Goal: Information Seeking & Learning: Check status

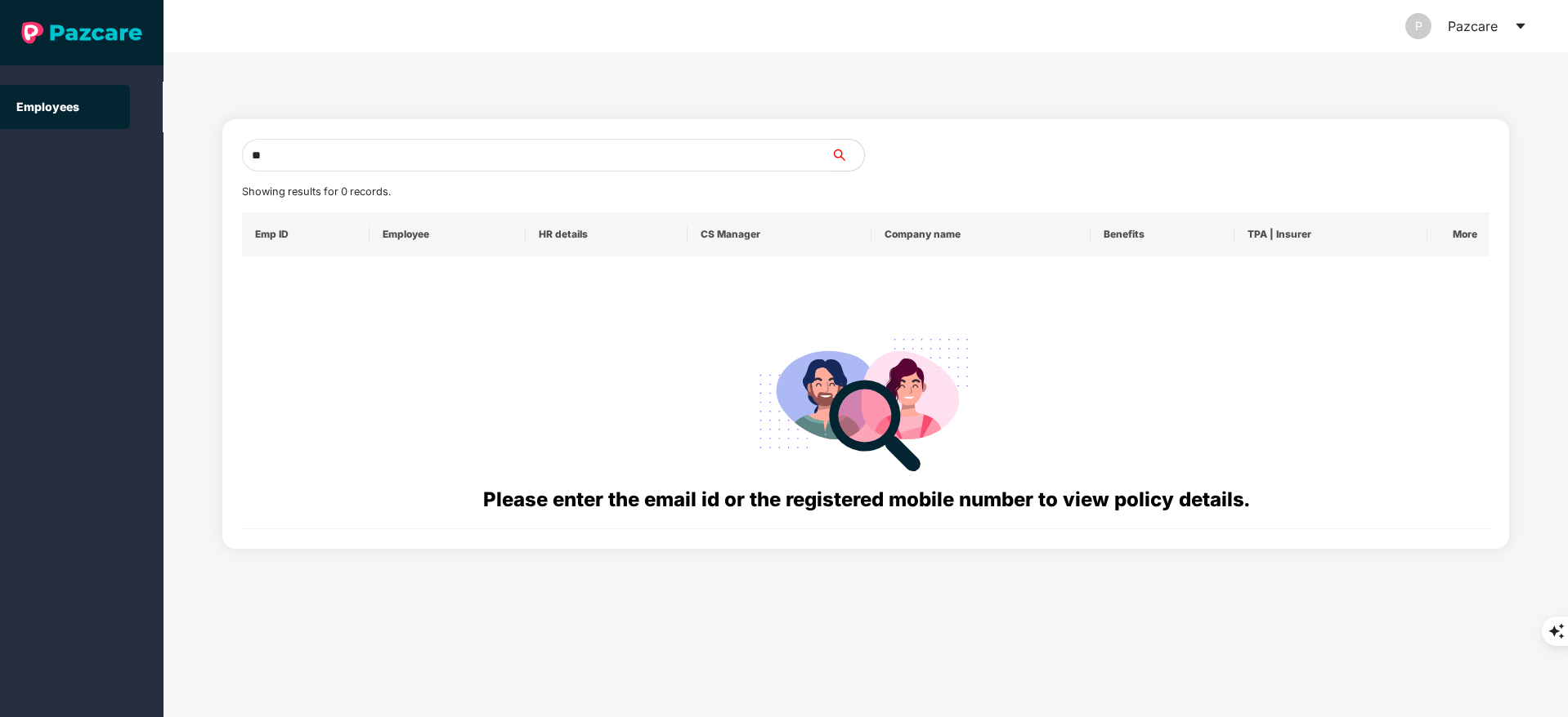
type input "*"
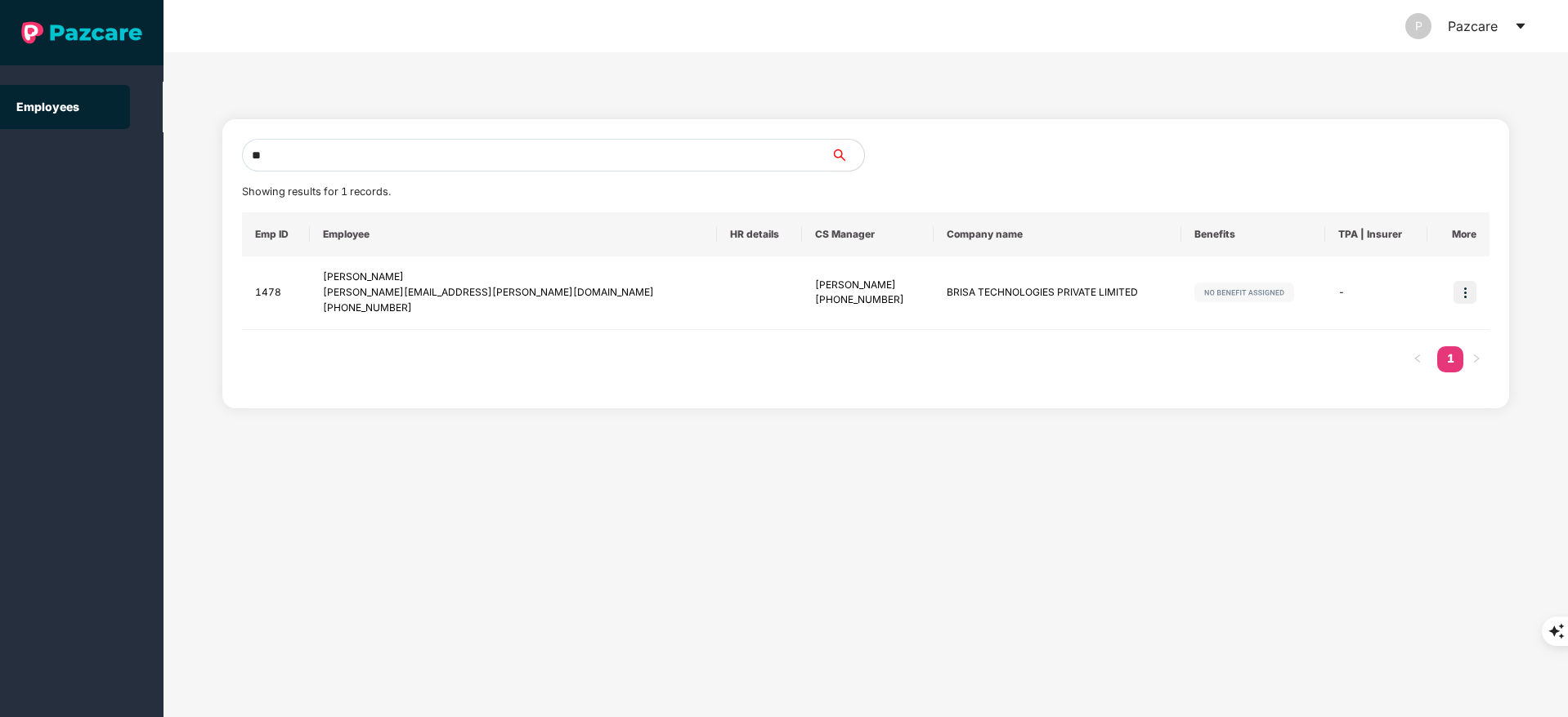
type input "*"
paste input "**********"
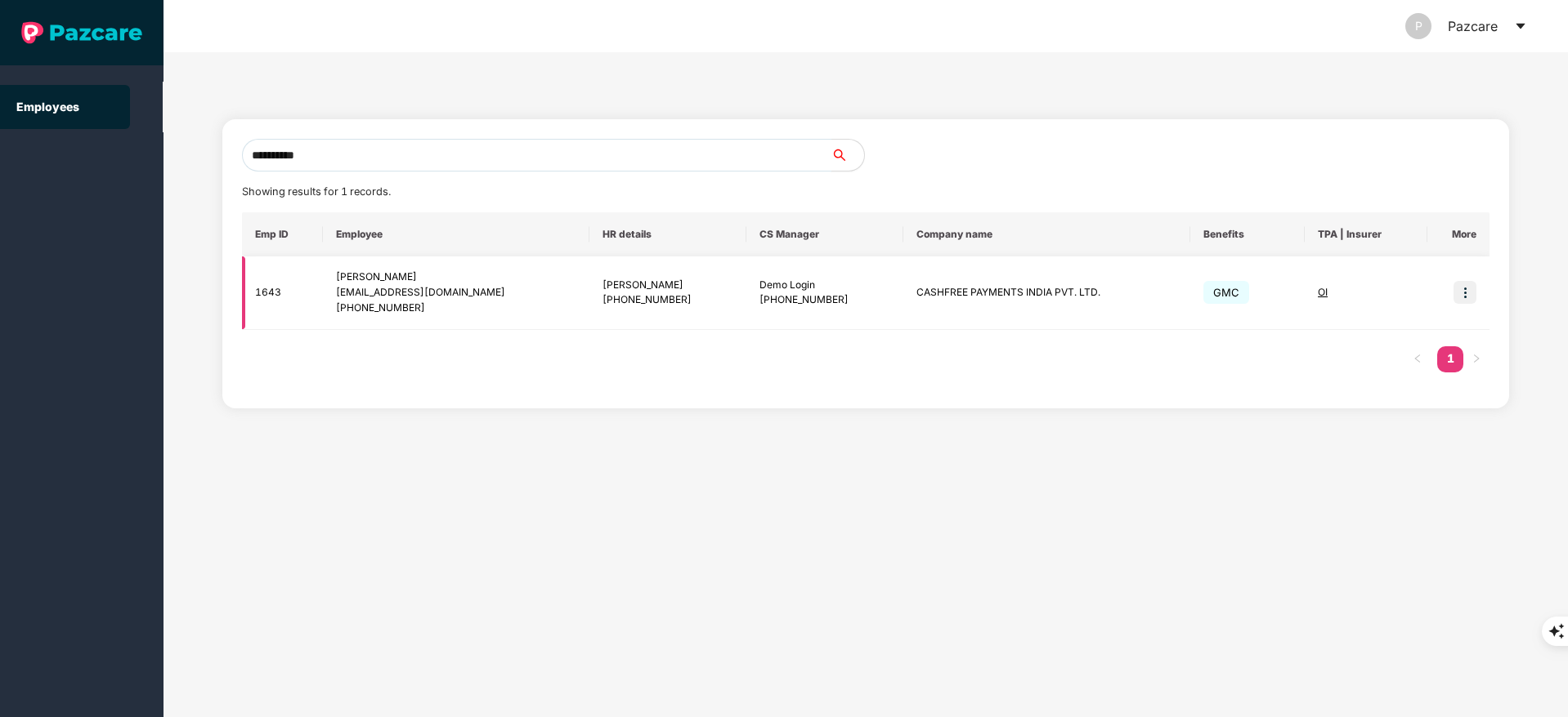
type input "**********"
click at [1470, 288] on img at bounding box center [1465, 292] width 23 height 23
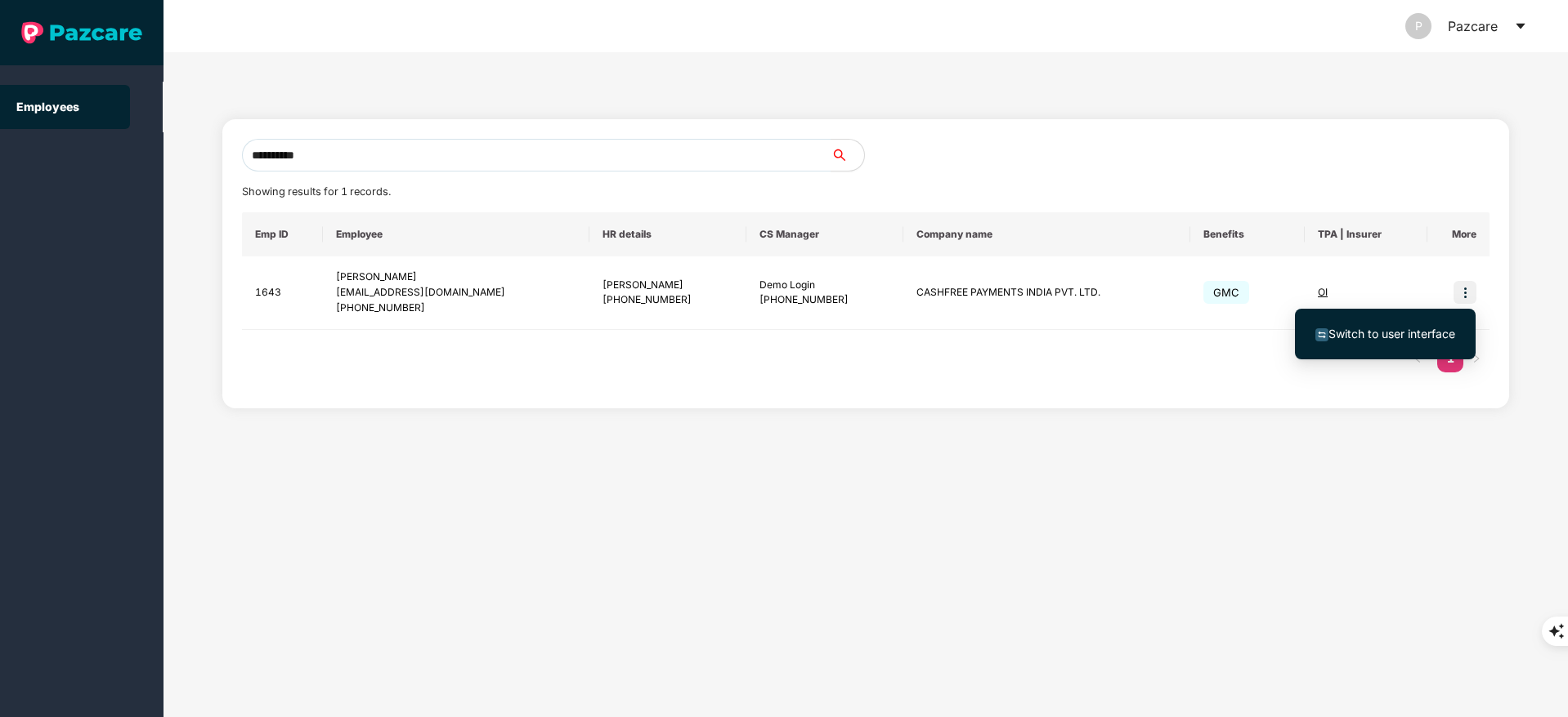
click at [1428, 323] on li "Switch to user interface" at bounding box center [1385, 334] width 181 height 35
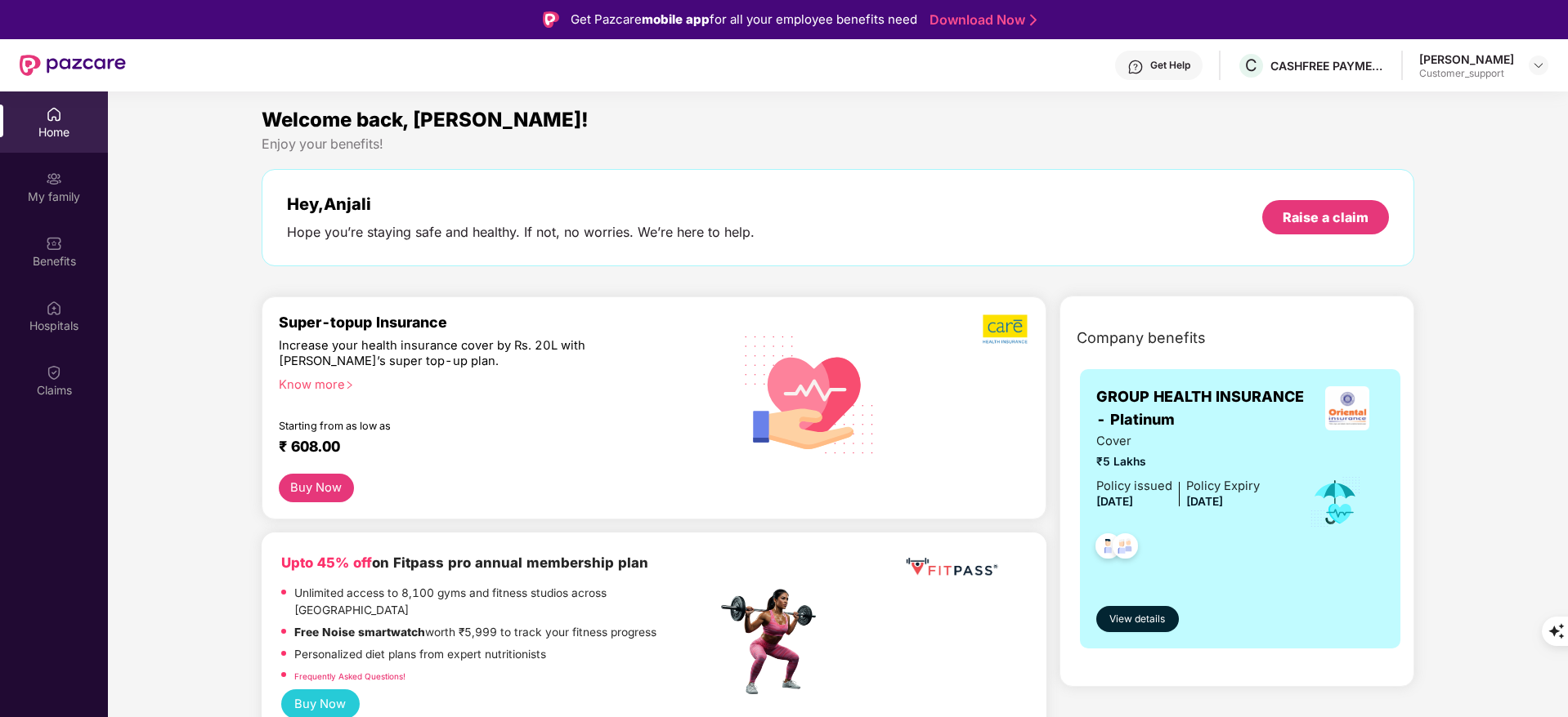
click at [55, 408] on div "Claims" at bounding box center [54, 380] width 108 height 61
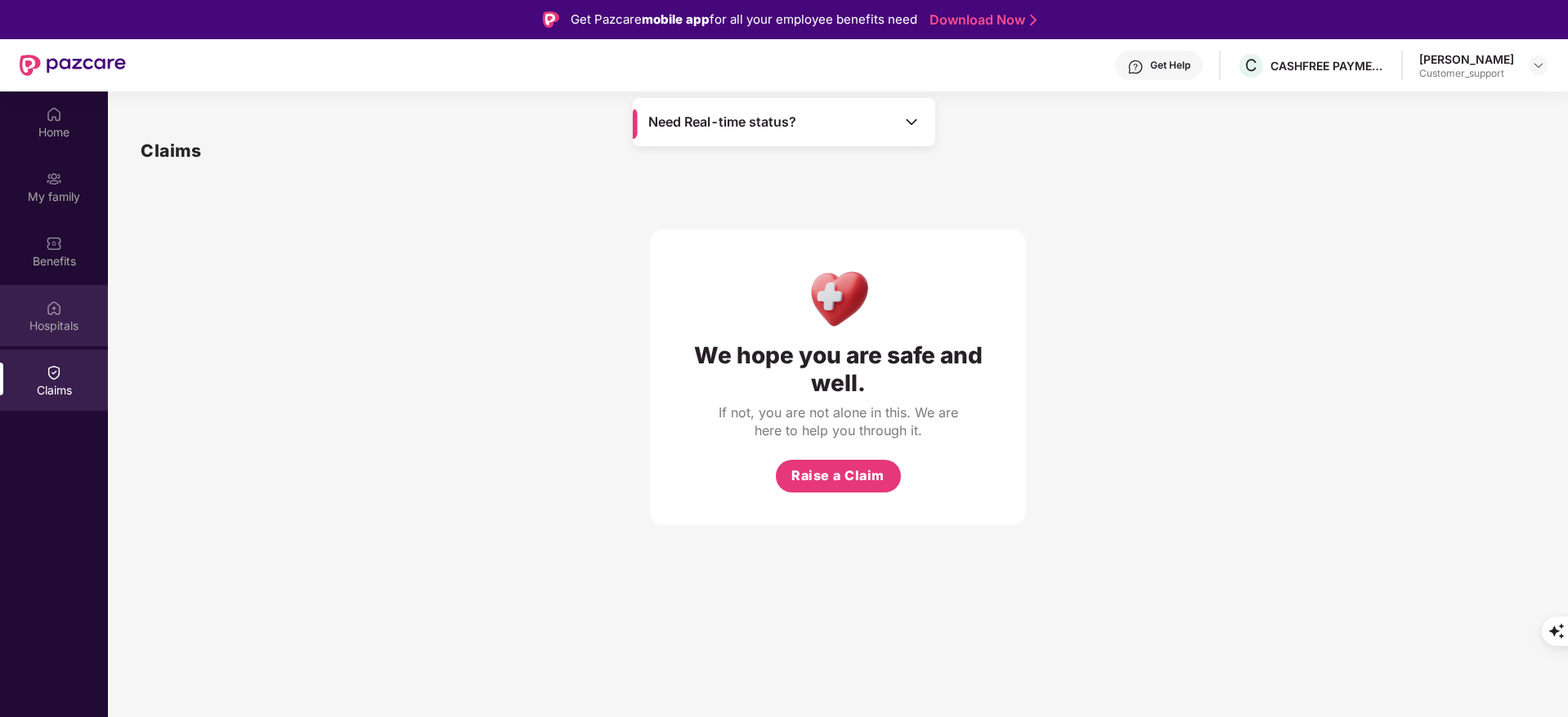
click at [51, 318] on div "Hospitals" at bounding box center [54, 326] width 108 height 16
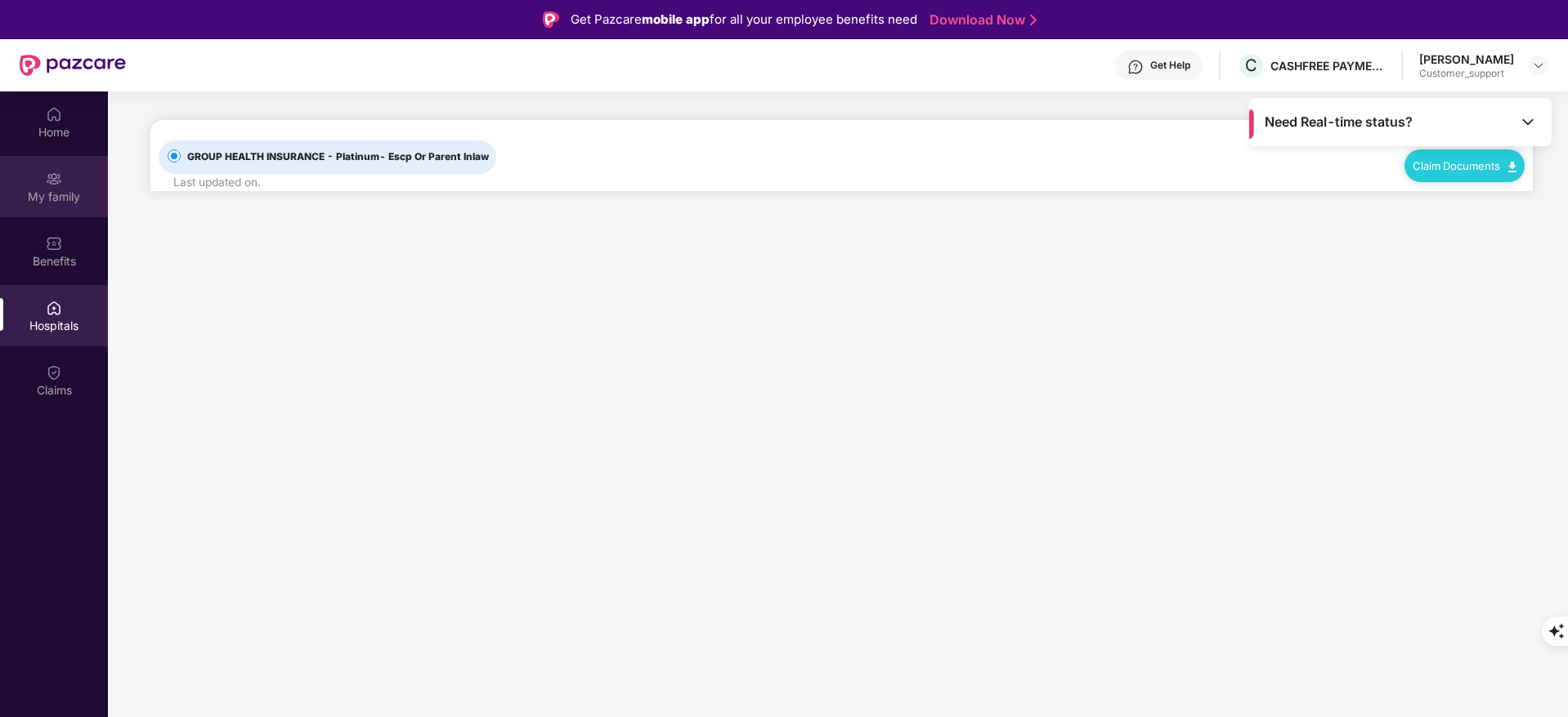
click at [59, 213] on div "My family" at bounding box center [54, 186] width 108 height 61
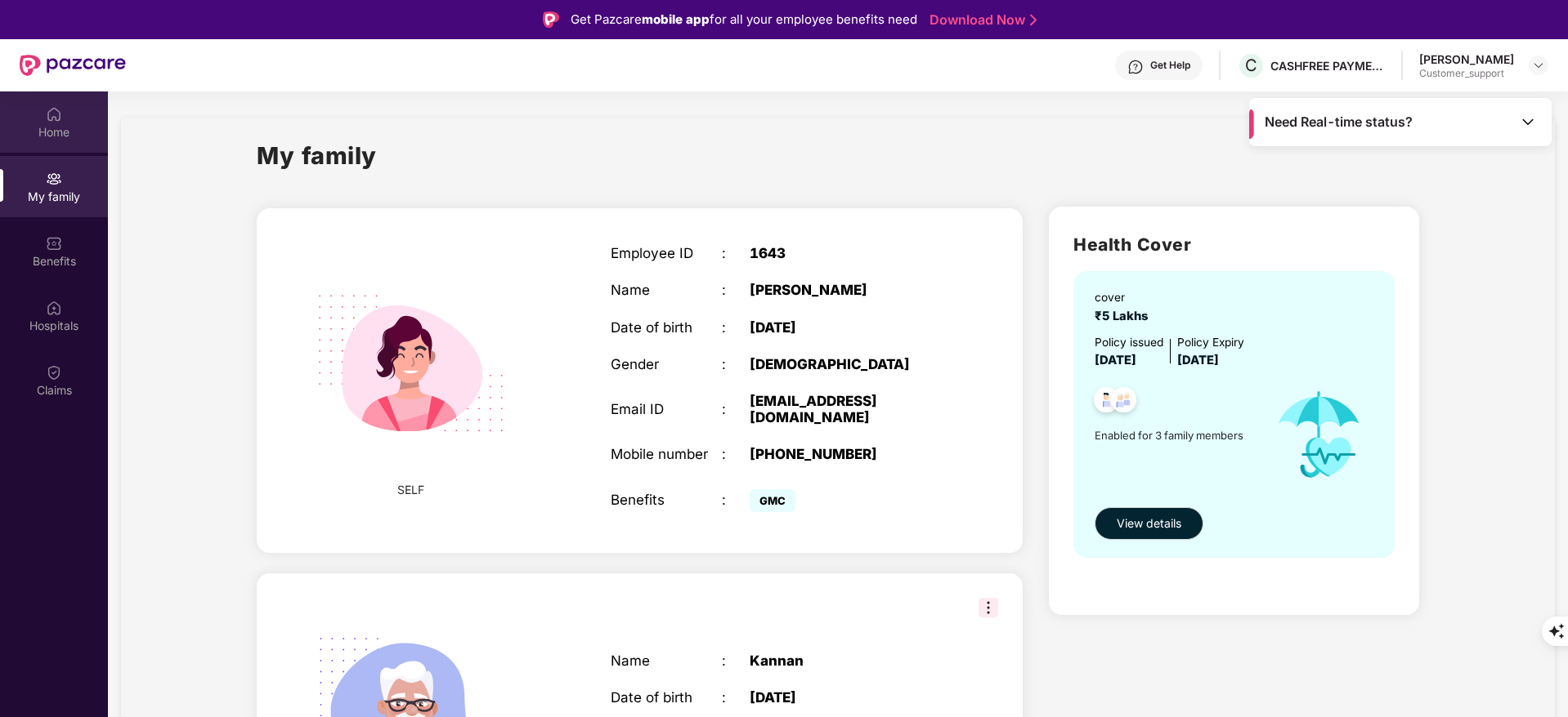
click at [67, 110] on div "Home" at bounding box center [54, 121] width 108 height 61
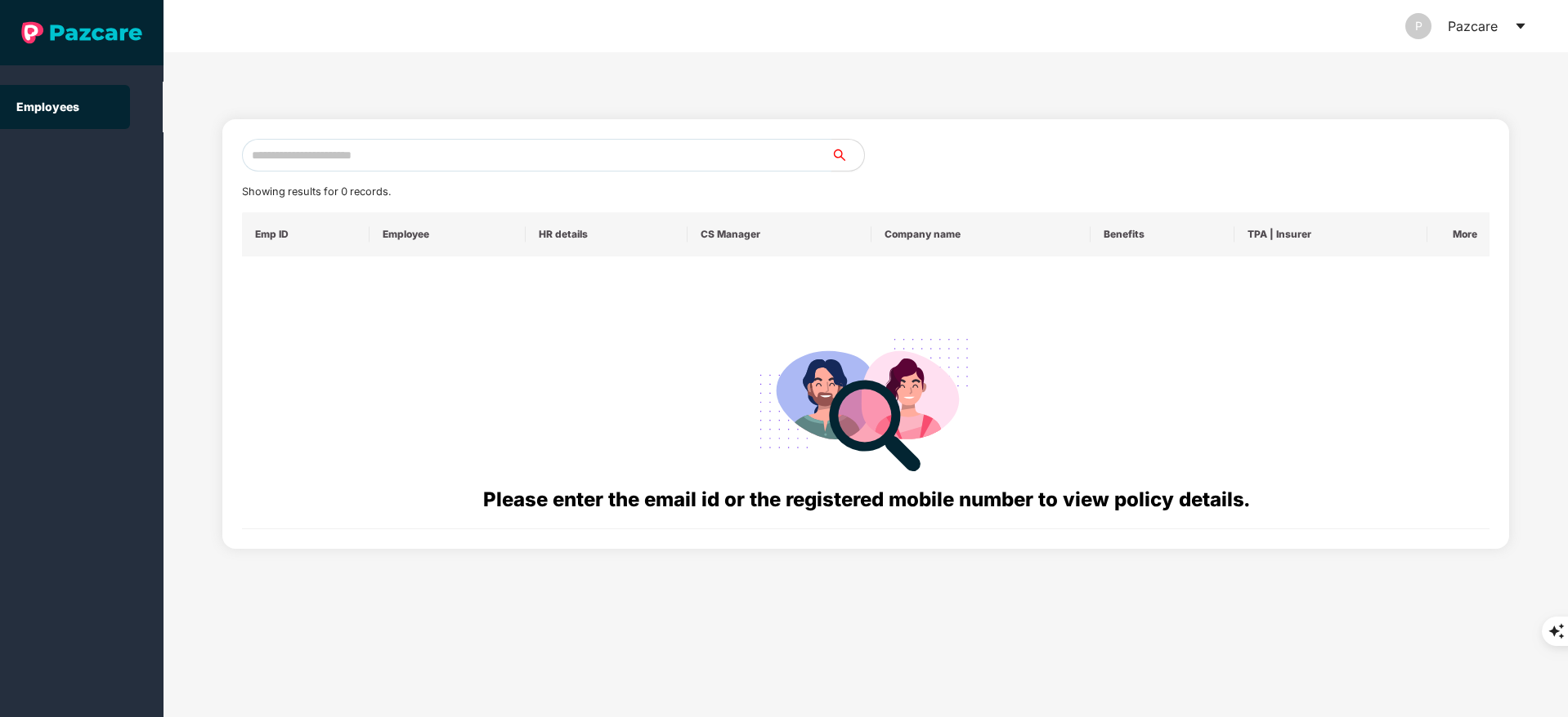
click at [404, 152] on input "text" at bounding box center [537, 155] width 590 height 33
paste input "**********"
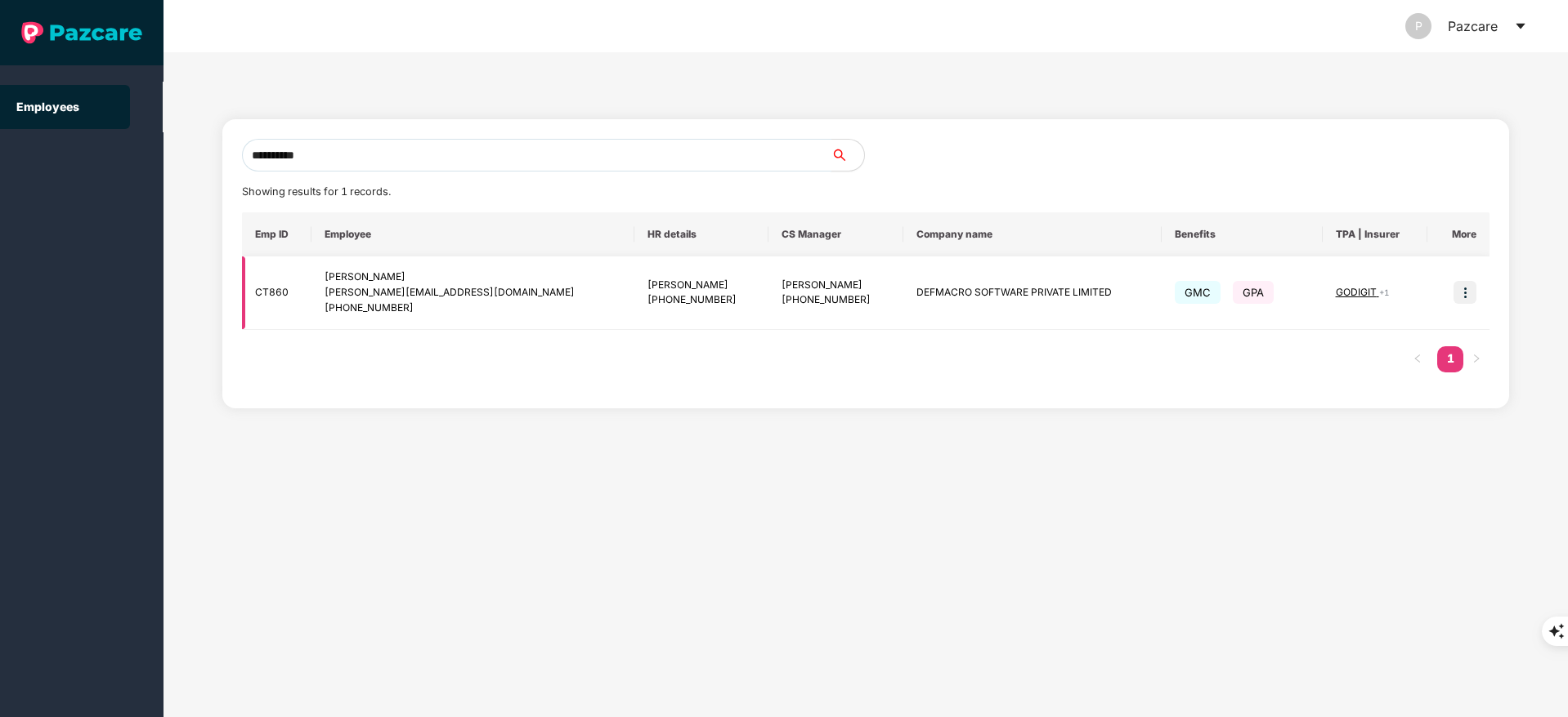
type input "**********"
click at [1461, 292] on img at bounding box center [1465, 292] width 23 height 23
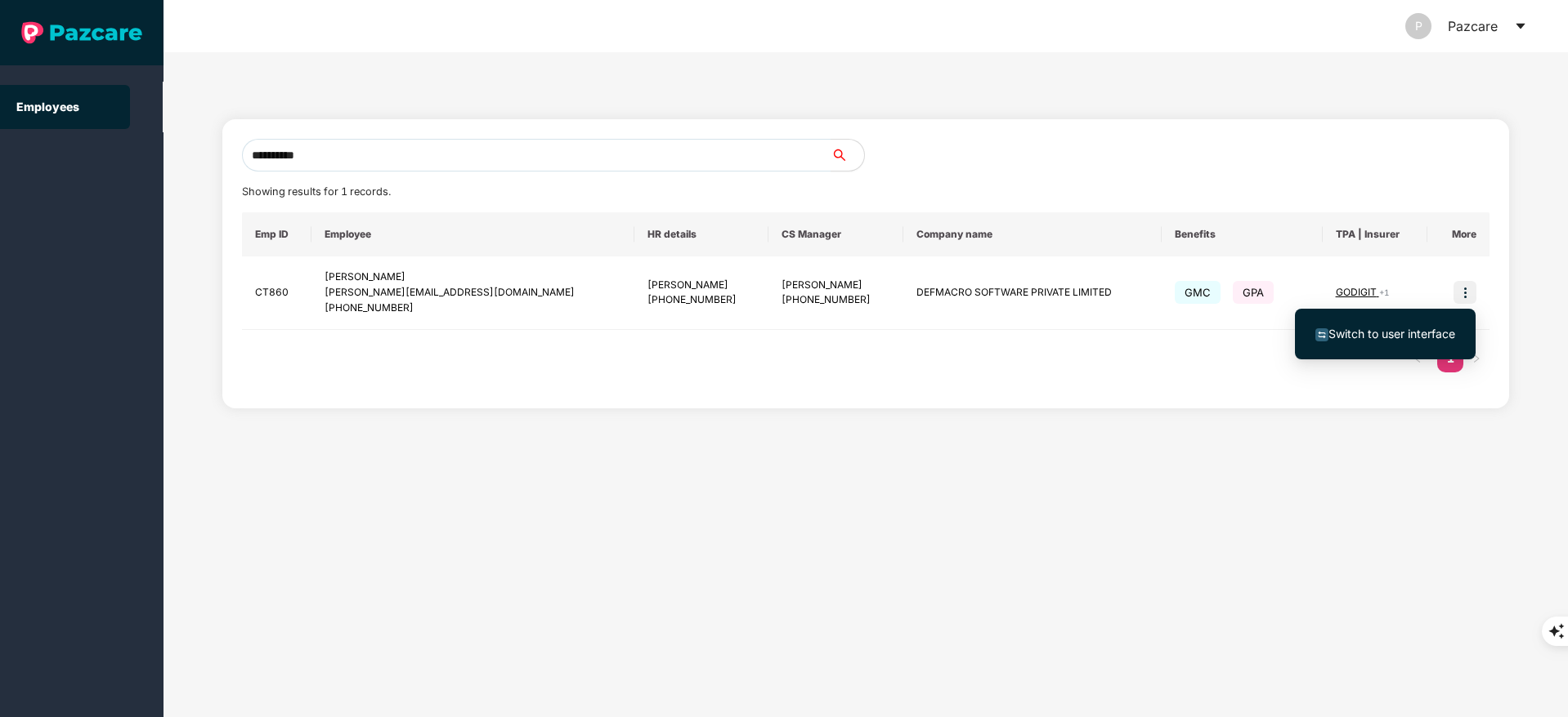
click at [1422, 327] on span "Switch to user interface" at bounding box center [1392, 334] width 127 height 14
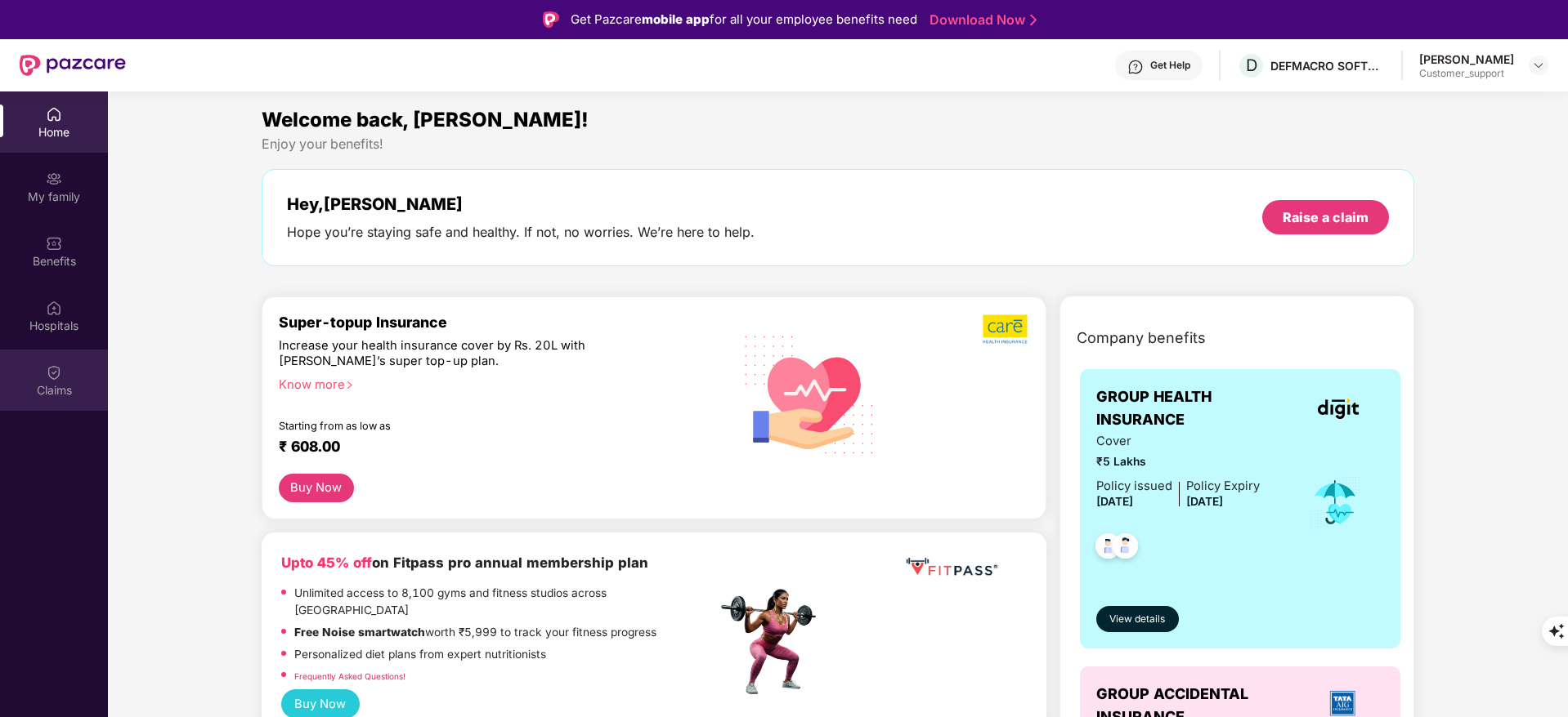
click at [20, 368] on div "Claims" at bounding box center [54, 380] width 108 height 61
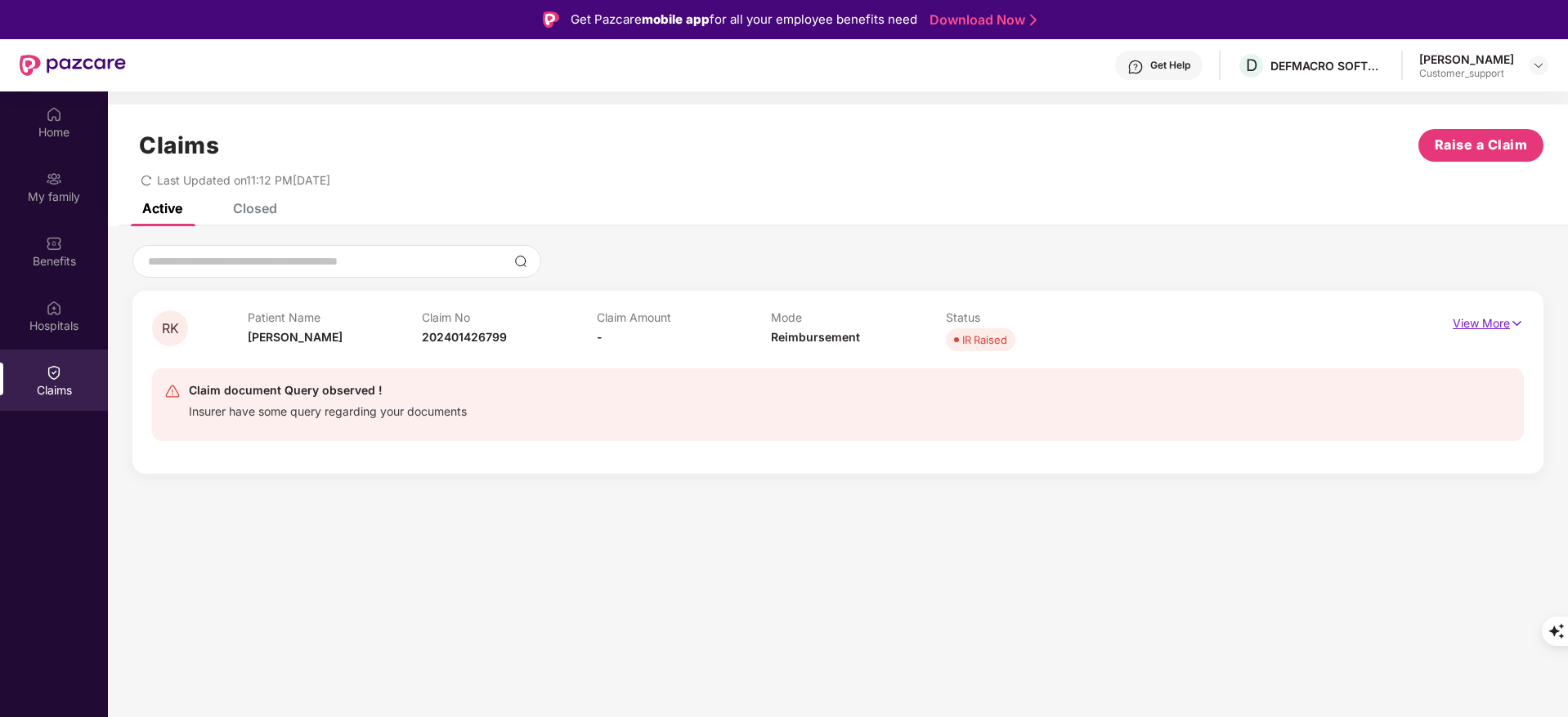
click at [1478, 322] on p "View More" at bounding box center [1488, 321] width 71 height 22
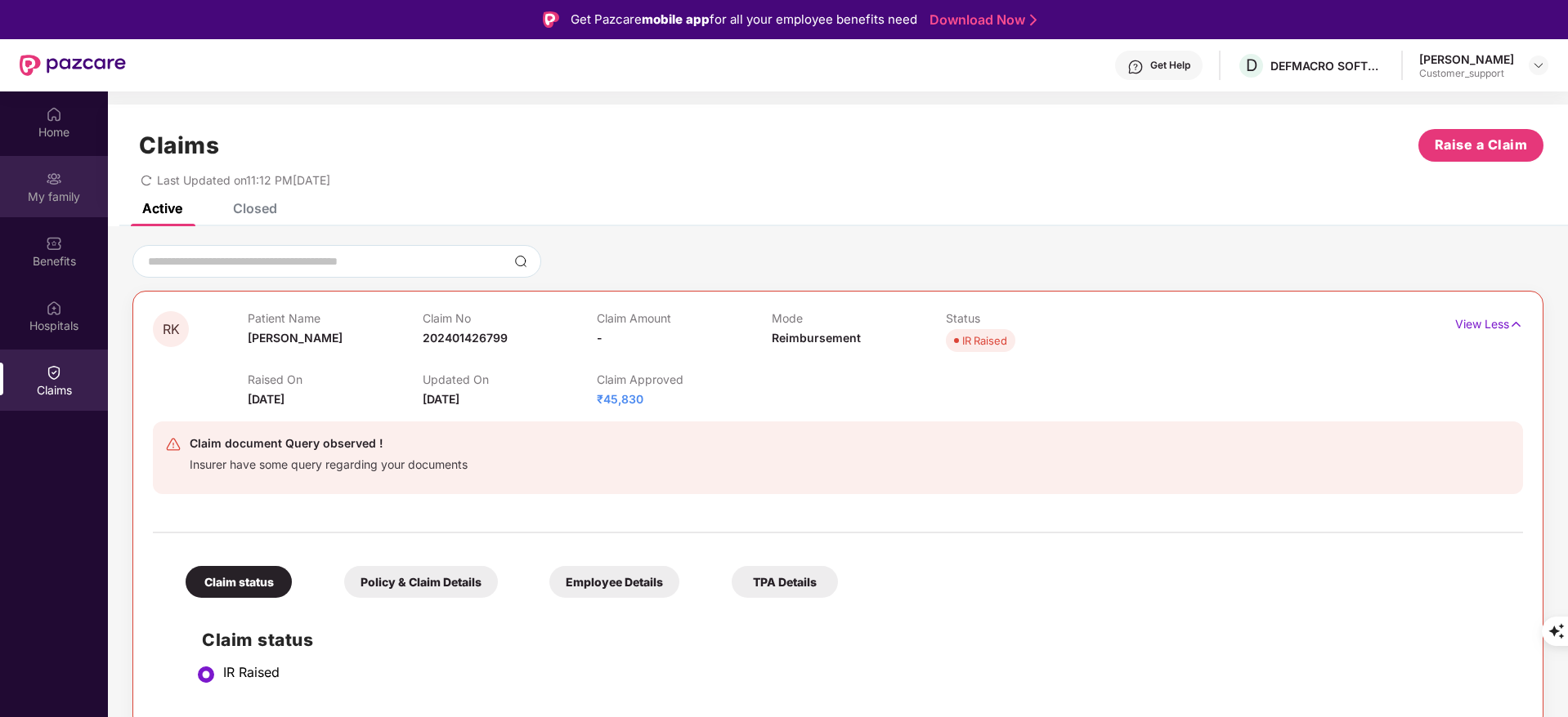
click at [71, 194] on div "My family" at bounding box center [54, 197] width 108 height 16
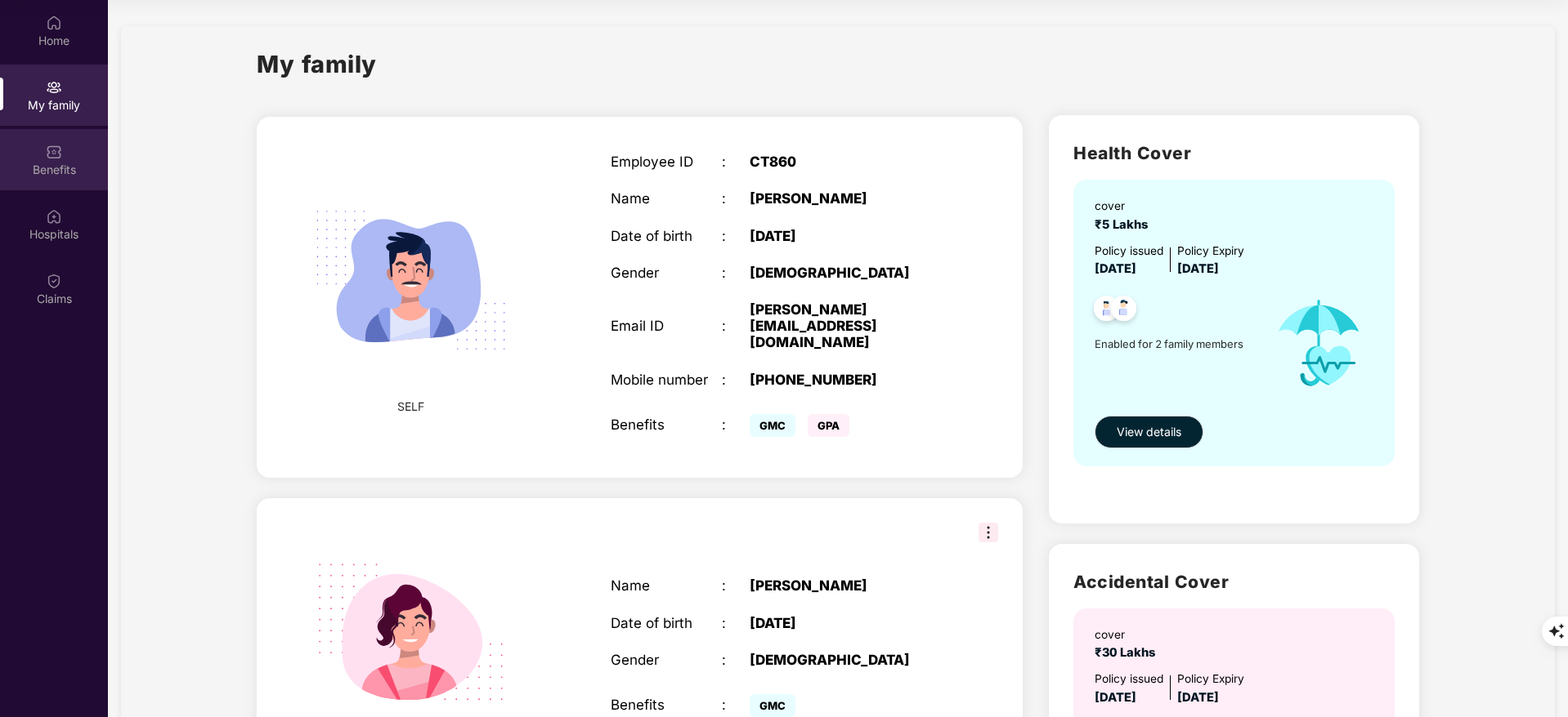
click at [81, 163] on div "Benefits" at bounding box center [54, 170] width 108 height 16
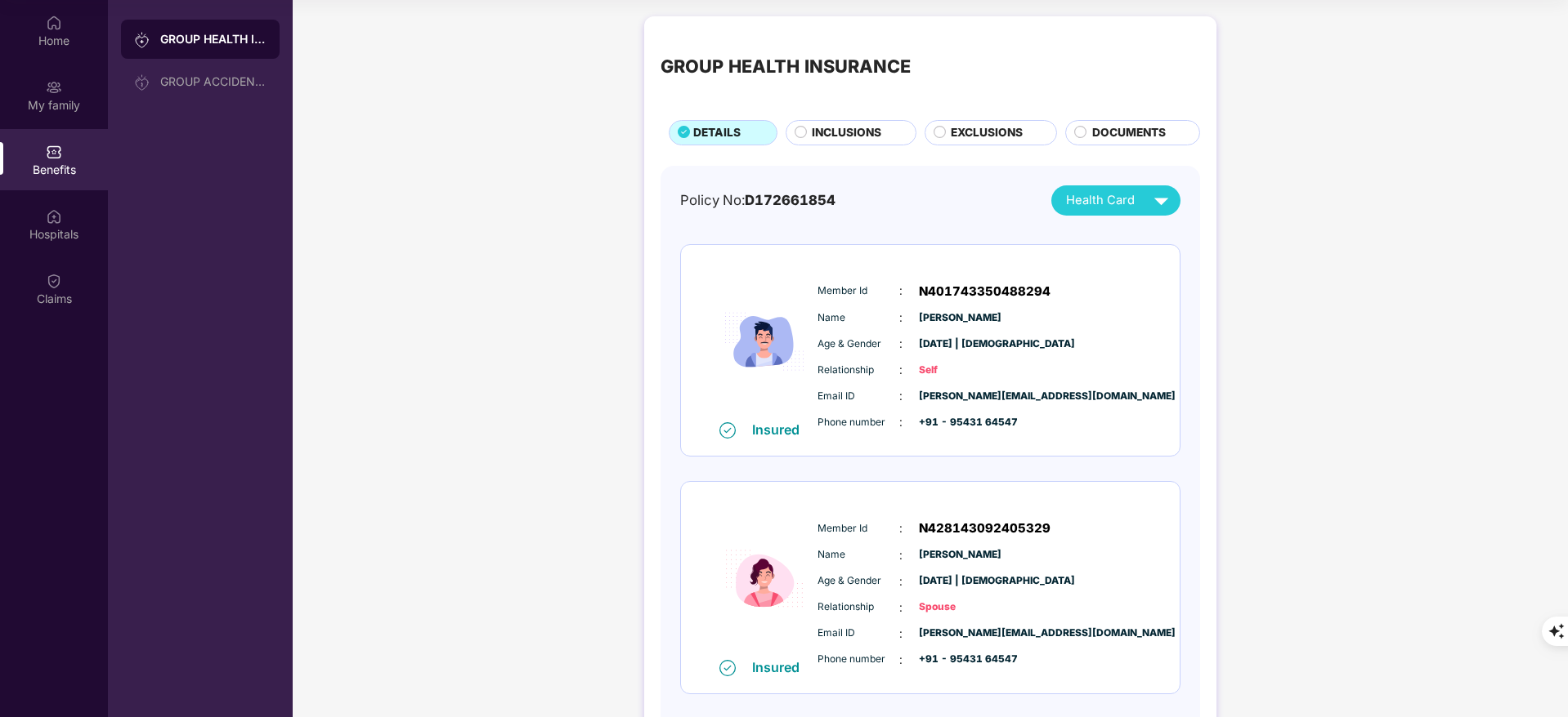
click at [832, 125] on span "INCLUSIONS" at bounding box center [846, 133] width 69 height 18
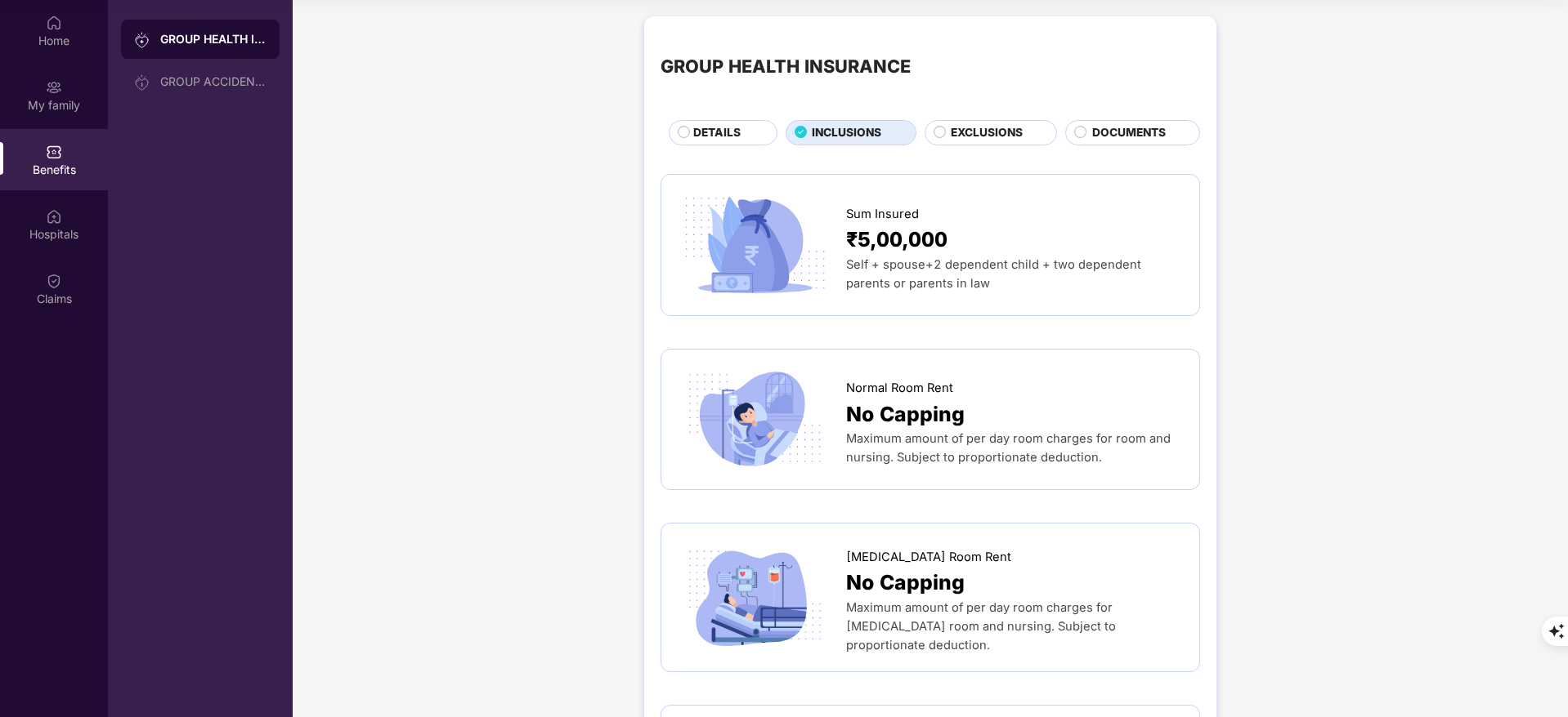
click at [720, 114] on div "GROUP HEALTH INSURANCE DETAILS INCLUSIONS EXCLUSIONS DOCUMENTS" at bounding box center [930, 89] width 539 height 113
click at [718, 120] on div "DETAILS" at bounding box center [723, 132] width 109 height 26
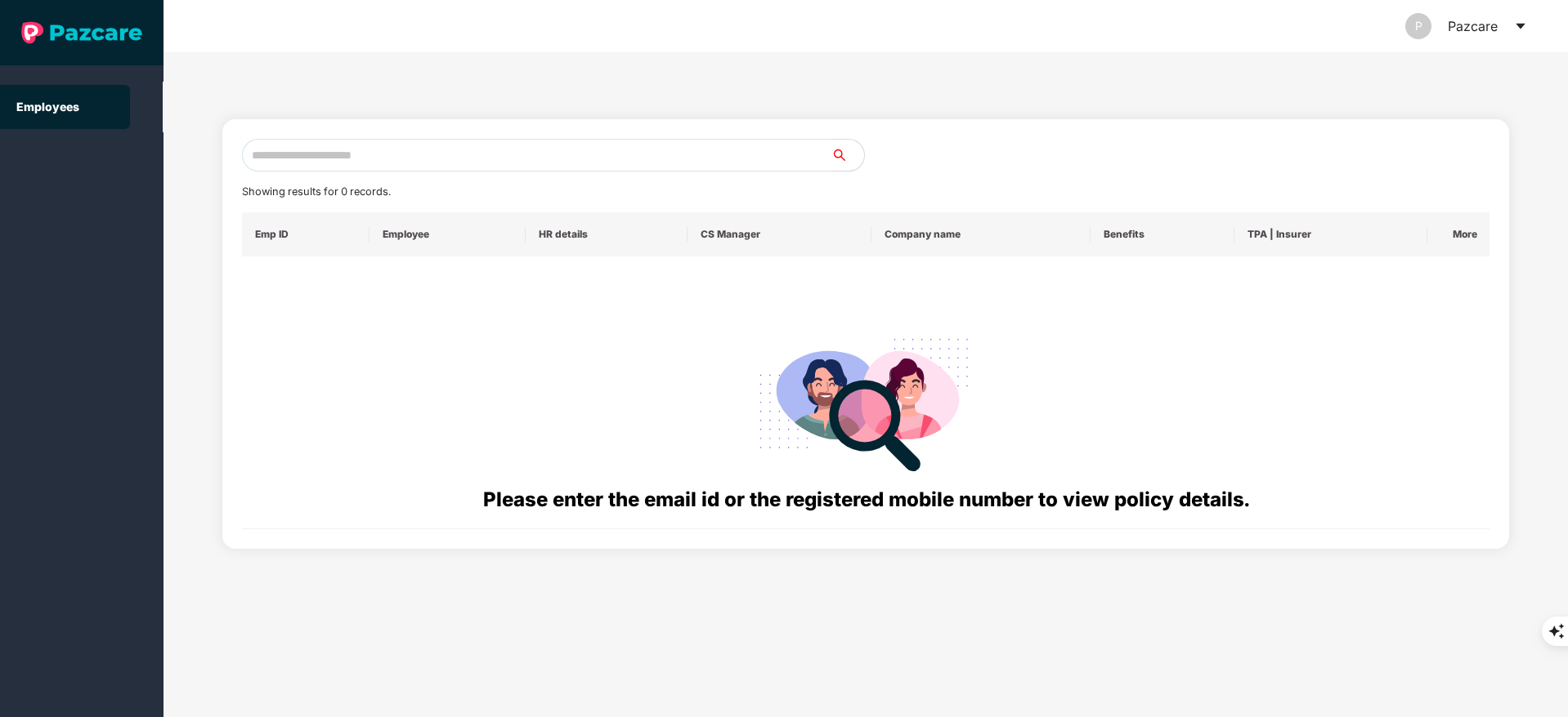
click at [347, 163] on input "text" at bounding box center [537, 155] width 590 height 33
paste input "**********"
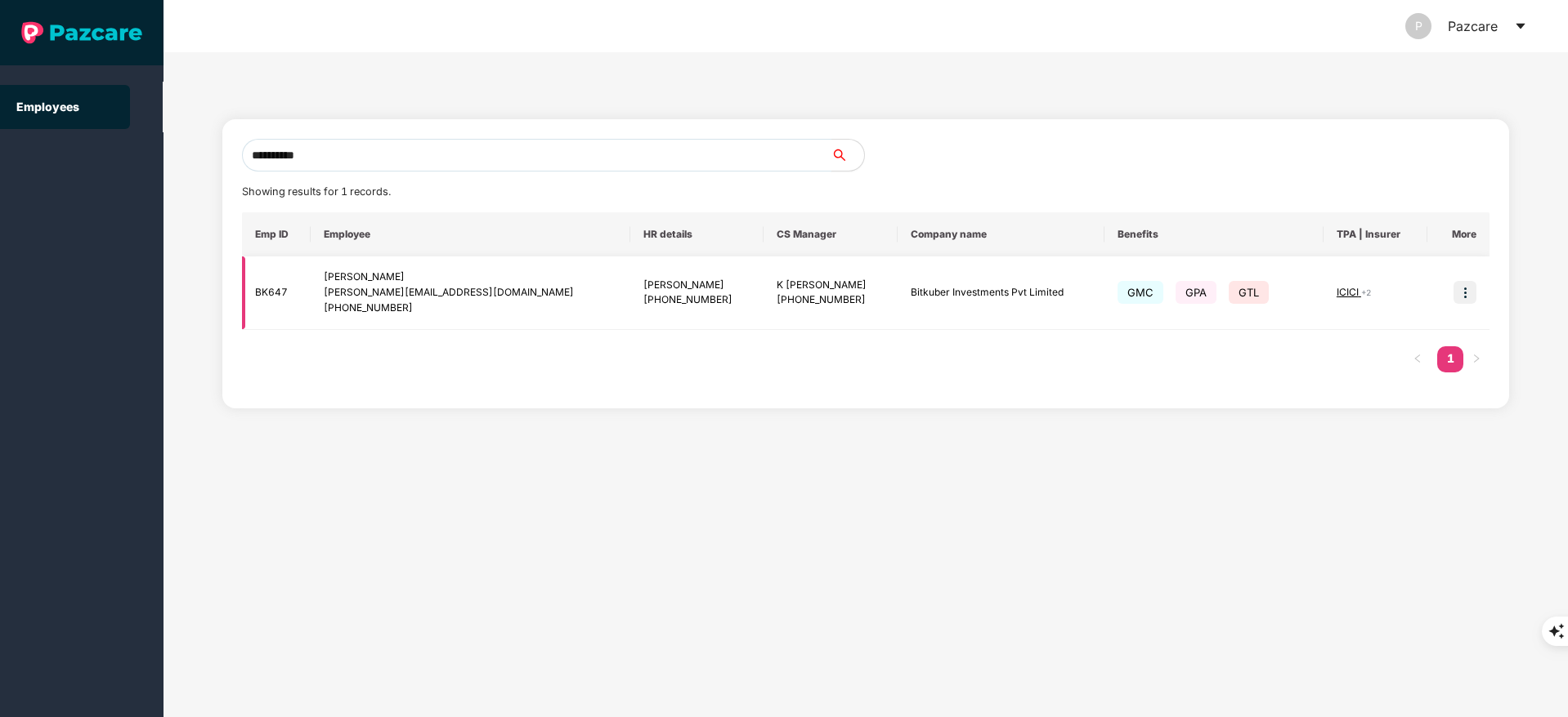
type input "**********"
click at [1468, 292] on img at bounding box center [1465, 292] width 23 height 23
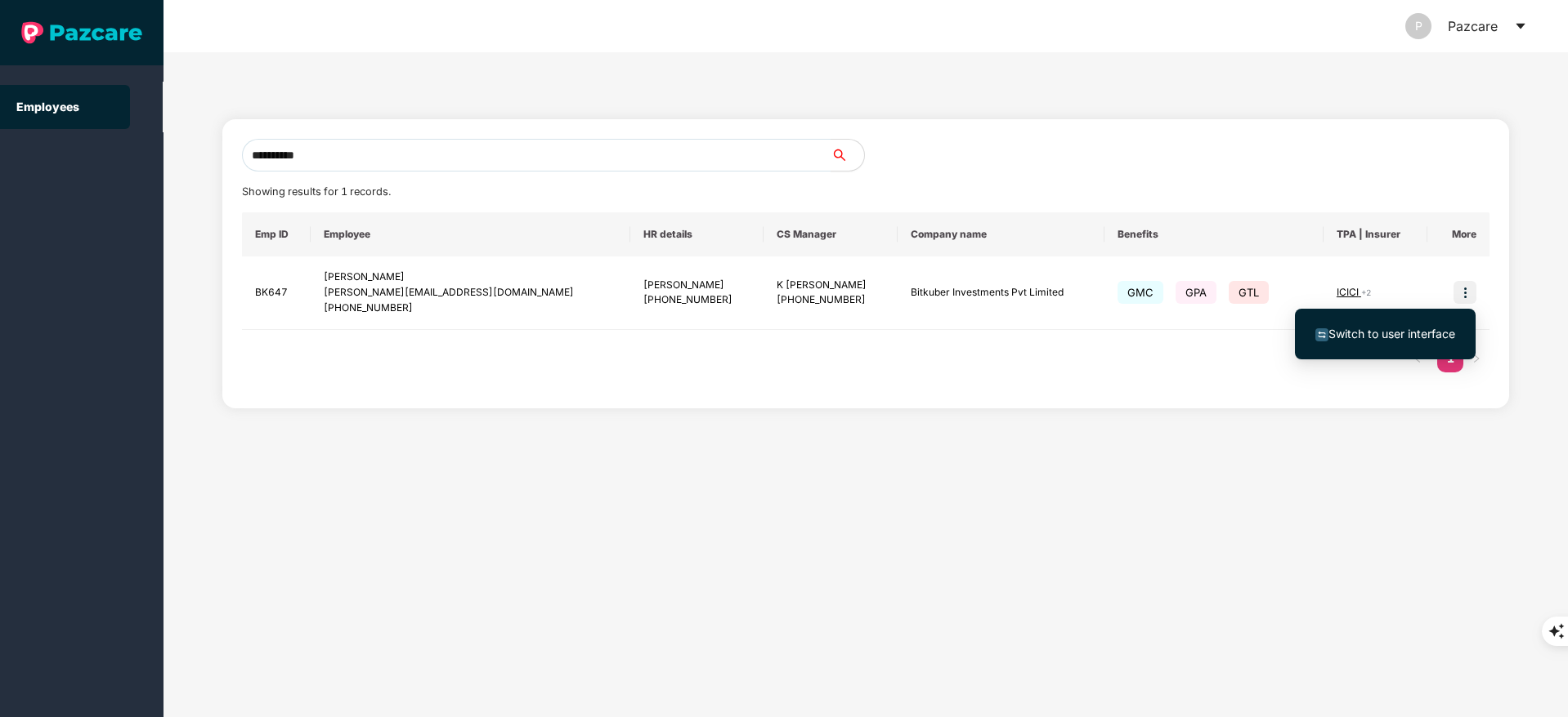
click at [1417, 329] on span "Switch to user interface" at bounding box center [1392, 334] width 127 height 14
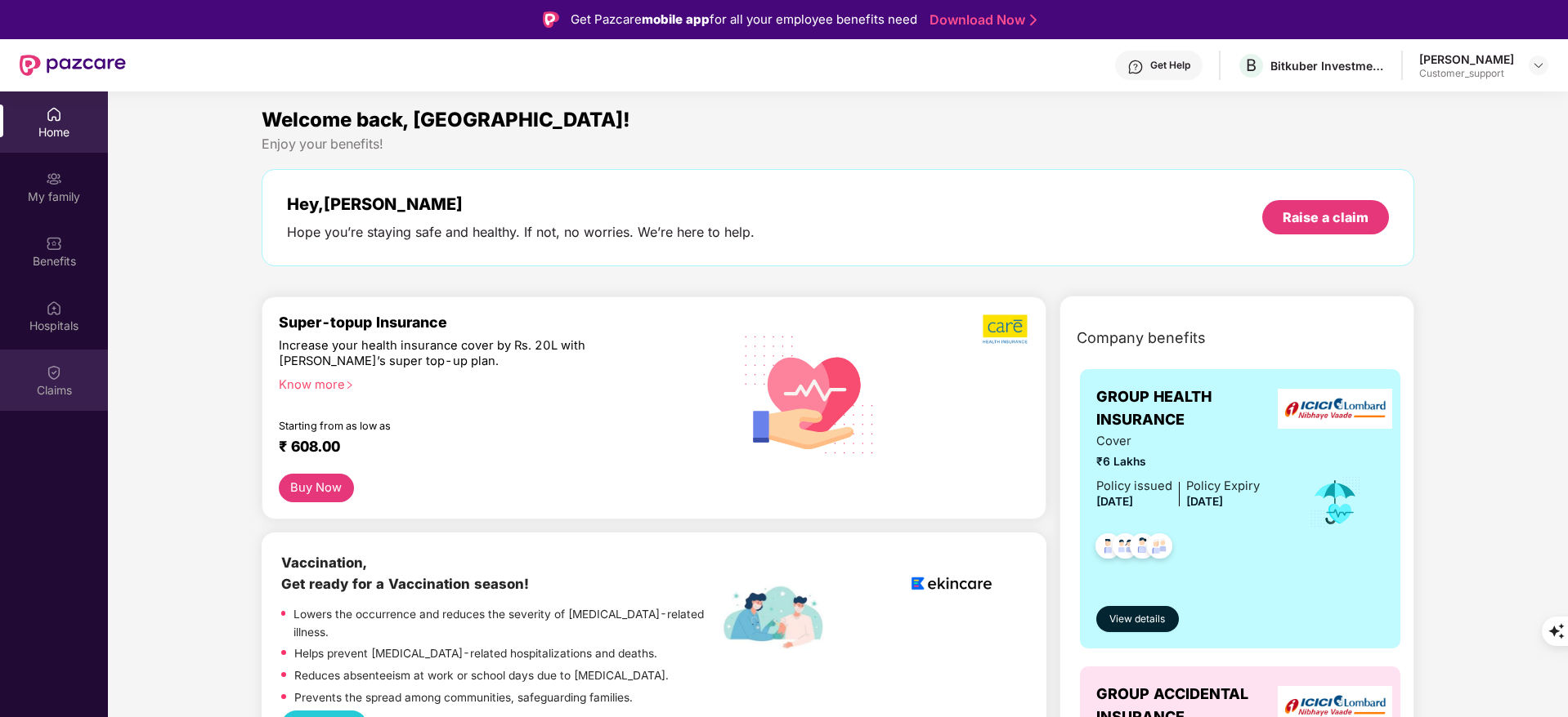
click at [36, 377] on div "Claims" at bounding box center [54, 380] width 108 height 61
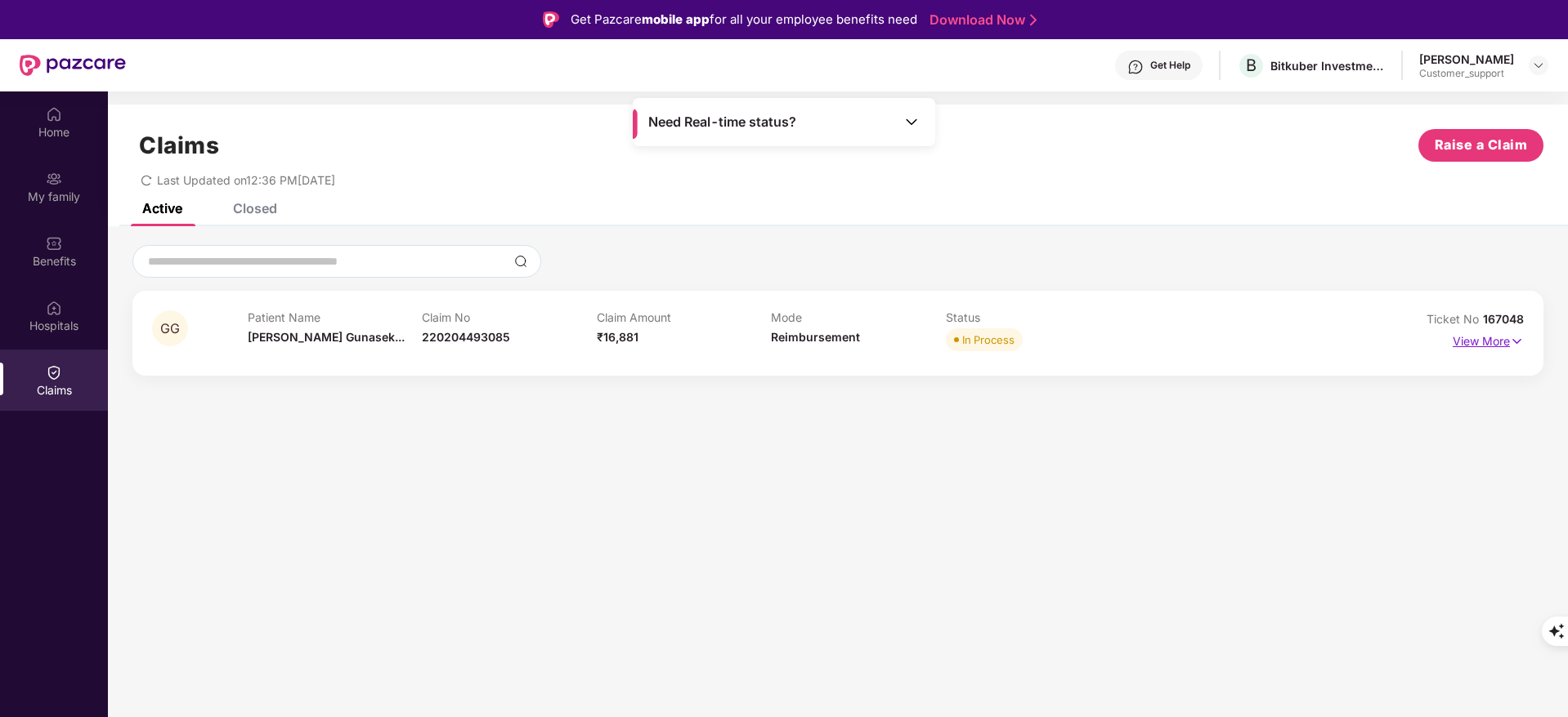
click at [1467, 339] on p "View More" at bounding box center [1488, 339] width 71 height 22
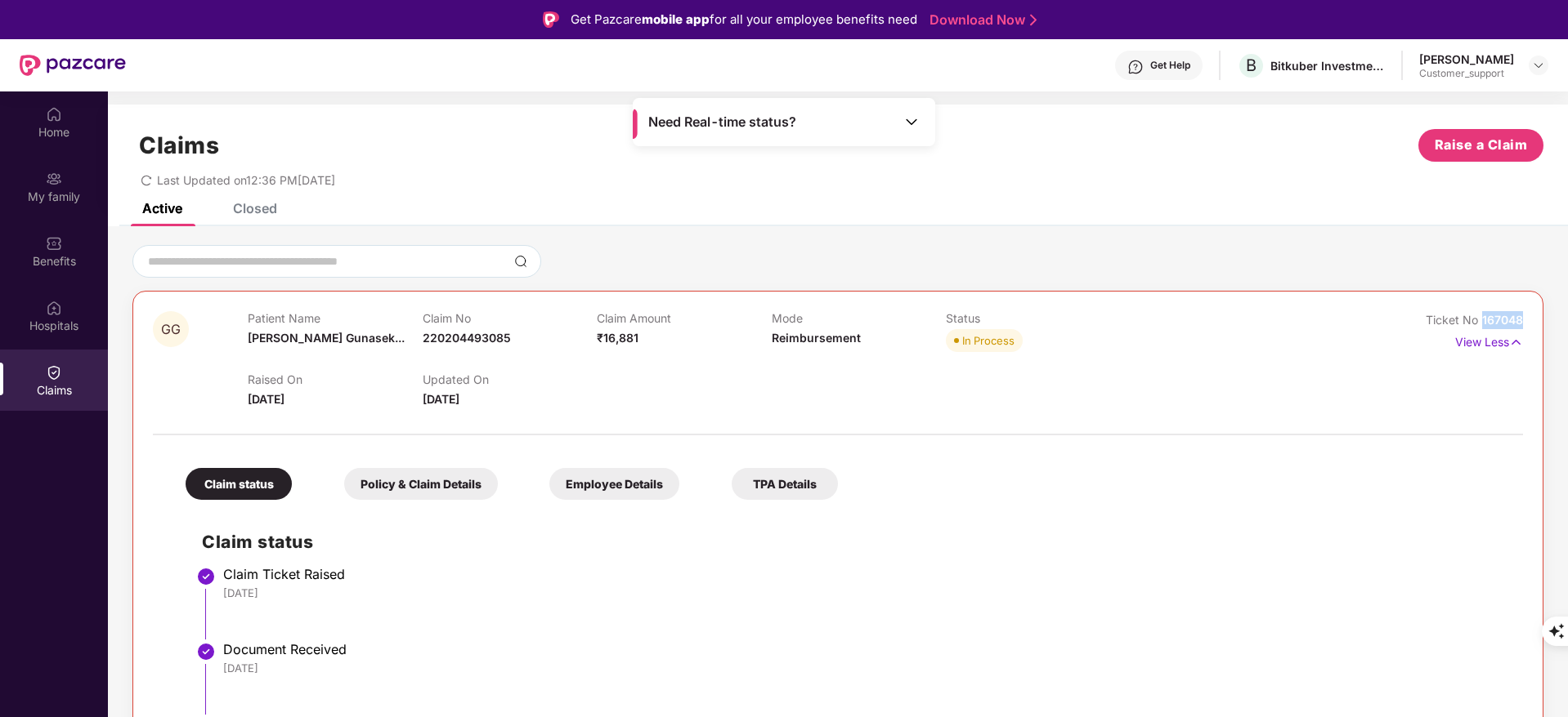
drag, startPoint x: 1482, startPoint y: 318, endPoint x: 1541, endPoint y: 318, distance: 59.0
click at [1541, 318] on div "GG Patient Name [PERSON_NAME]... Claim No 220204493085 Claim Amount ₹16,881 Mod…" at bounding box center [838, 581] width 1460 height 673
copy span "167048"
drag, startPoint x: 240, startPoint y: 226, endPoint x: 247, endPoint y: 216, distance: 12.2
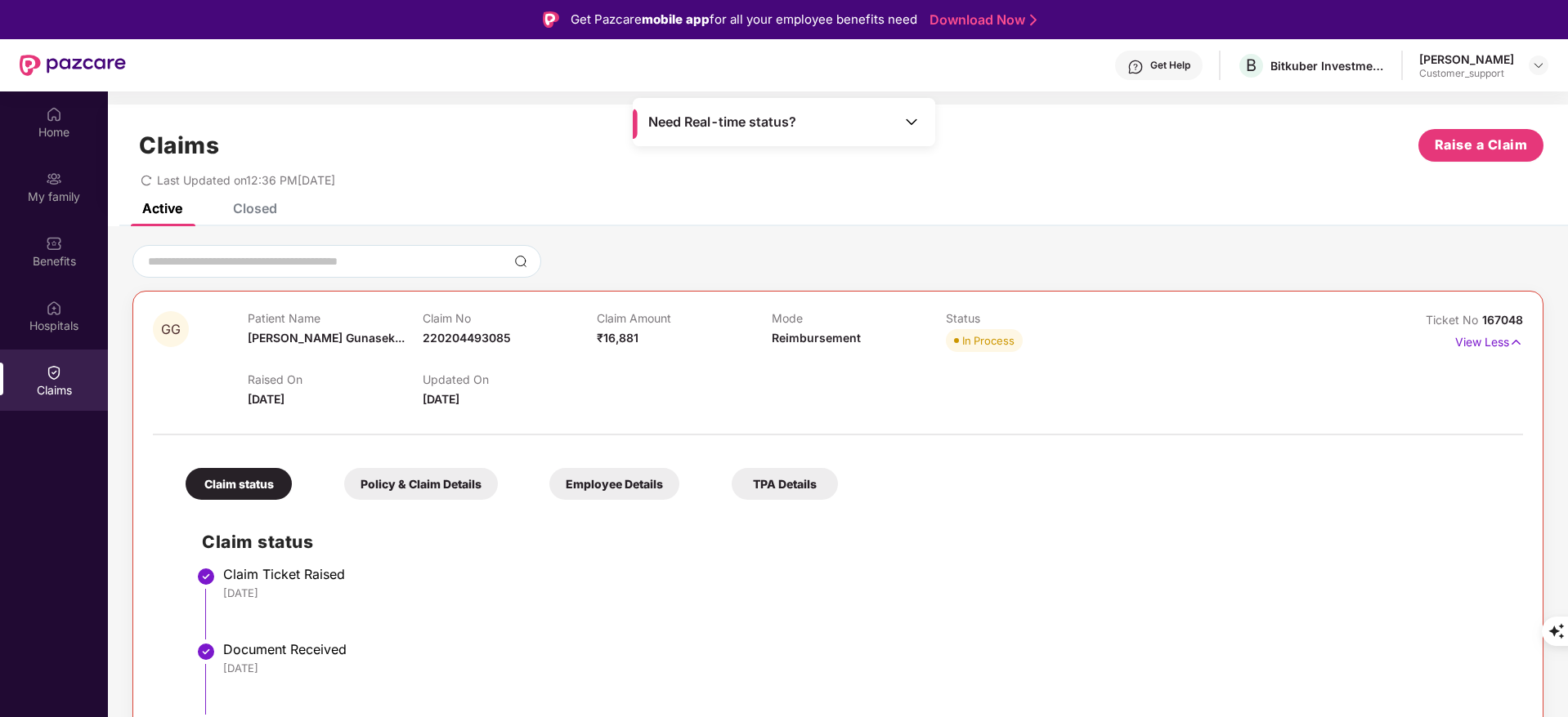
click at [247, 216] on div "Active Closed GG Patient Name [PERSON_NAME] Gunasek... Claim No 220204493085 Cl…" at bounding box center [838, 569] width 1460 height 730
click at [247, 216] on div "Closed" at bounding box center [242, 208] width 68 height 36
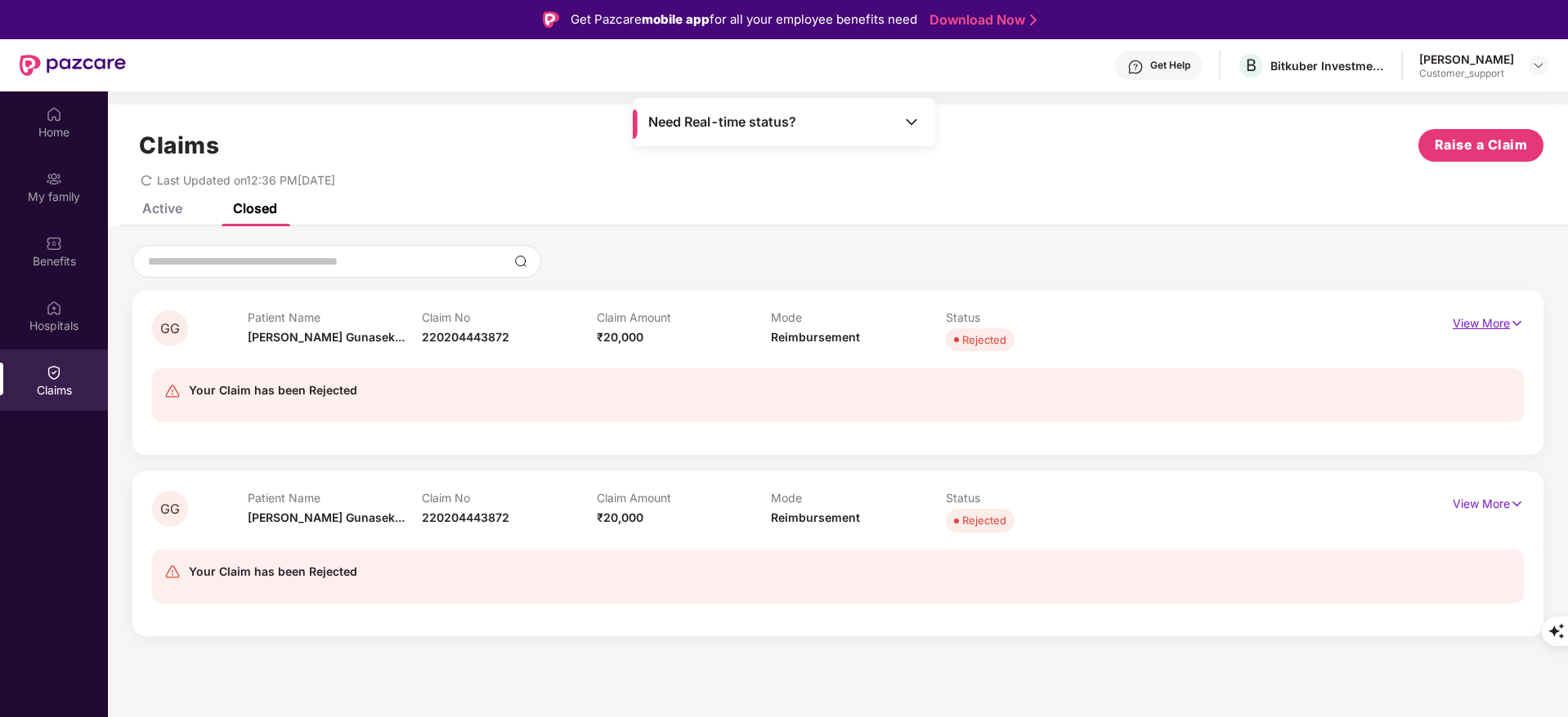
click at [1487, 314] on p "View More" at bounding box center [1488, 321] width 71 height 22
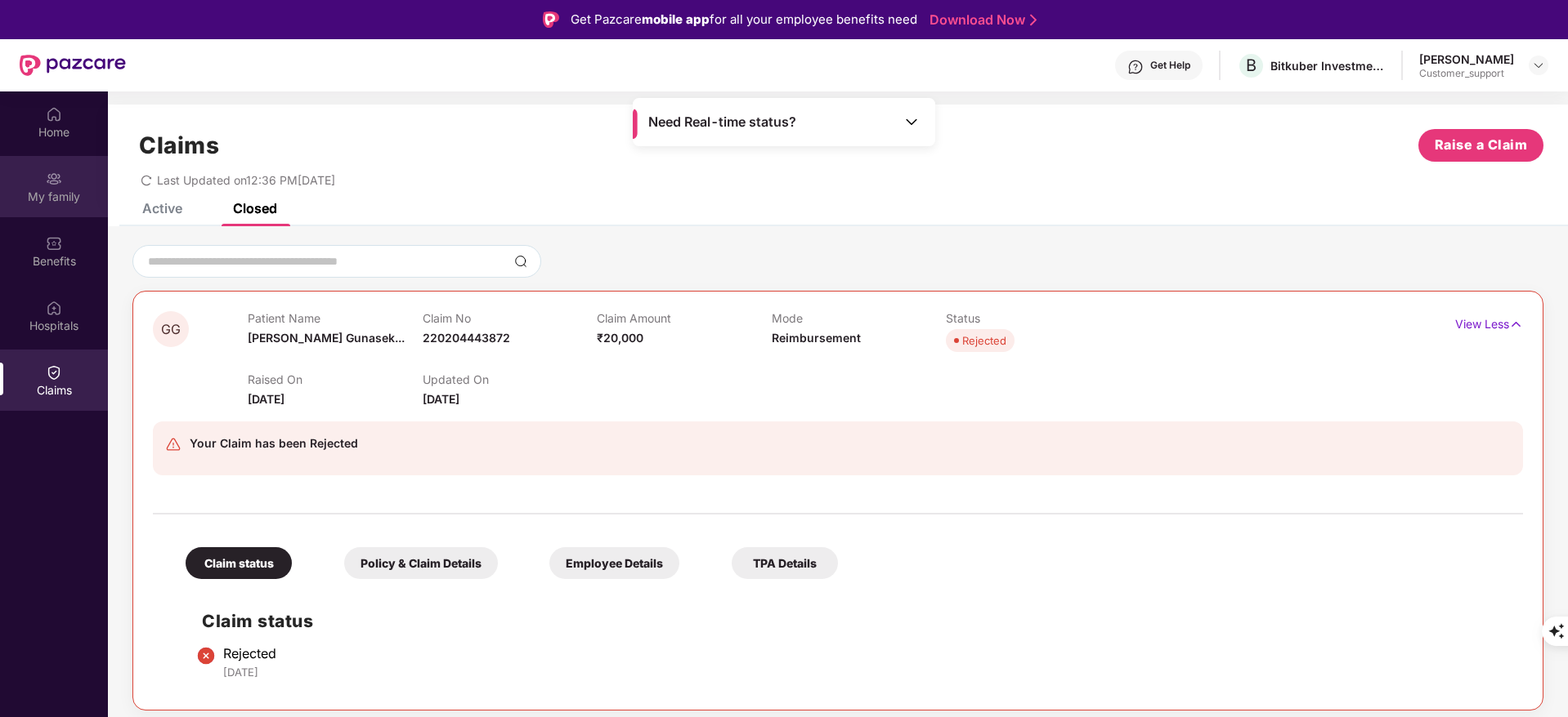
click at [71, 198] on div "My family" at bounding box center [54, 197] width 108 height 16
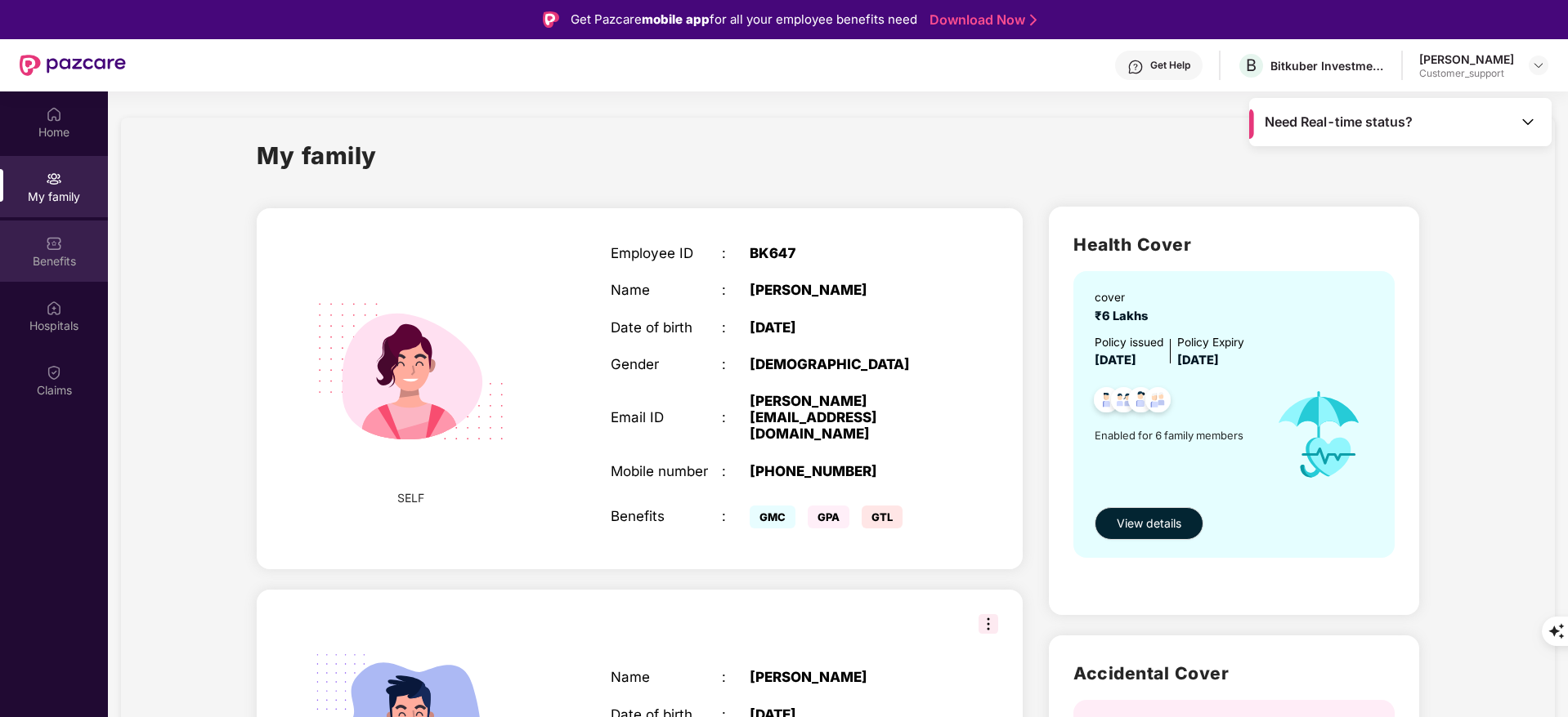
click at [66, 261] on div "Benefits" at bounding box center [54, 261] width 108 height 16
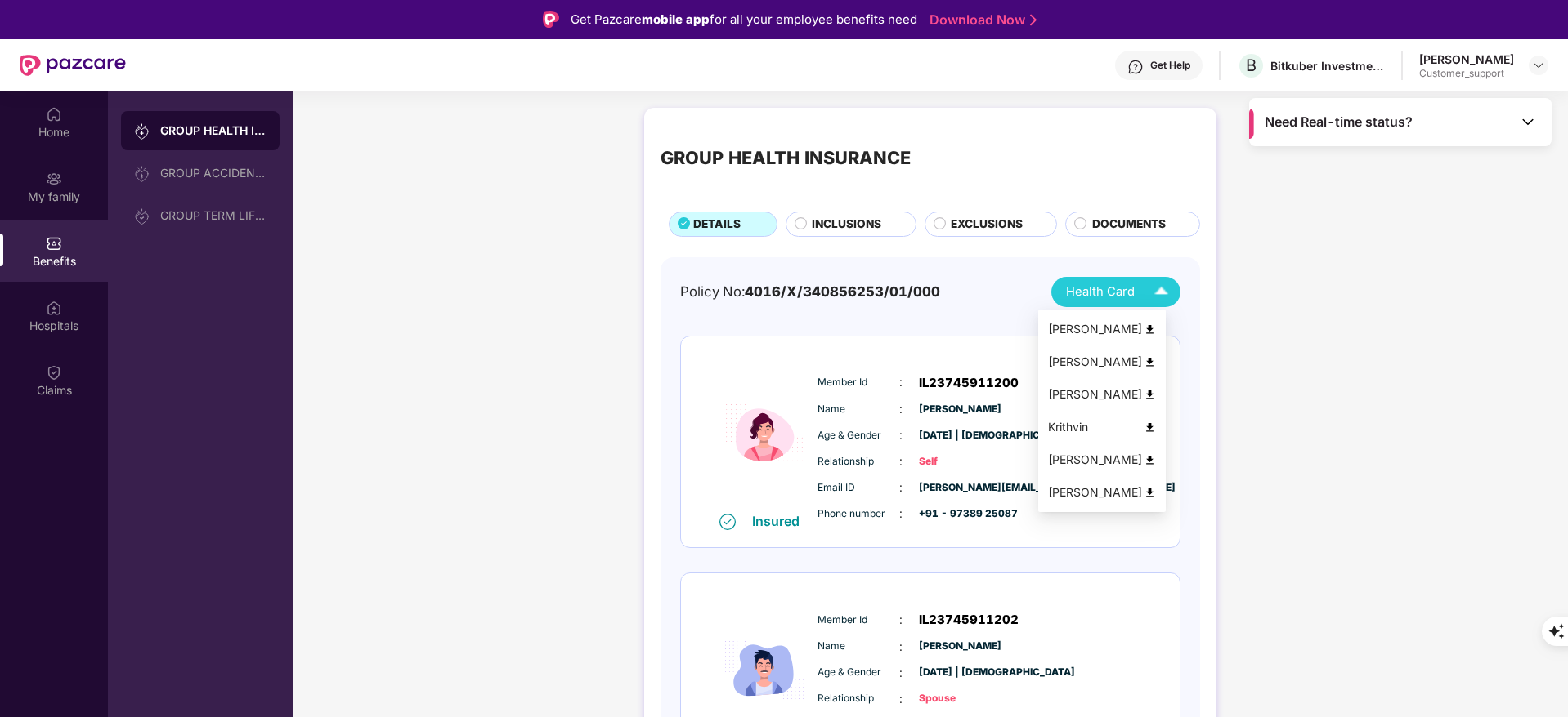
click at [1156, 325] on img at bounding box center [1150, 330] width 12 height 12
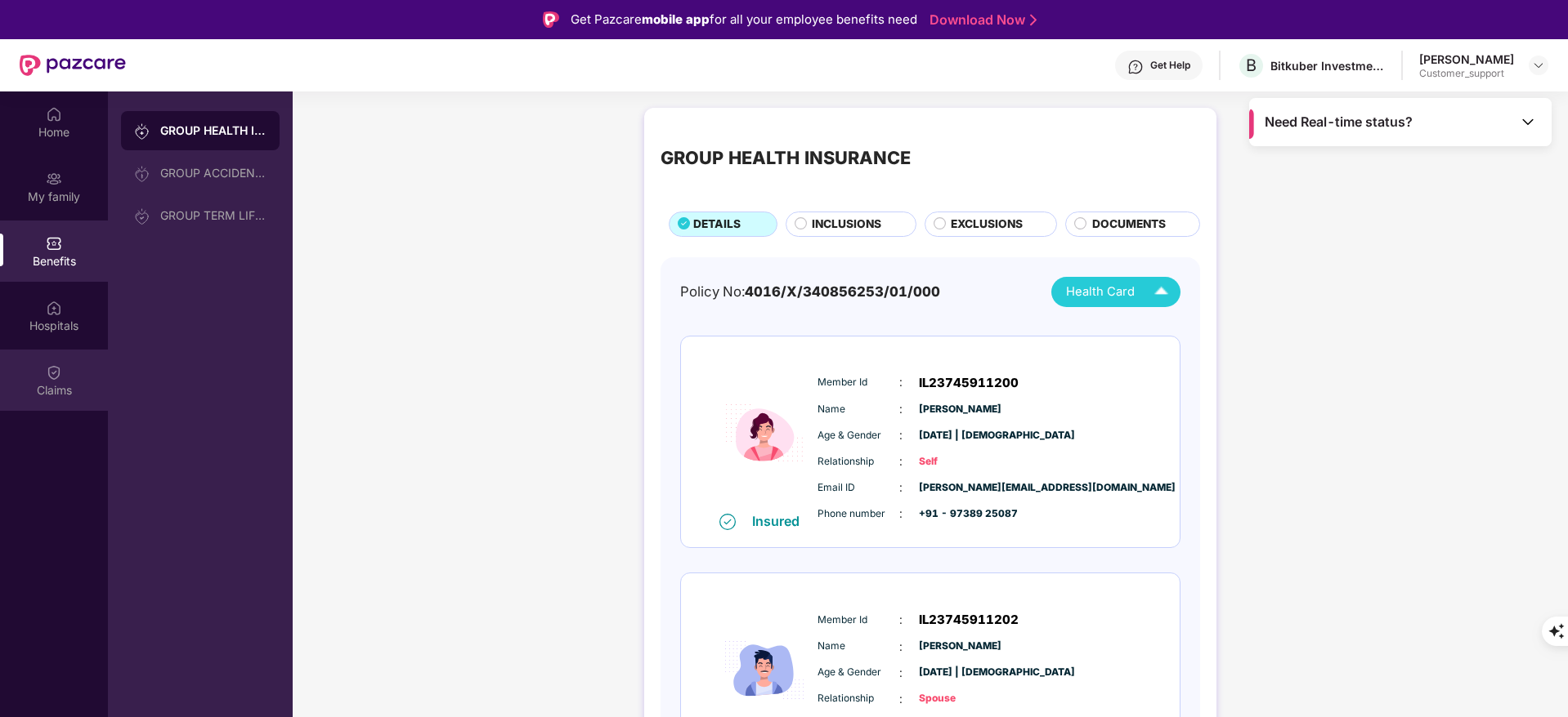
click at [5, 358] on div "Claims" at bounding box center [54, 380] width 108 height 61
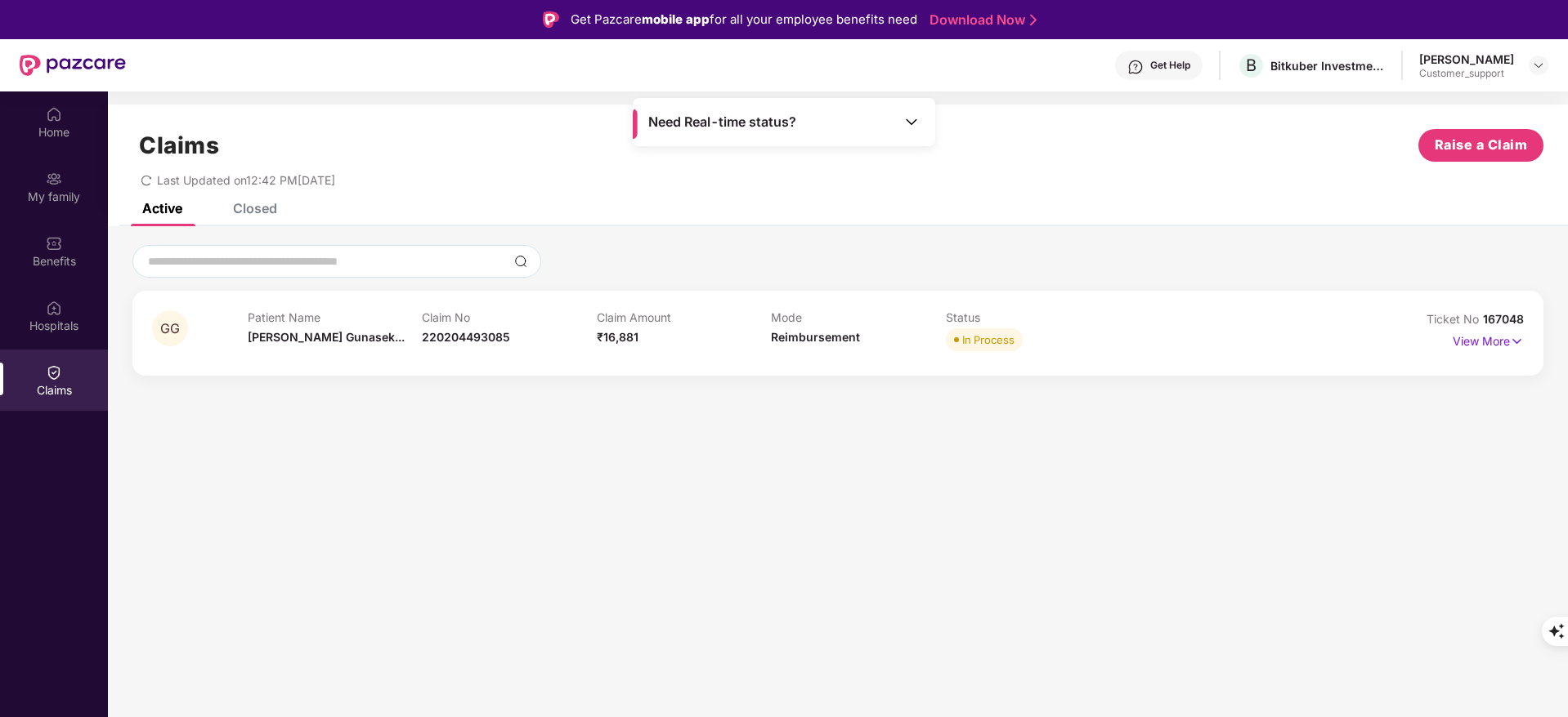
click at [252, 200] on div "Claims Raise a Claim Last Updated on 12:42 PM[DATE]" at bounding box center [838, 154] width 1460 height 99
click at [256, 214] on div "Closed" at bounding box center [255, 208] width 44 height 16
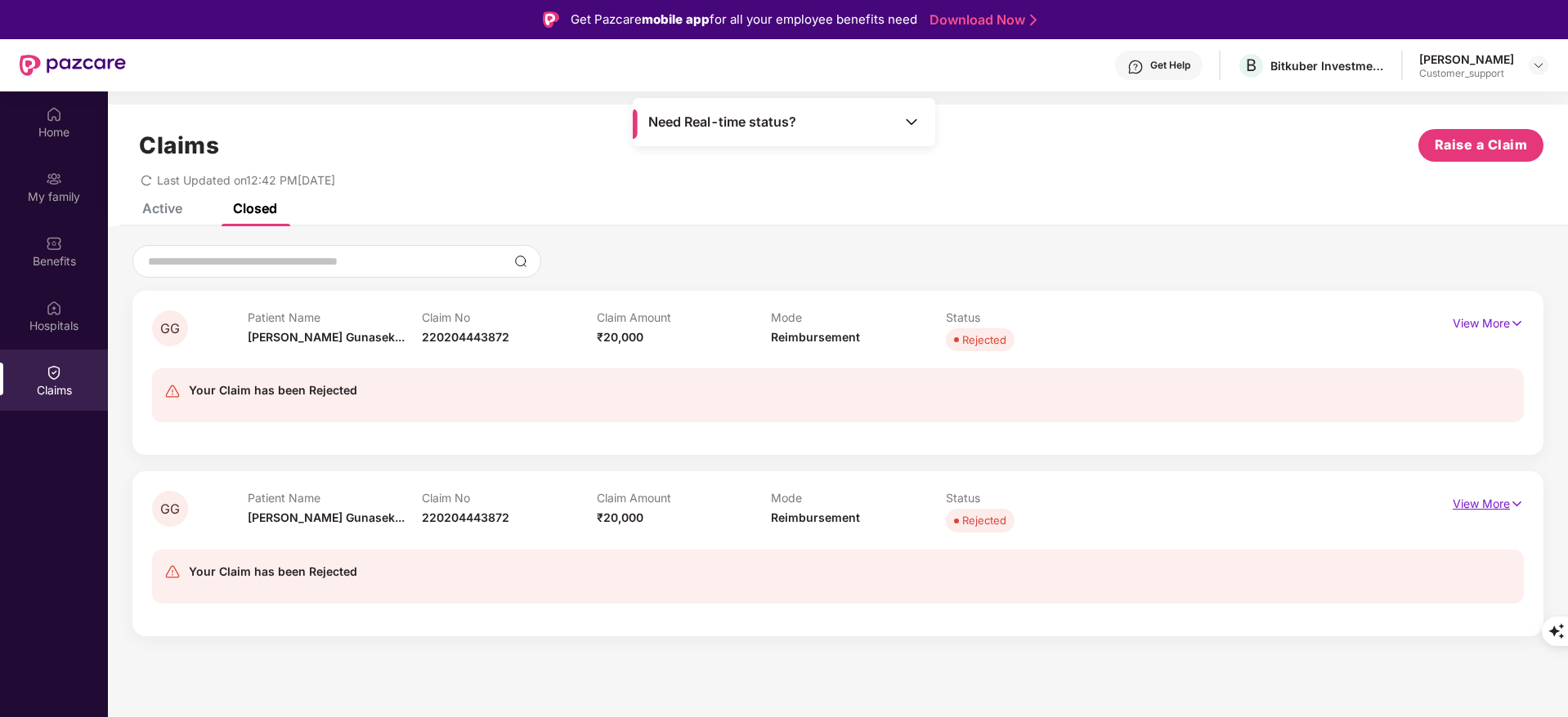
click at [1480, 507] on p "View More" at bounding box center [1488, 502] width 71 height 22
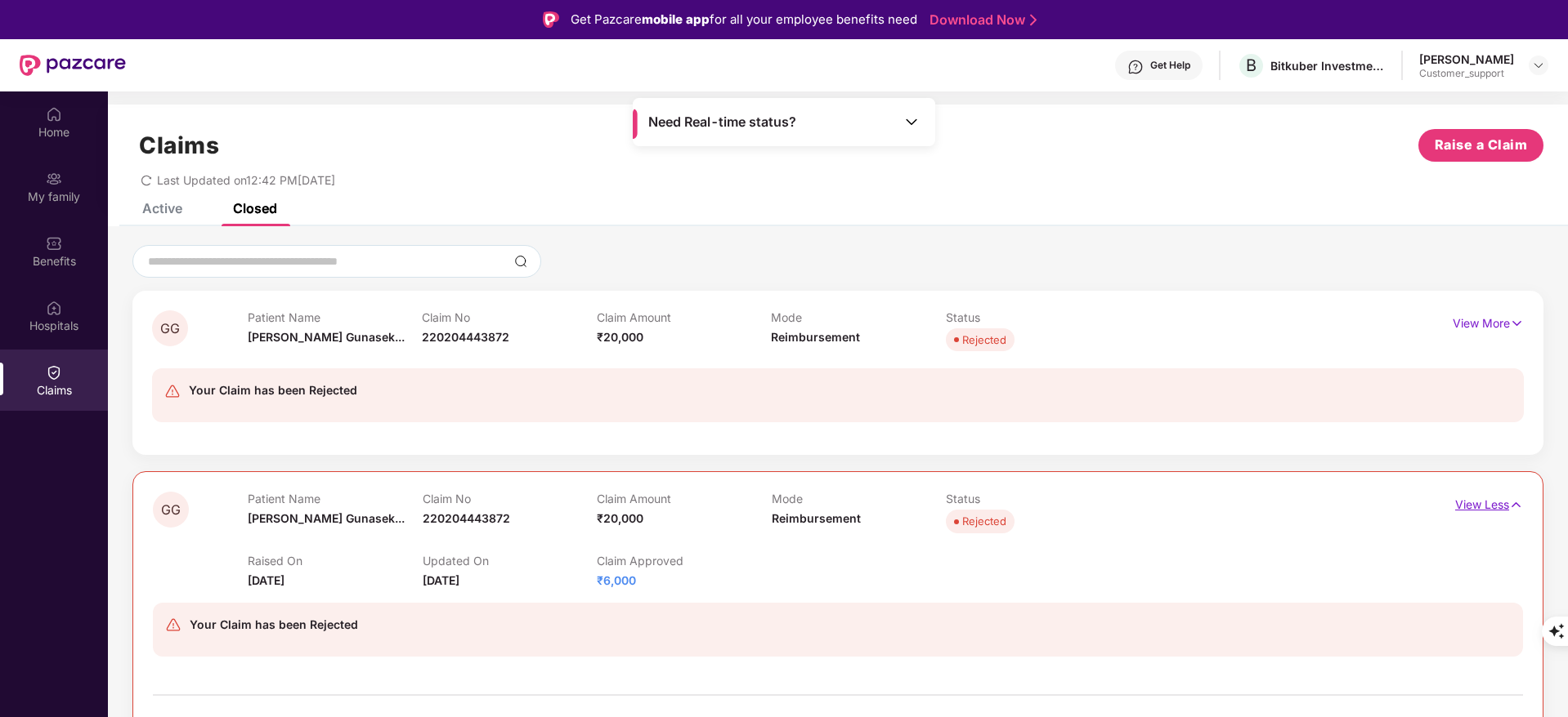
click at [1463, 499] on p "View Less" at bounding box center [1489, 503] width 68 height 22
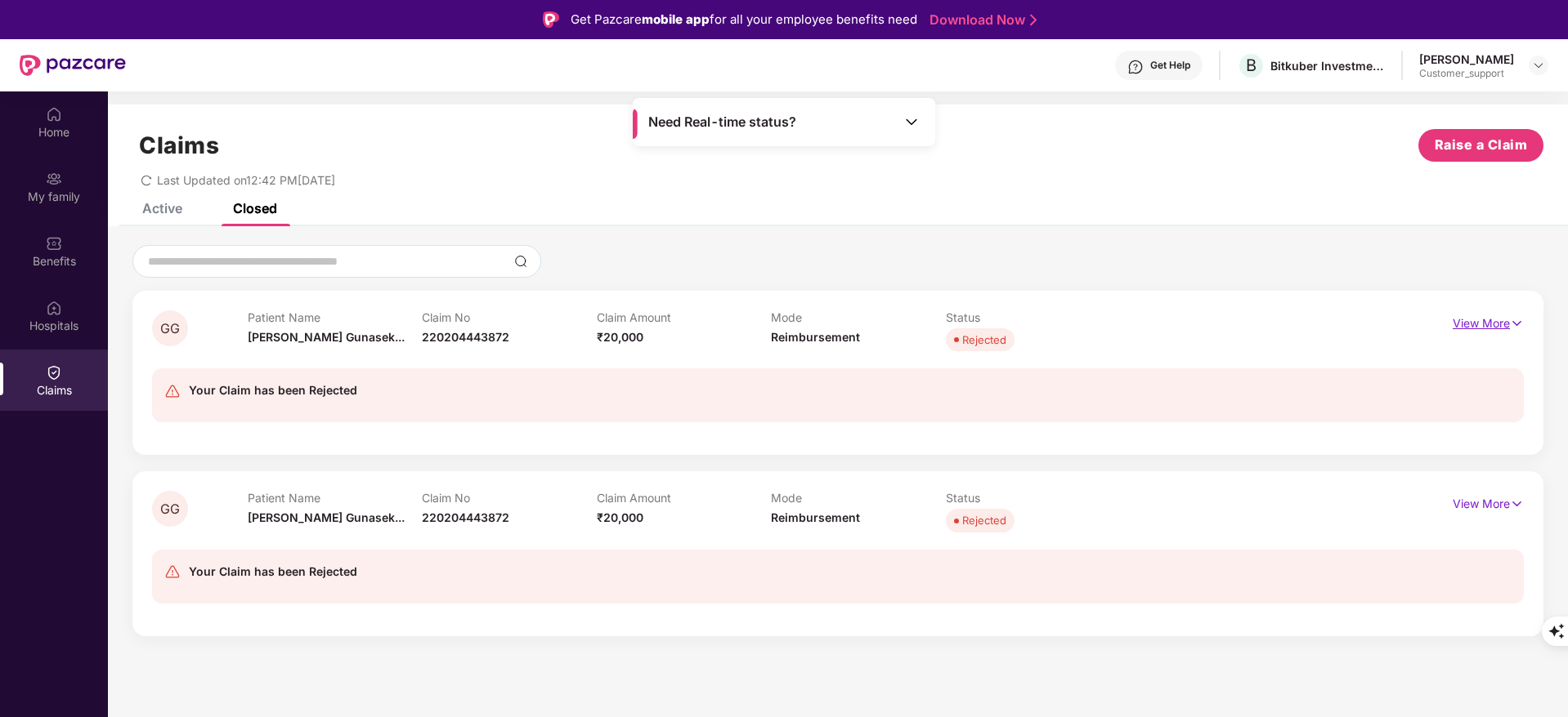
click at [1477, 318] on p "View More" at bounding box center [1488, 321] width 71 height 22
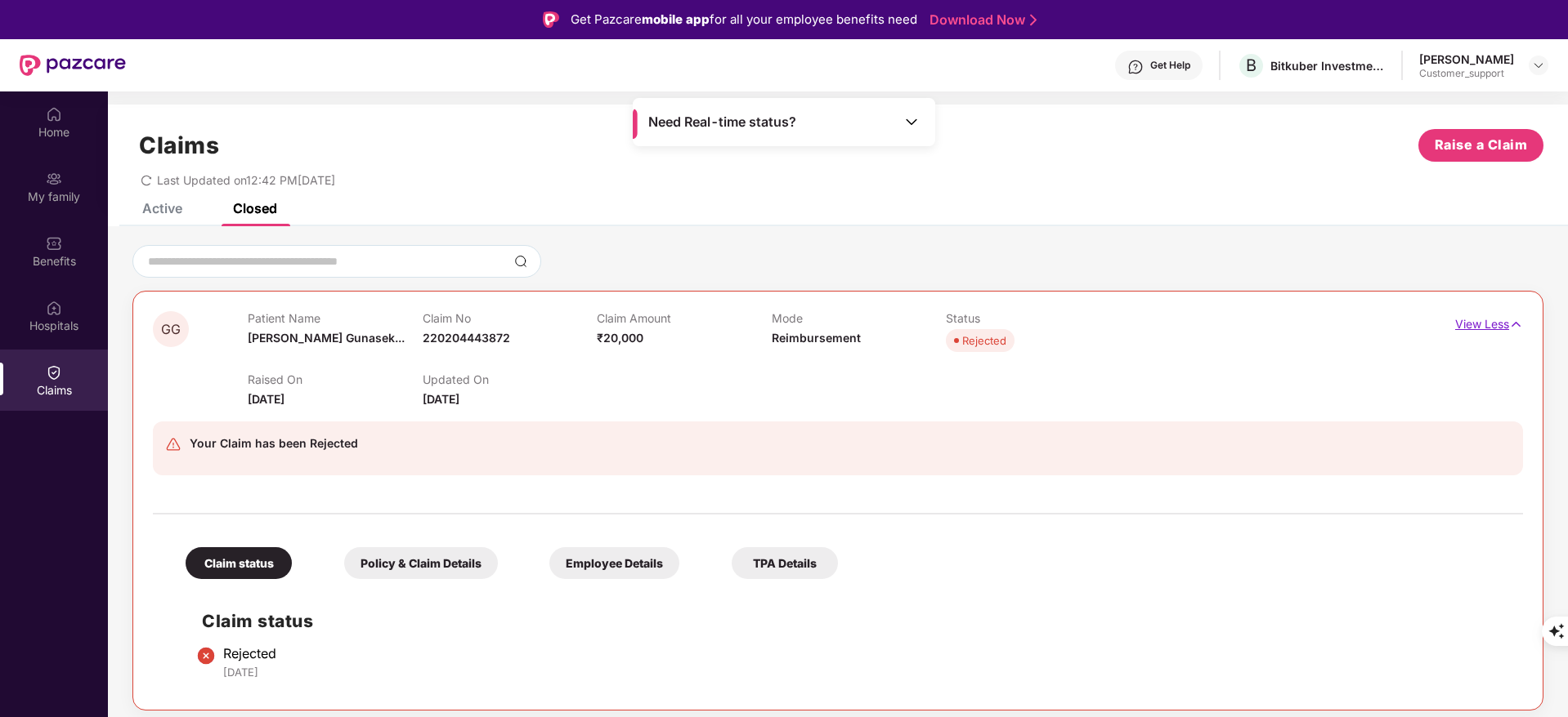
click at [1479, 316] on p "View Less" at bounding box center [1489, 322] width 68 height 22
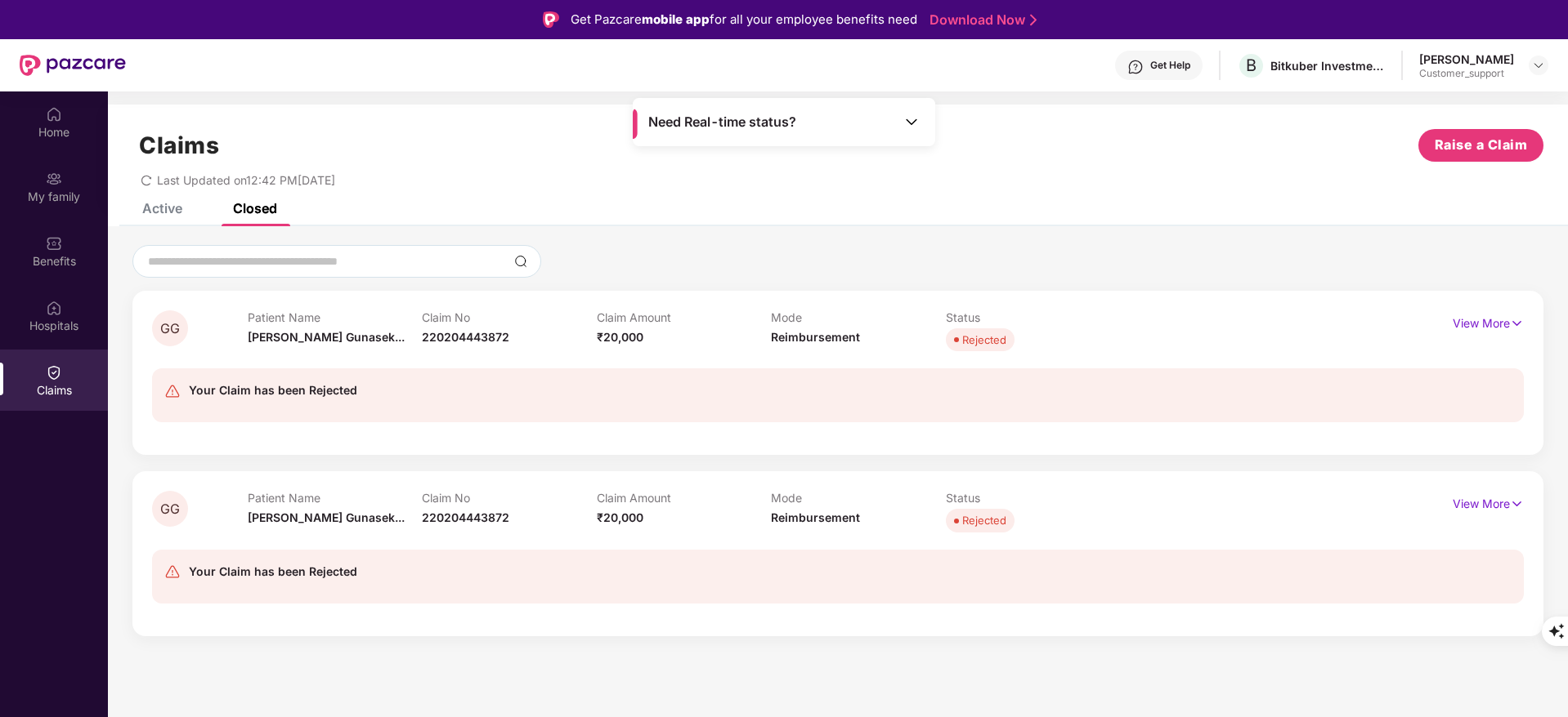
click at [144, 201] on div "Claims Raise a Claim Last Updated on 12:42 PM[DATE]" at bounding box center [838, 154] width 1460 height 99
click at [159, 201] on div "Claims Raise a Claim Last Updated on 12:42 PM[DATE]" at bounding box center [838, 154] width 1460 height 99
click at [159, 207] on div "Active" at bounding box center [161, 208] width 40 height 16
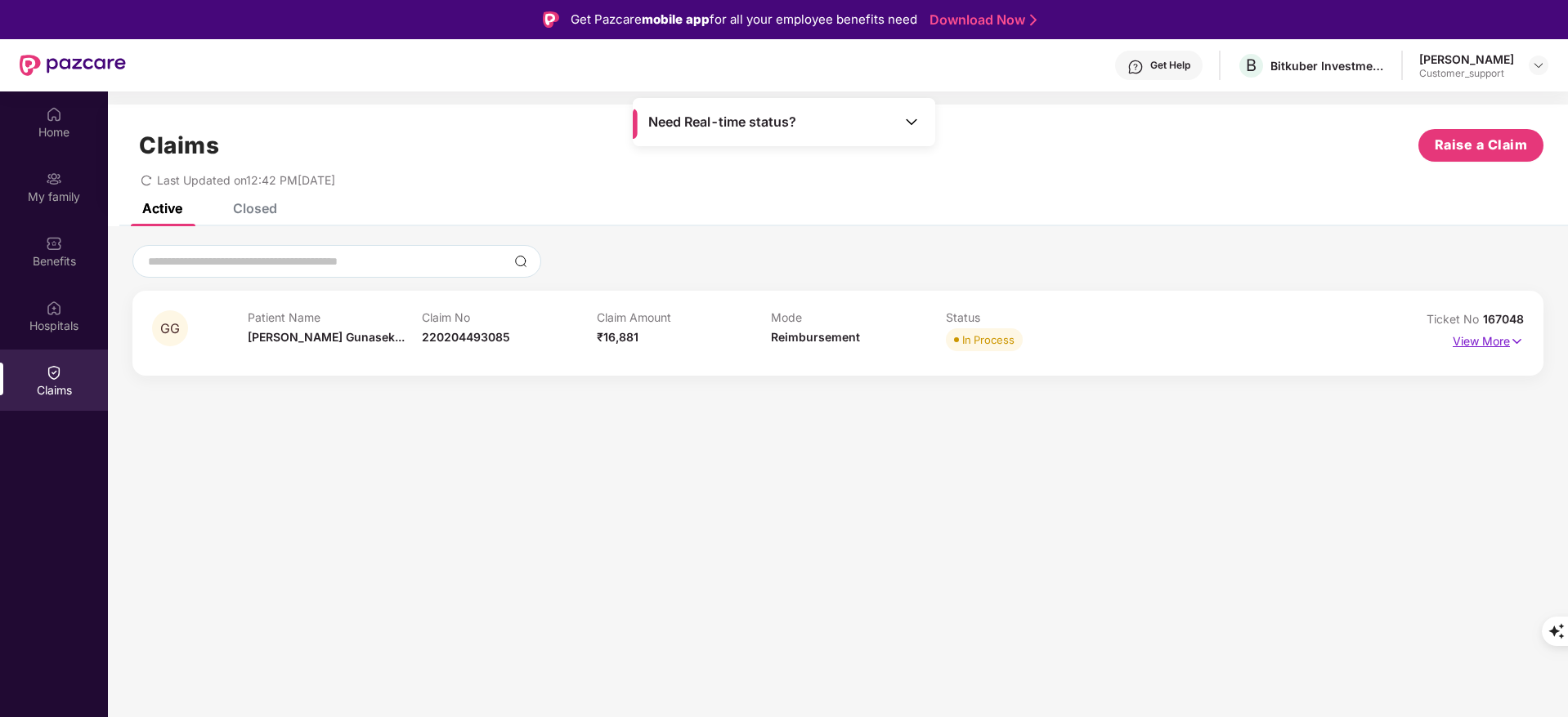
click at [1503, 339] on p "View More" at bounding box center [1488, 339] width 71 height 22
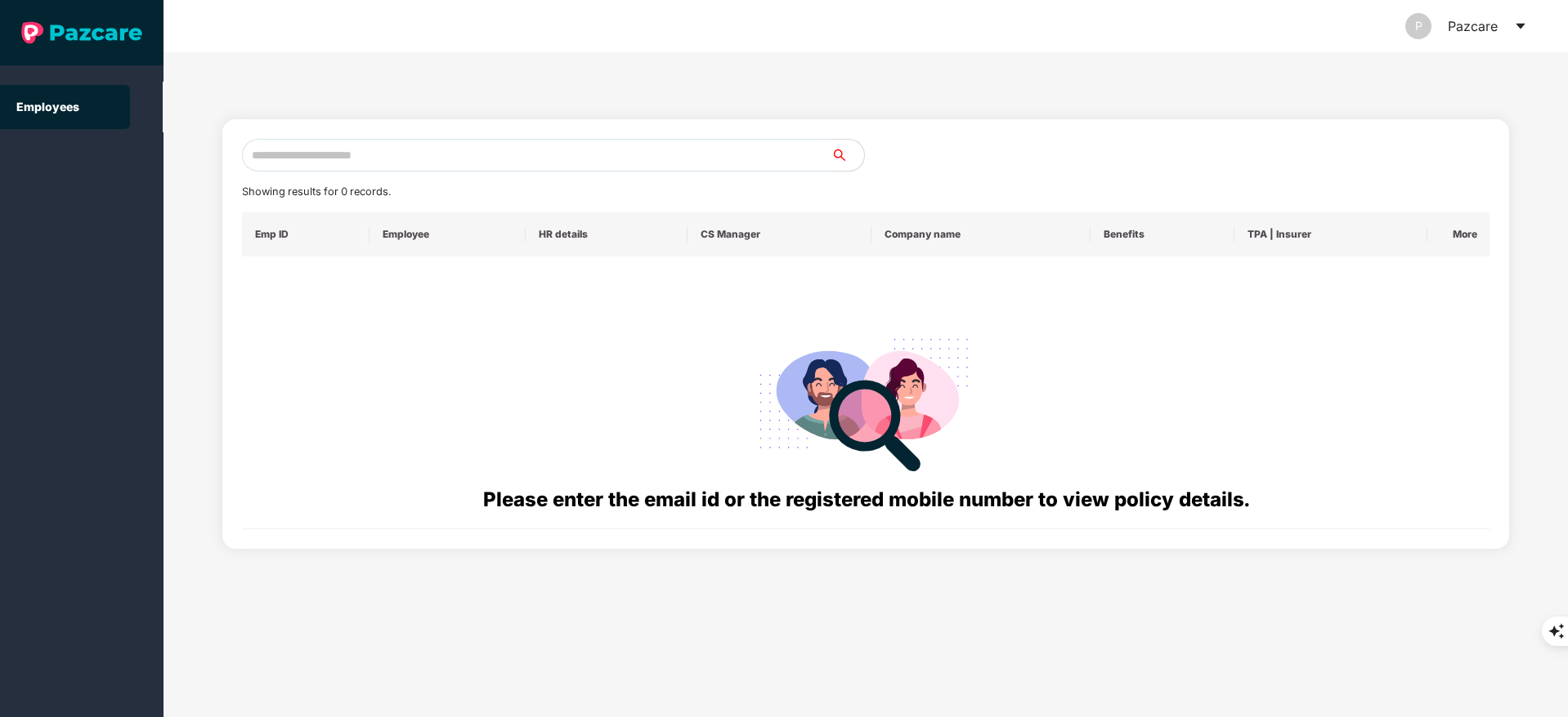
click at [368, 152] on input "text" at bounding box center [537, 155] width 590 height 33
paste input "**********"
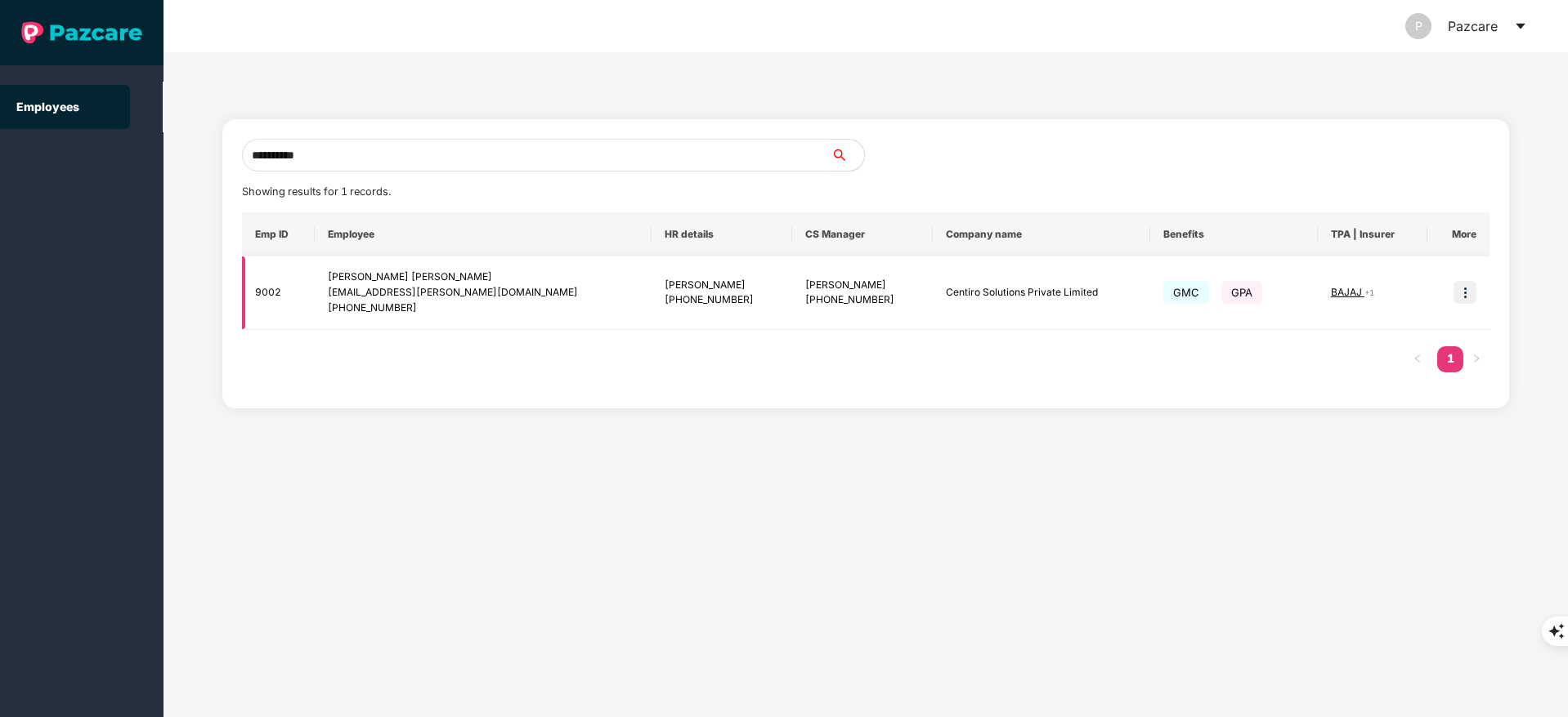
type input "**********"
click at [1468, 288] on img at bounding box center [1465, 292] width 23 height 23
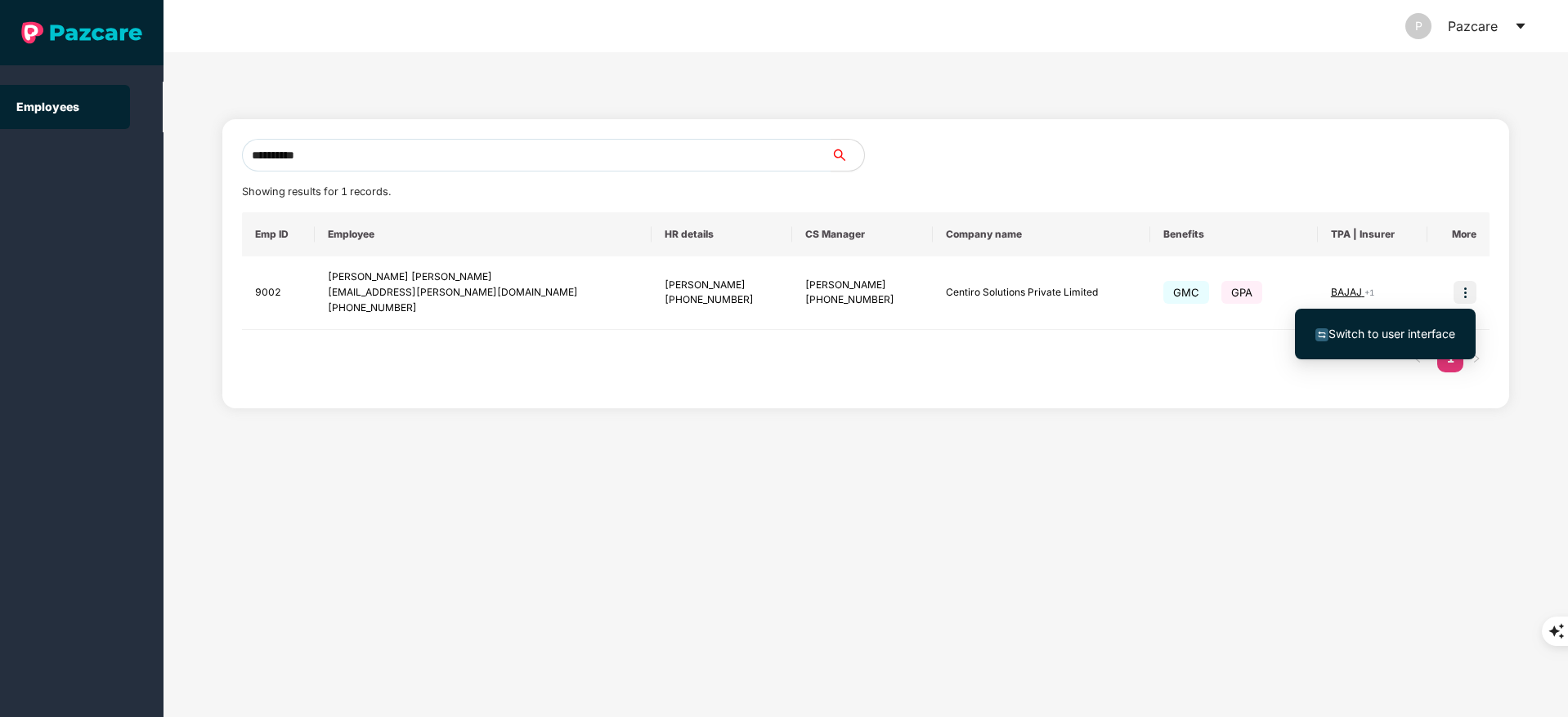
click at [1392, 332] on span "Switch to user interface" at bounding box center [1392, 334] width 127 height 14
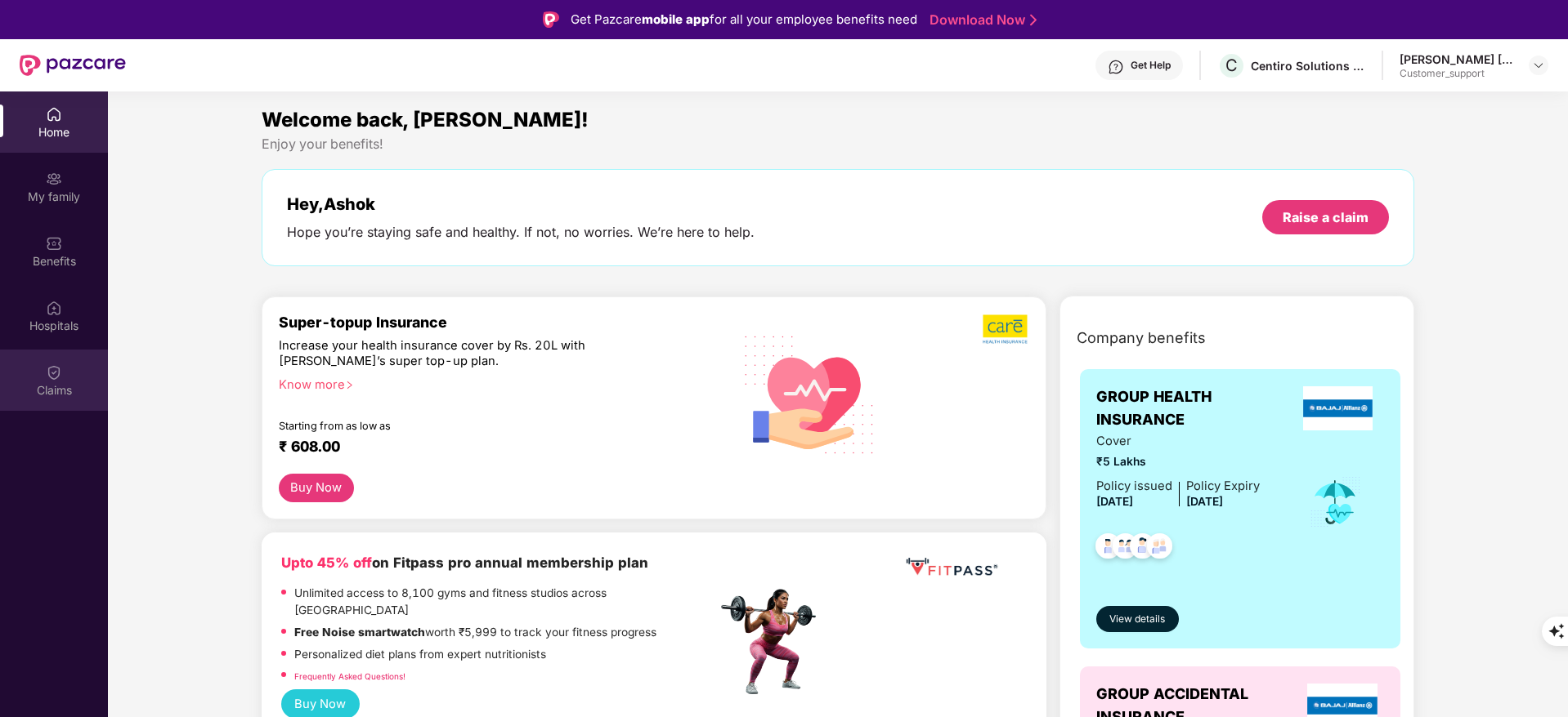
click at [55, 370] on img at bounding box center [54, 372] width 16 height 16
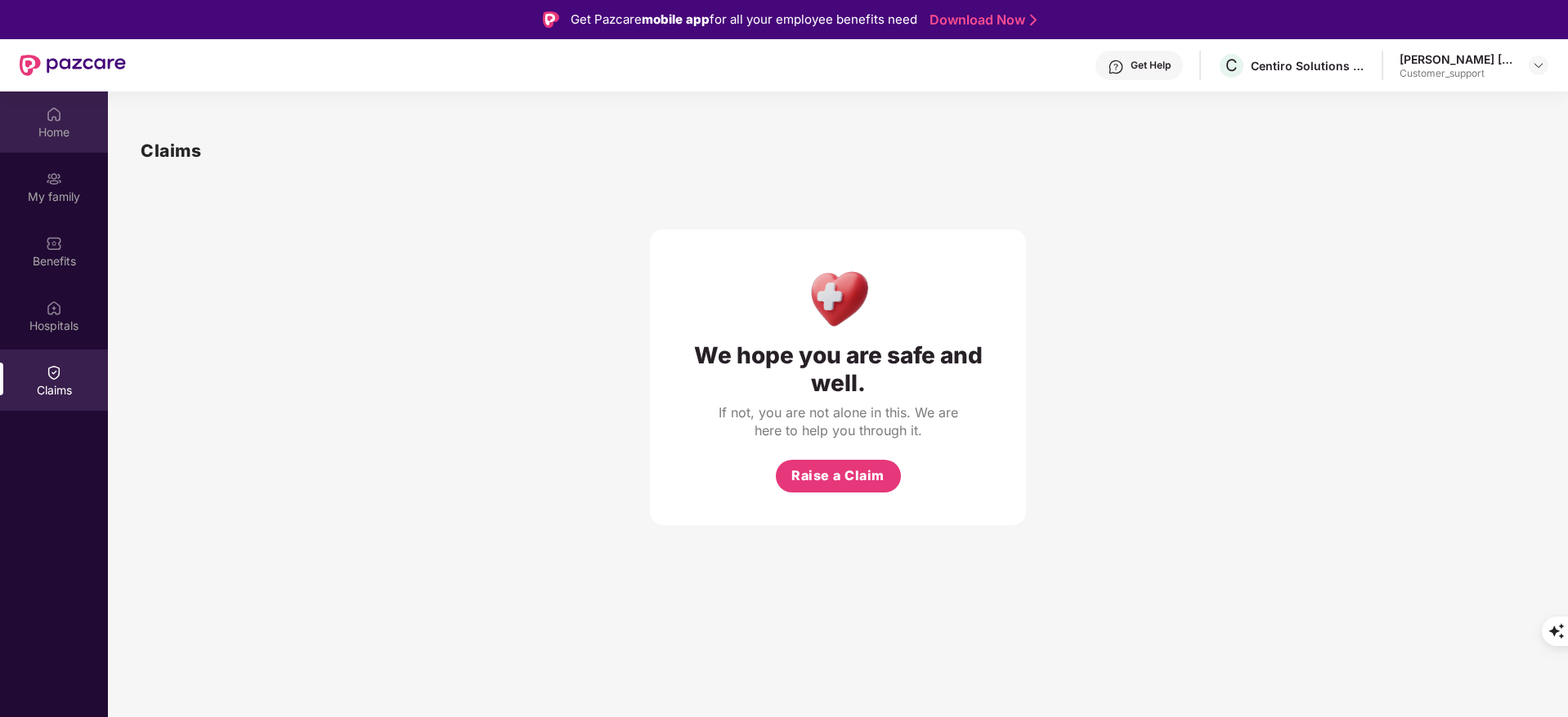
click at [78, 122] on div "Home" at bounding box center [54, 121] width 108 height 61
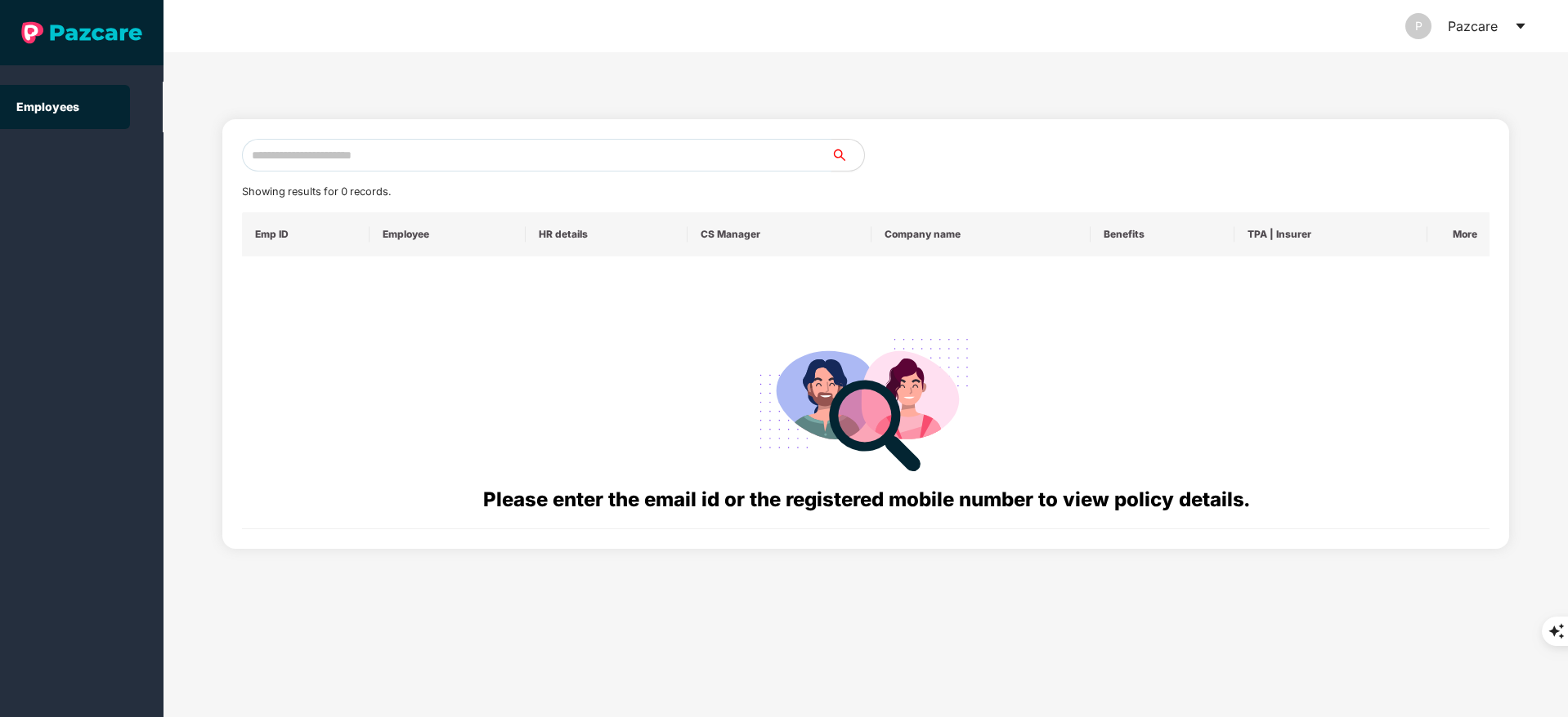
click at [325, 142] on input "text" at bounding box center [537, 155] width 590 height 33
paste input "**********"
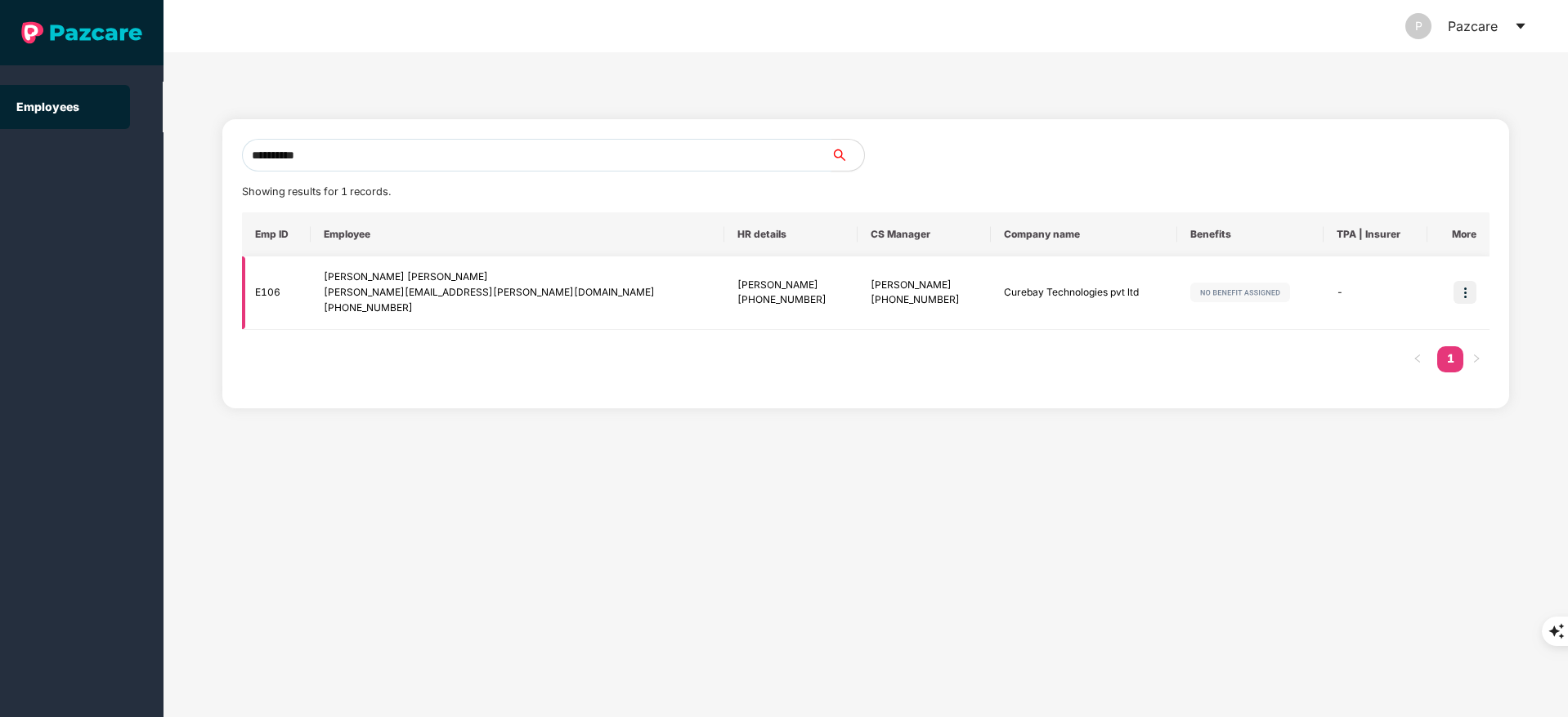
type input "**********"
click at [1468, 288] on img at bounding box center [1465, 292] width 23 height 23
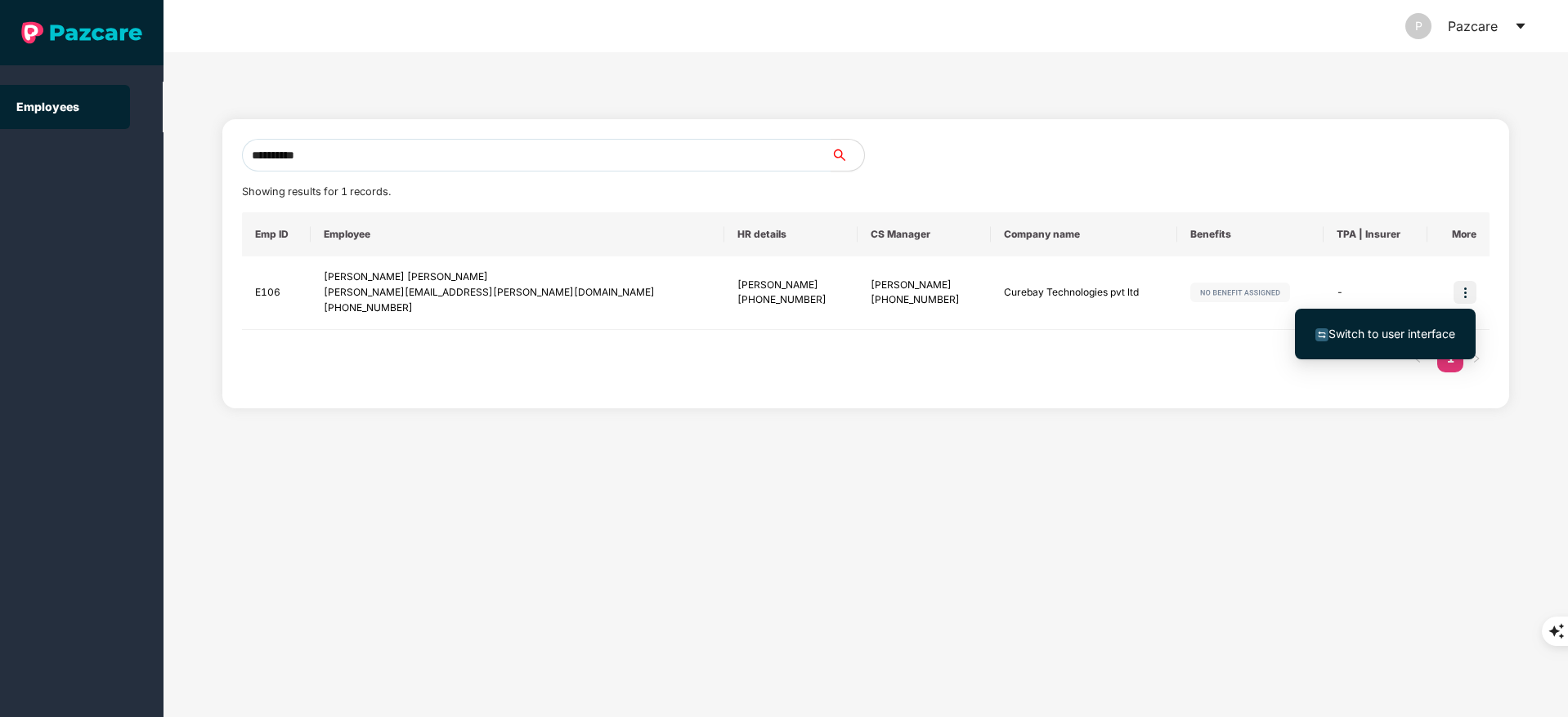
click at [1400, 331] on span "Switch to user interface" at bounding box center [1392, 334] width 127 height 14
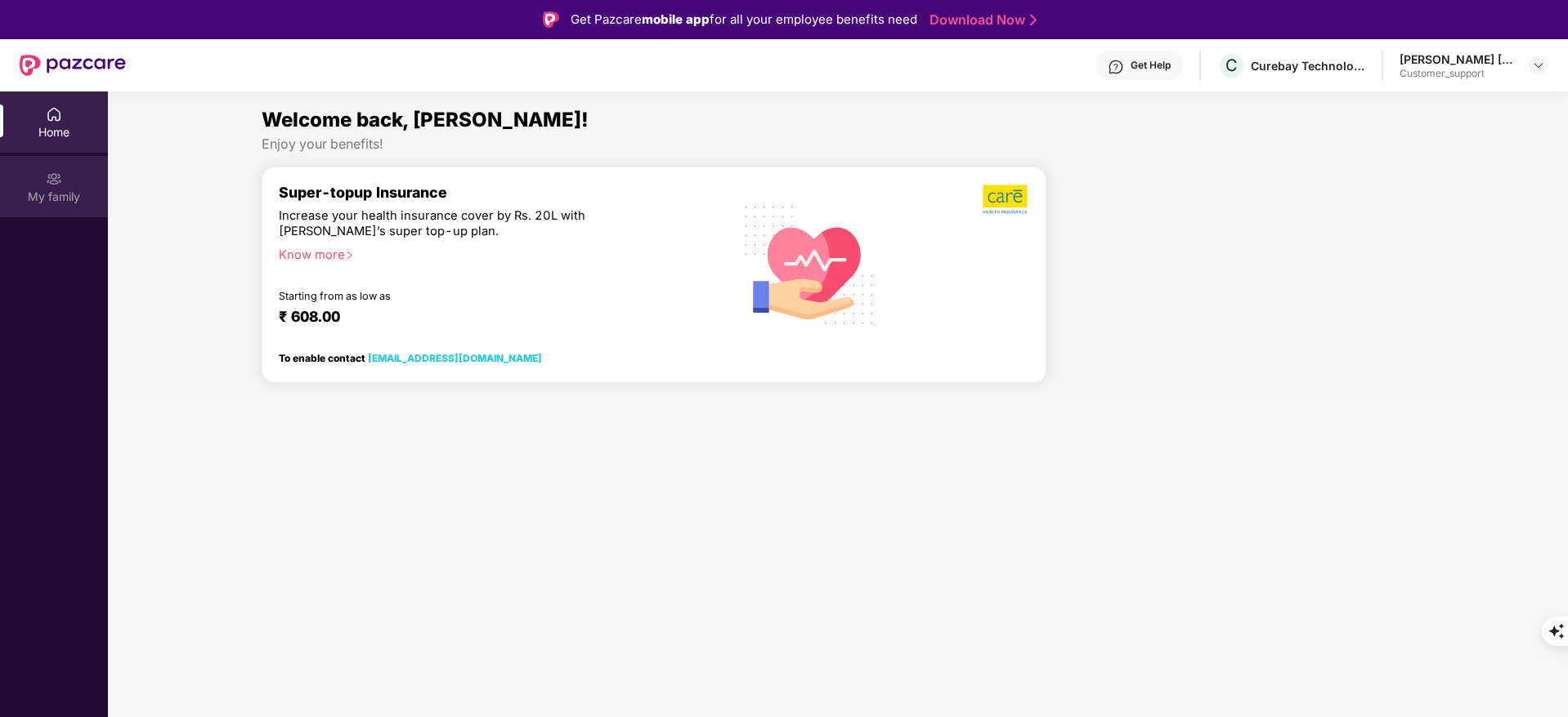
click at [46, 201] on div "My family" at bounding box center [54, 197] width 108 height 16
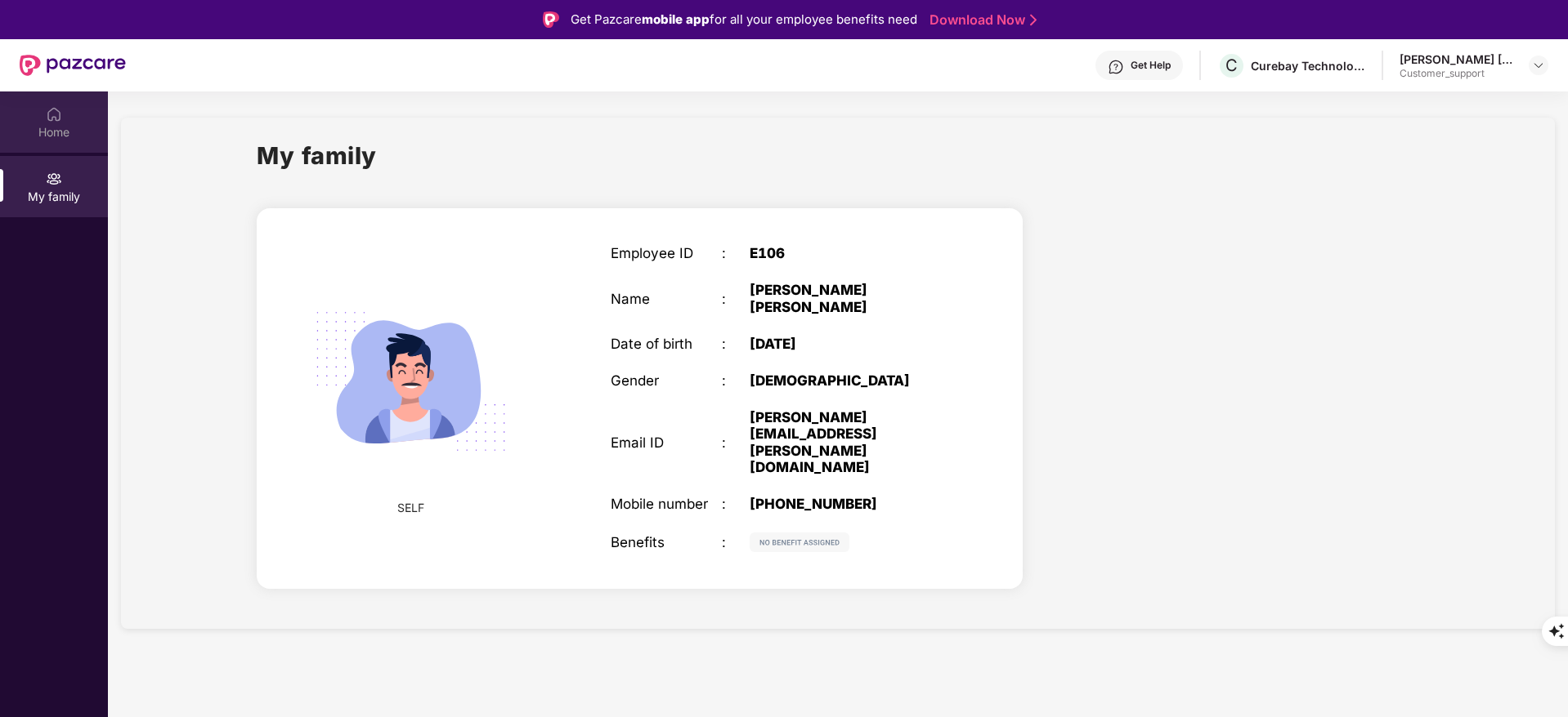
click at [58, 102] on div "Home" at bounding box center [54, 121] width 108 height 61
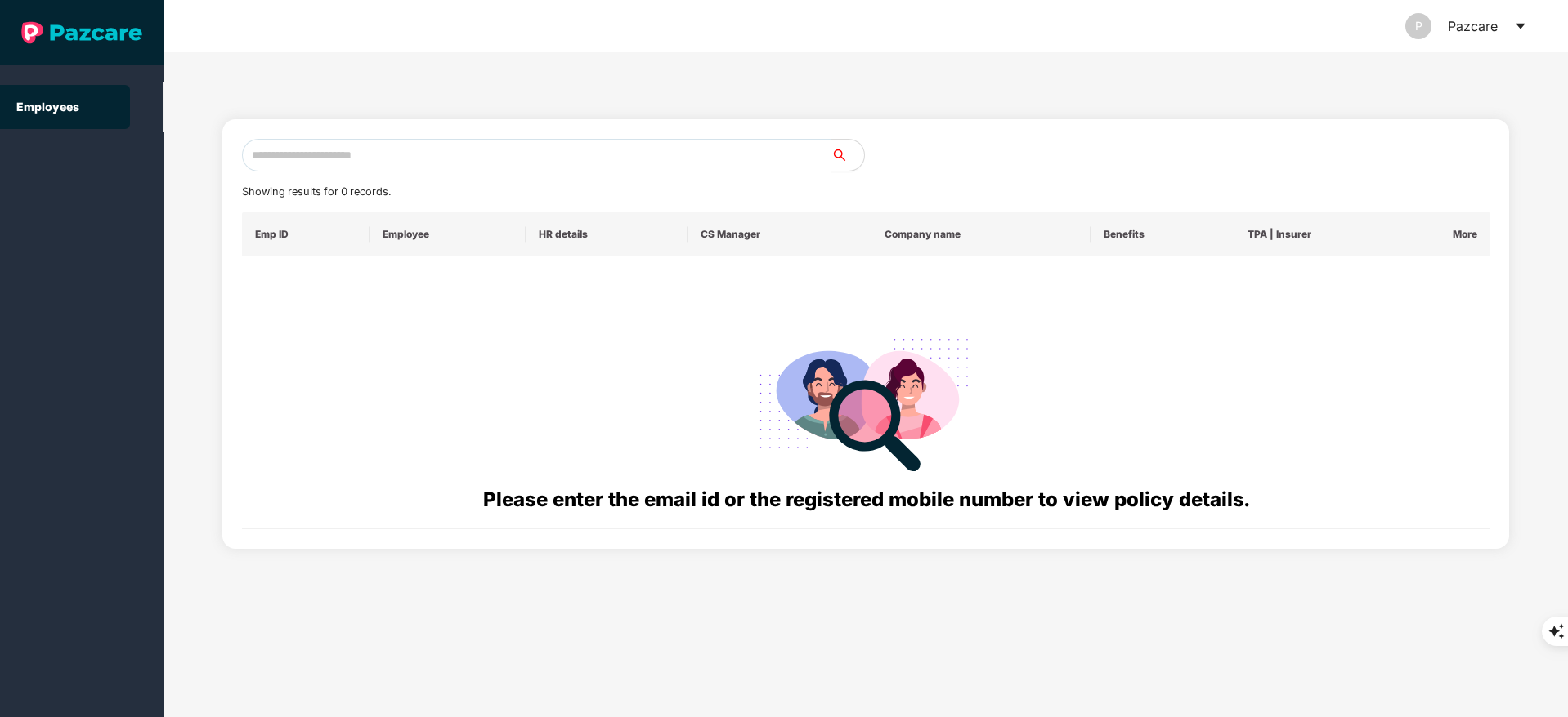
click at [348, 151] on input "text" at bounding box center [537, 155] width 590 height 33
paste input "**********"
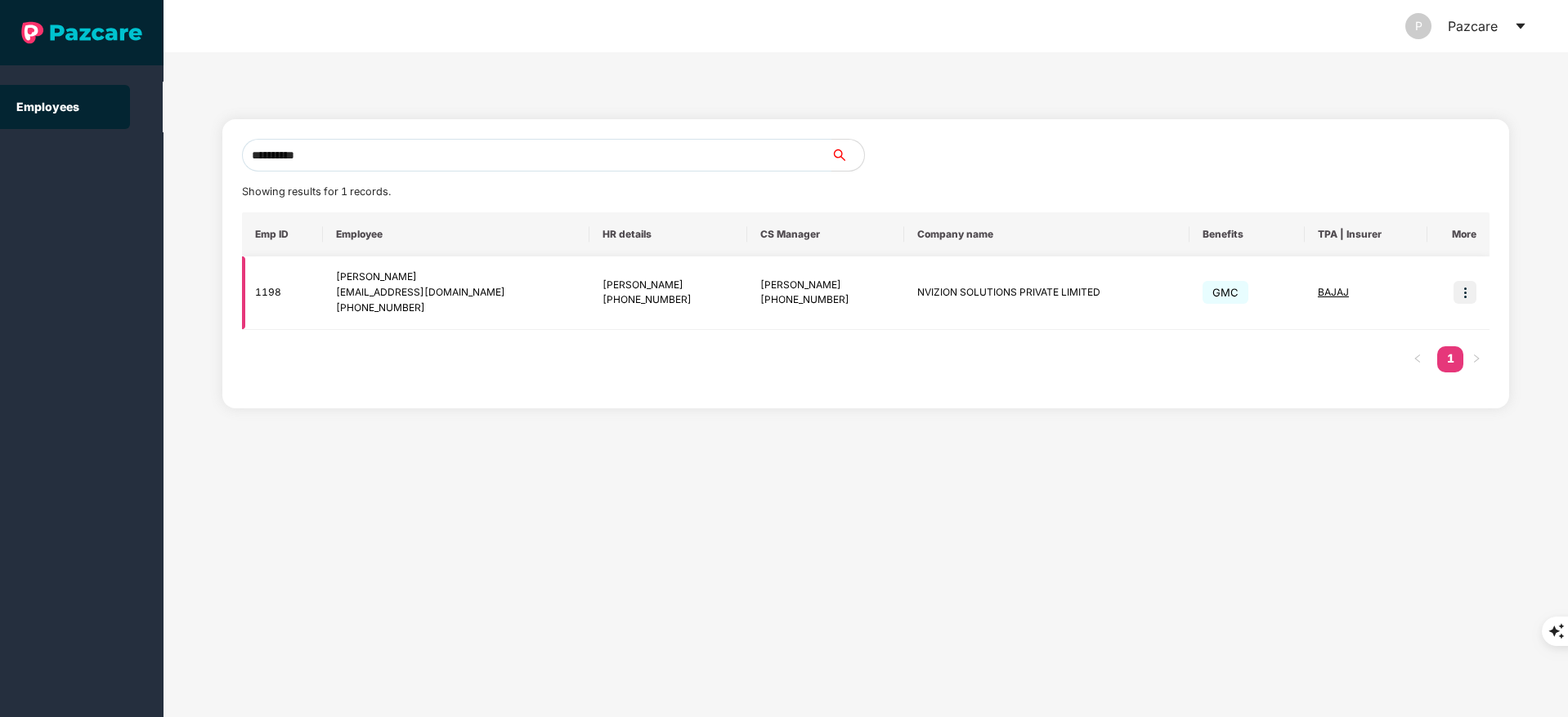
type input "**********"
click at [1470, 294] on img at bounding box center [1465, 292] width 23 height 23
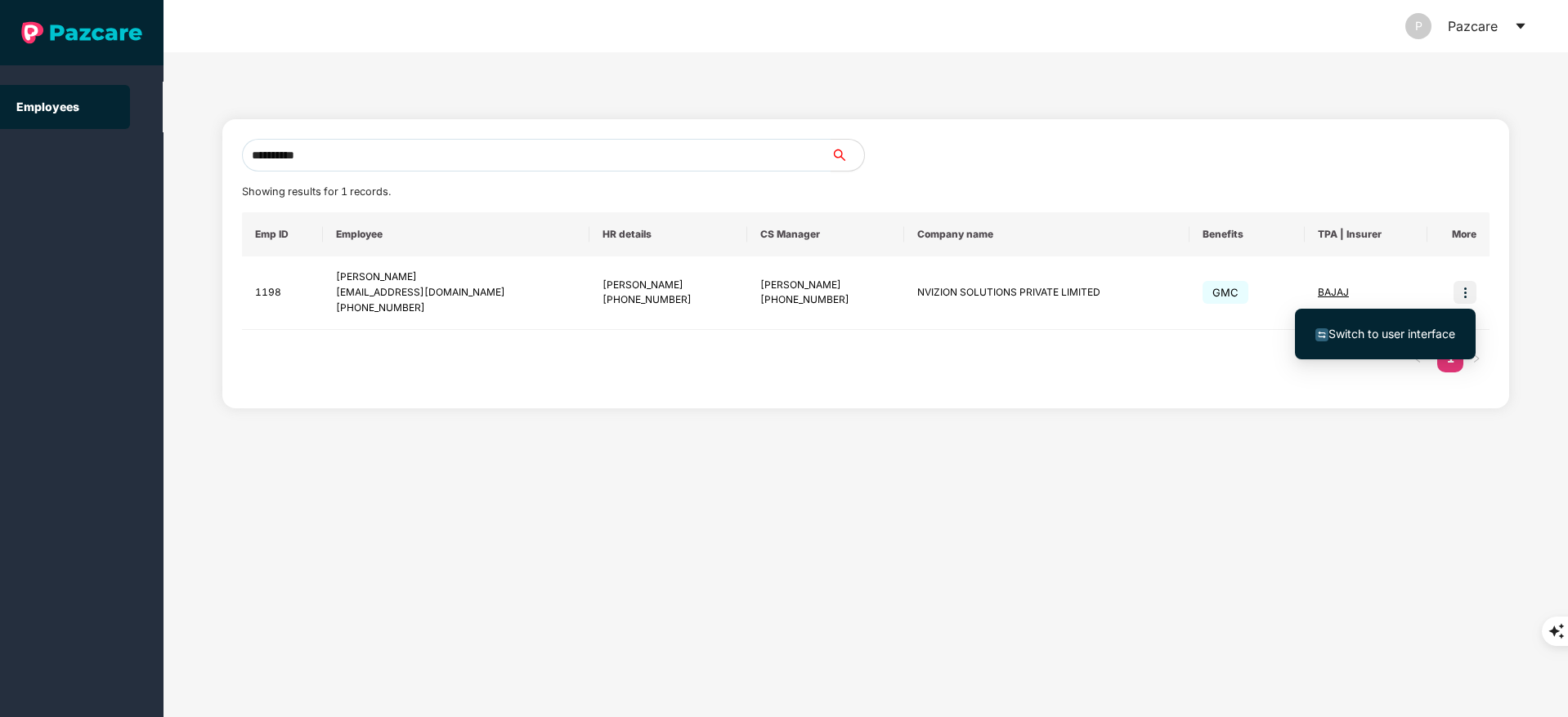
click at [1404, 329] on span "Switch to user interface" at bounding box center [1392, 334] width 127 height 14
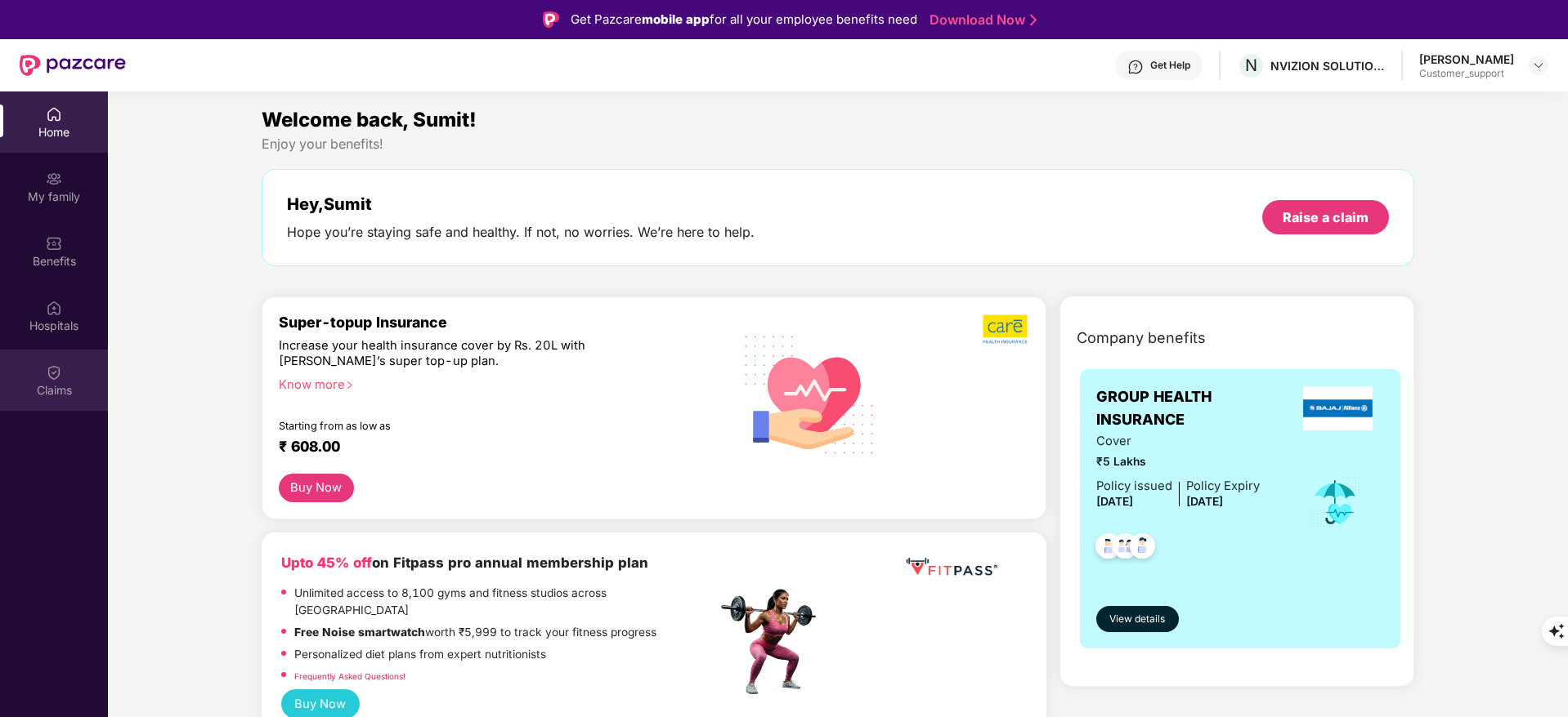
click at [51, 382] on div "Claims" at bounding box center [54, 390] width 108 height 16
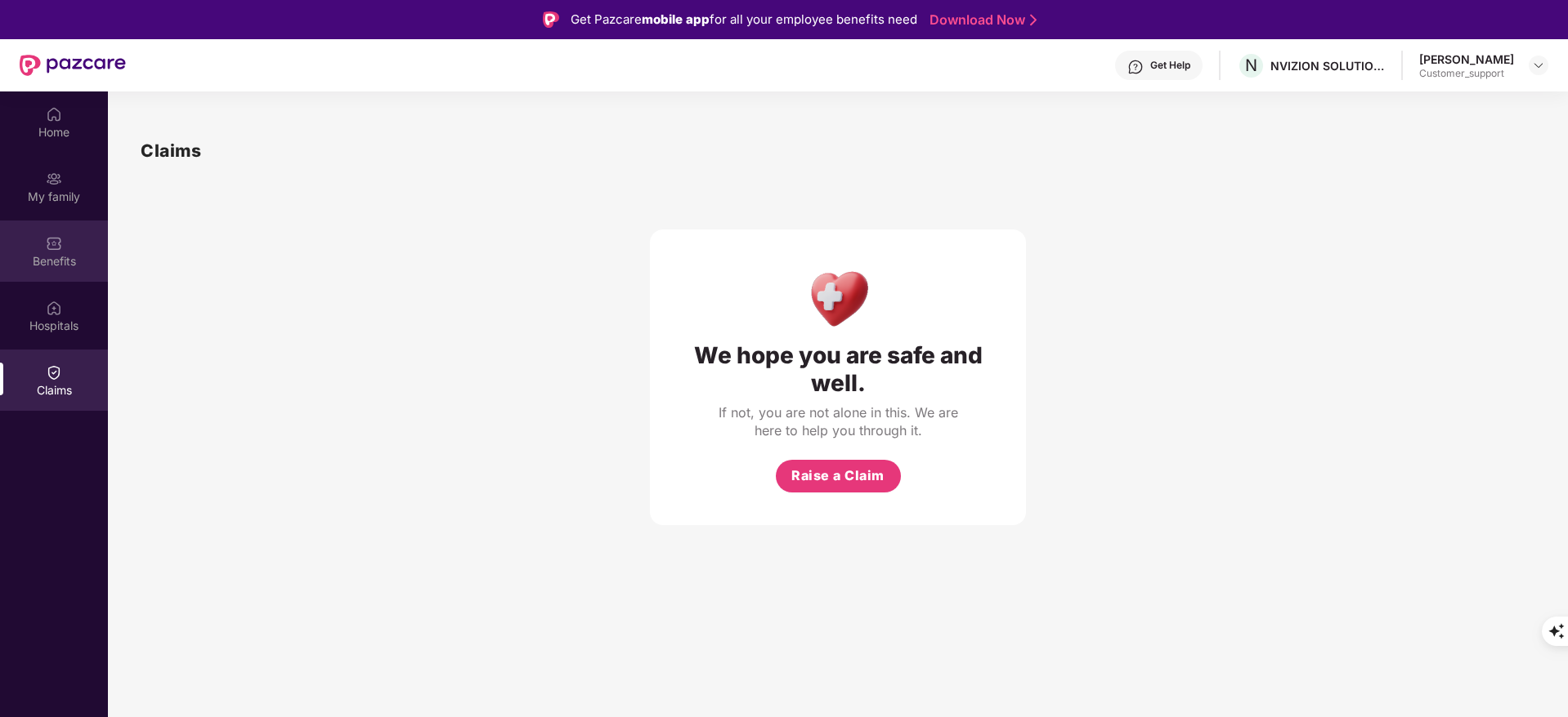
click at [51, 253] on div "Benefits" at bounding box center [54, 261] width 108 height 16
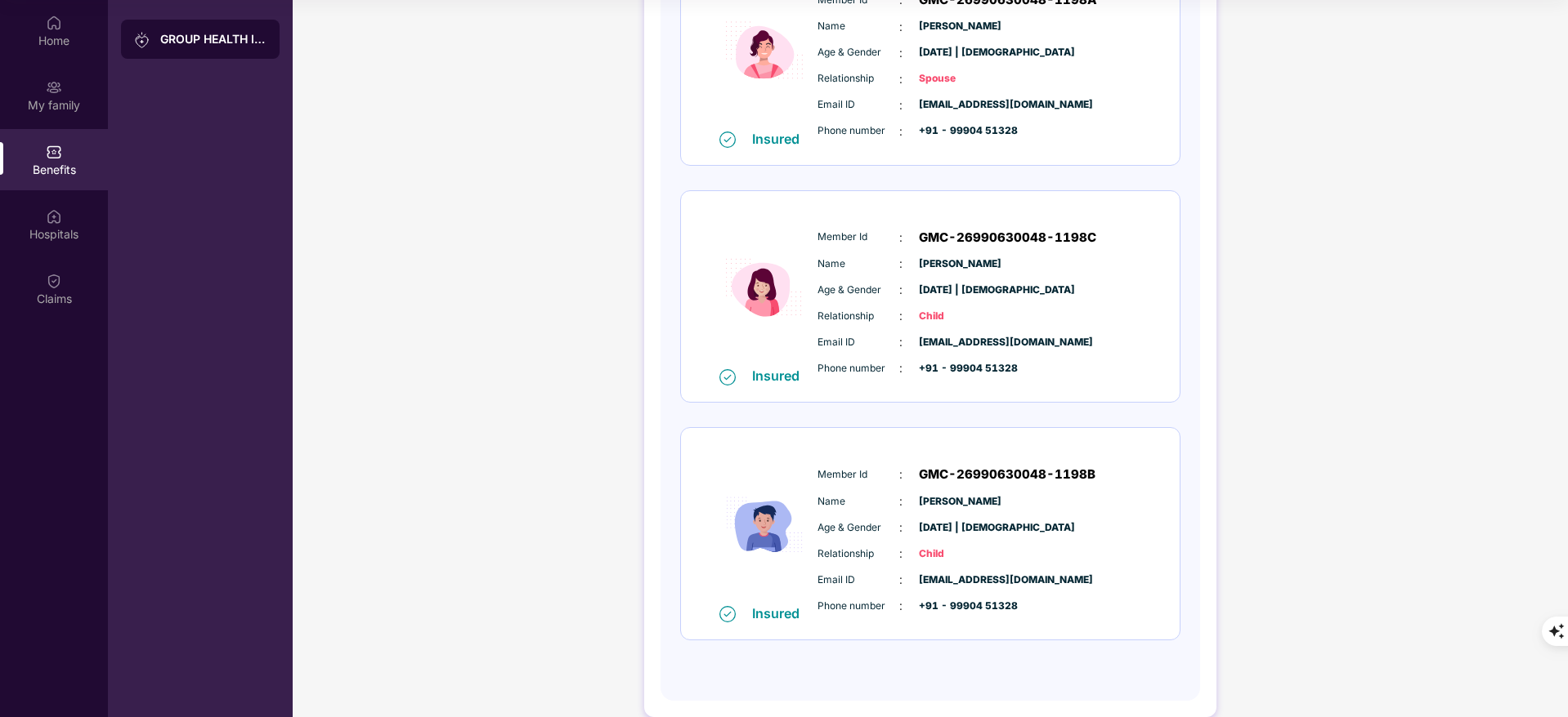
scroll to position [530, 0]
click at [62, 283] on div "Claims" at bounding box center [54, 288] width 108 height 61
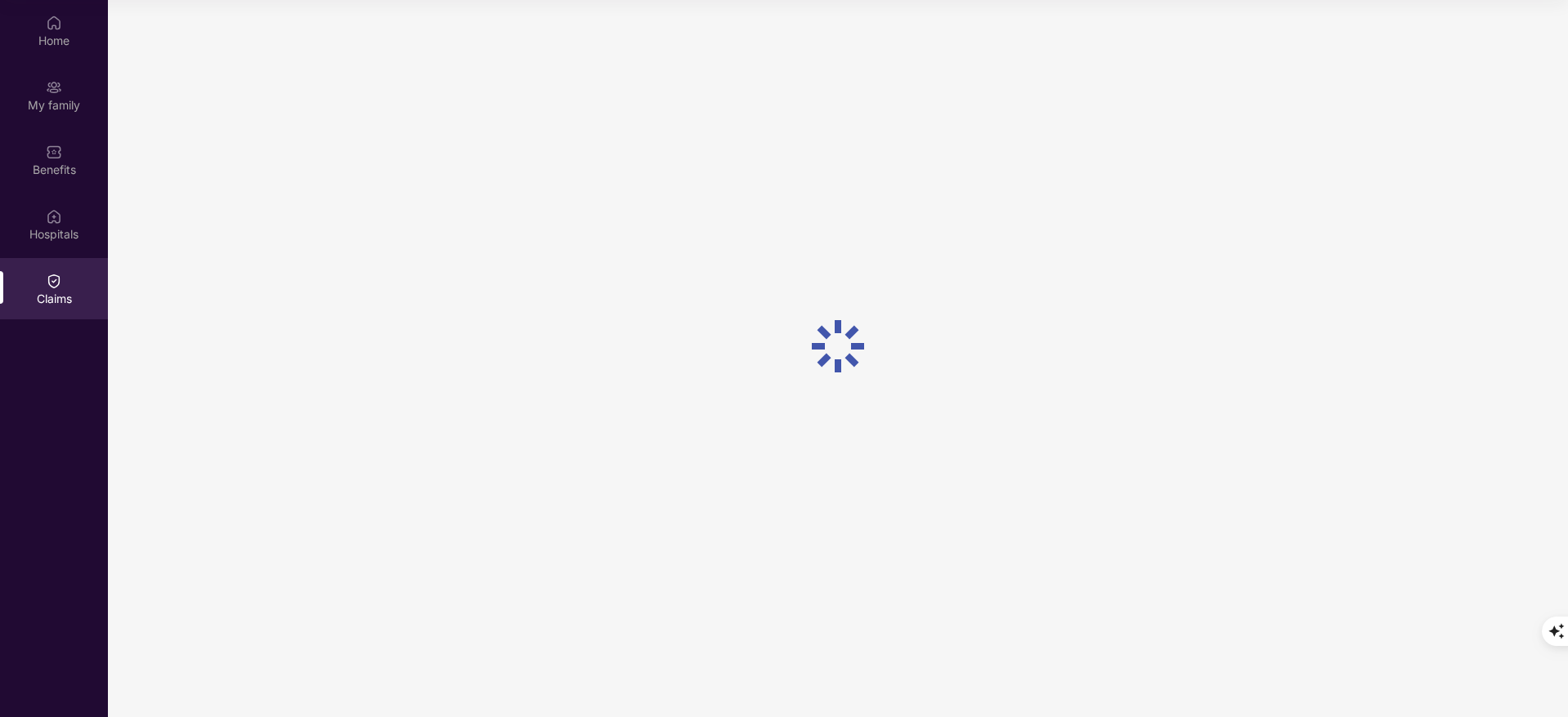
scroll to position [0, 0]
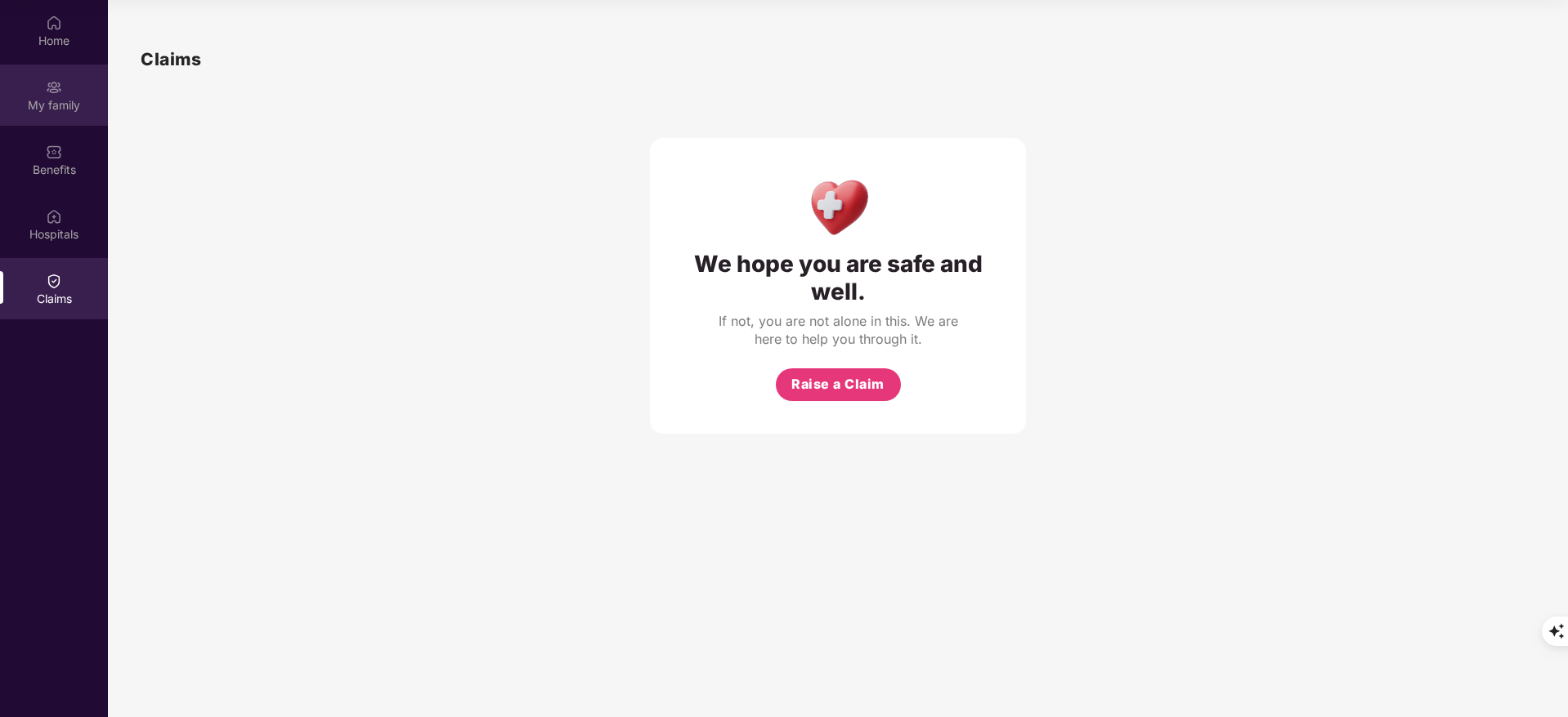
click at [74, 95] on div "My family" at bounding box center [54, 95] width 108 height 61
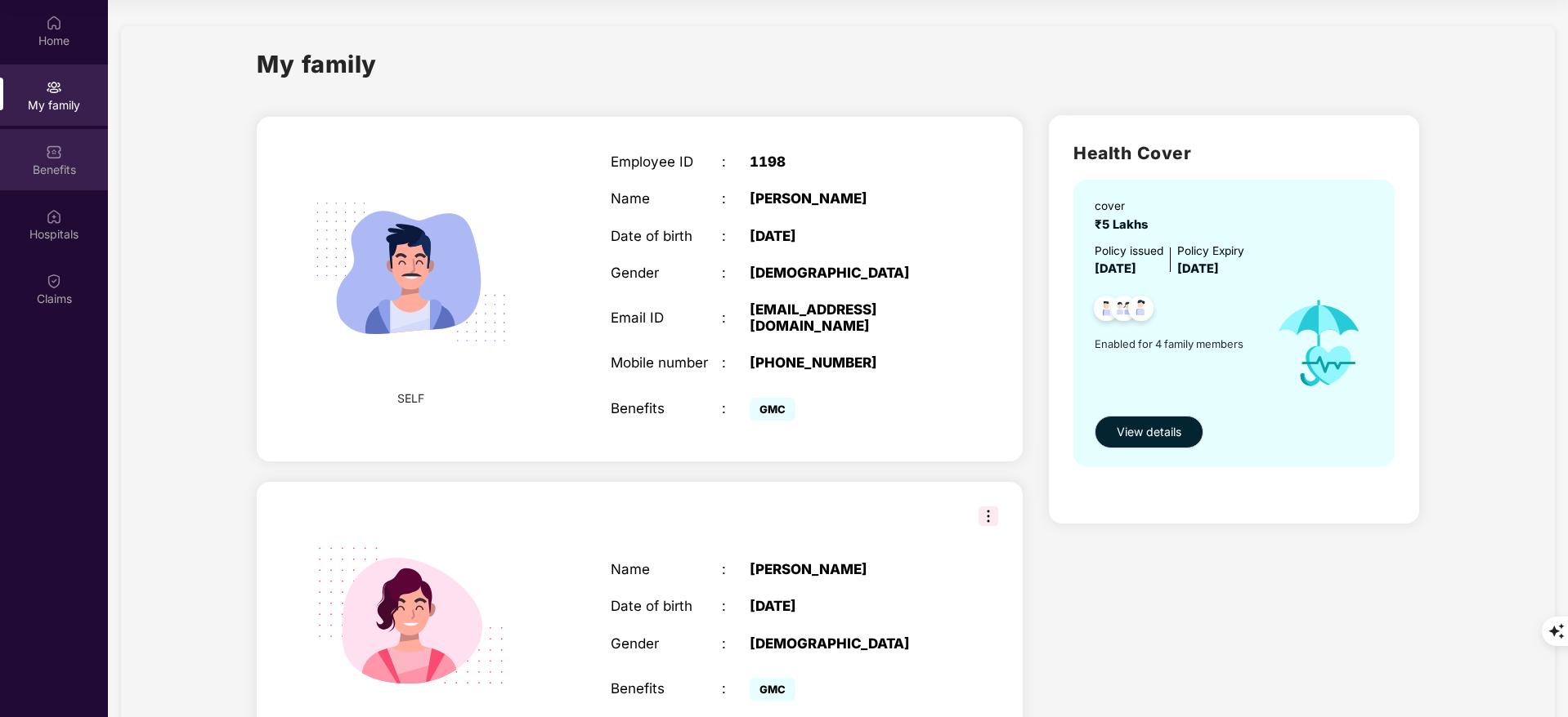
click at [55, 150] on img at bounding box center [54, 152] width 16 height 16
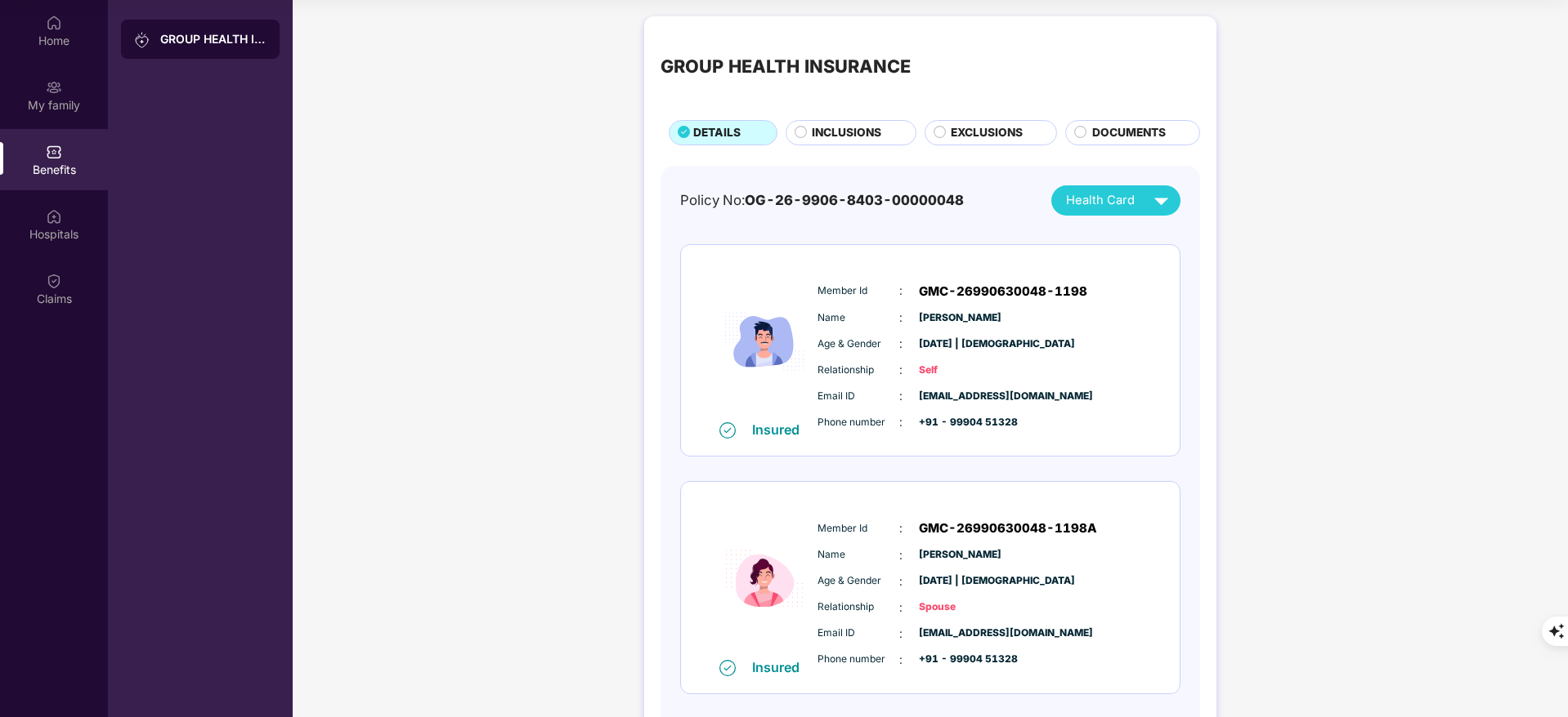
click at [808, 152] on div "GROUP HEALTH INSURANCE DETAILS INCLUSIONS EXCLUSIONS DOCUMENTS Policy No: OG-26…" at bounding box center [929, 630] width 572 height 1229
click at [855, 130] on span "INCLUSIONS" at bounding box center [846, 133] width 69 height 18
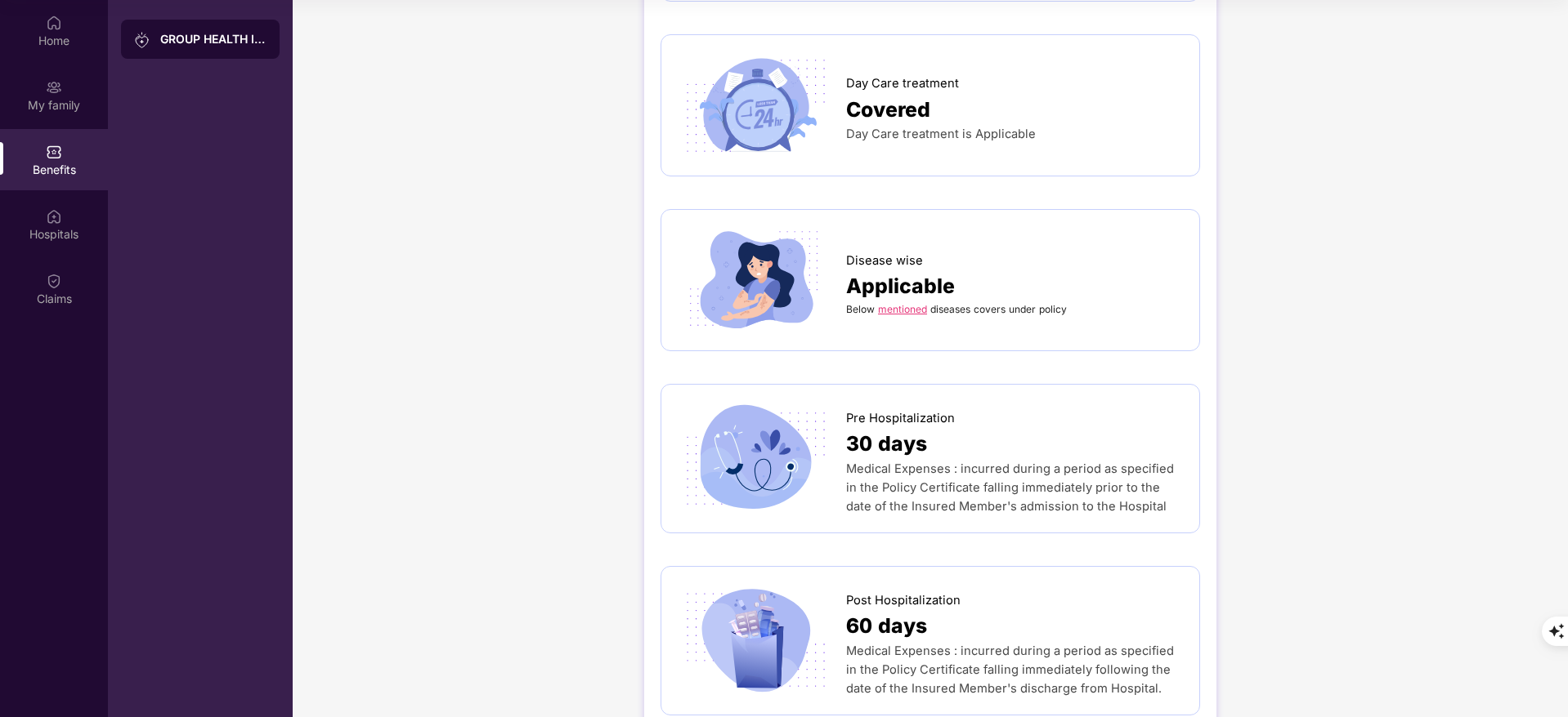
scroll to position [872, 0]
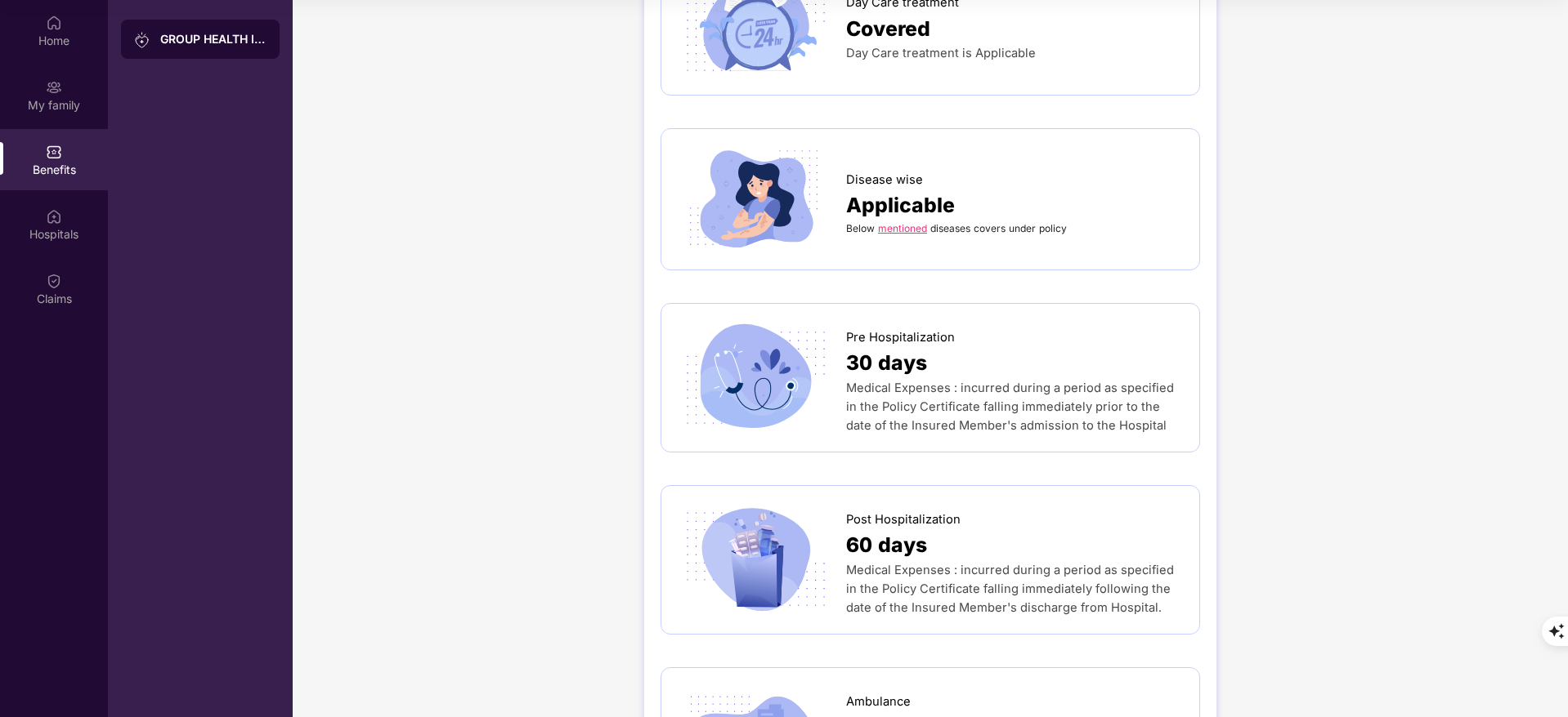
click at [1311, 190] on div "GROUP HEALTH INSURANCE DETAILS INCLUSIONS EXCLUSIONS DOCUMENTS Sum Insured ₹5,0…" at bounding box center [930, 720] width 1275 height 3168
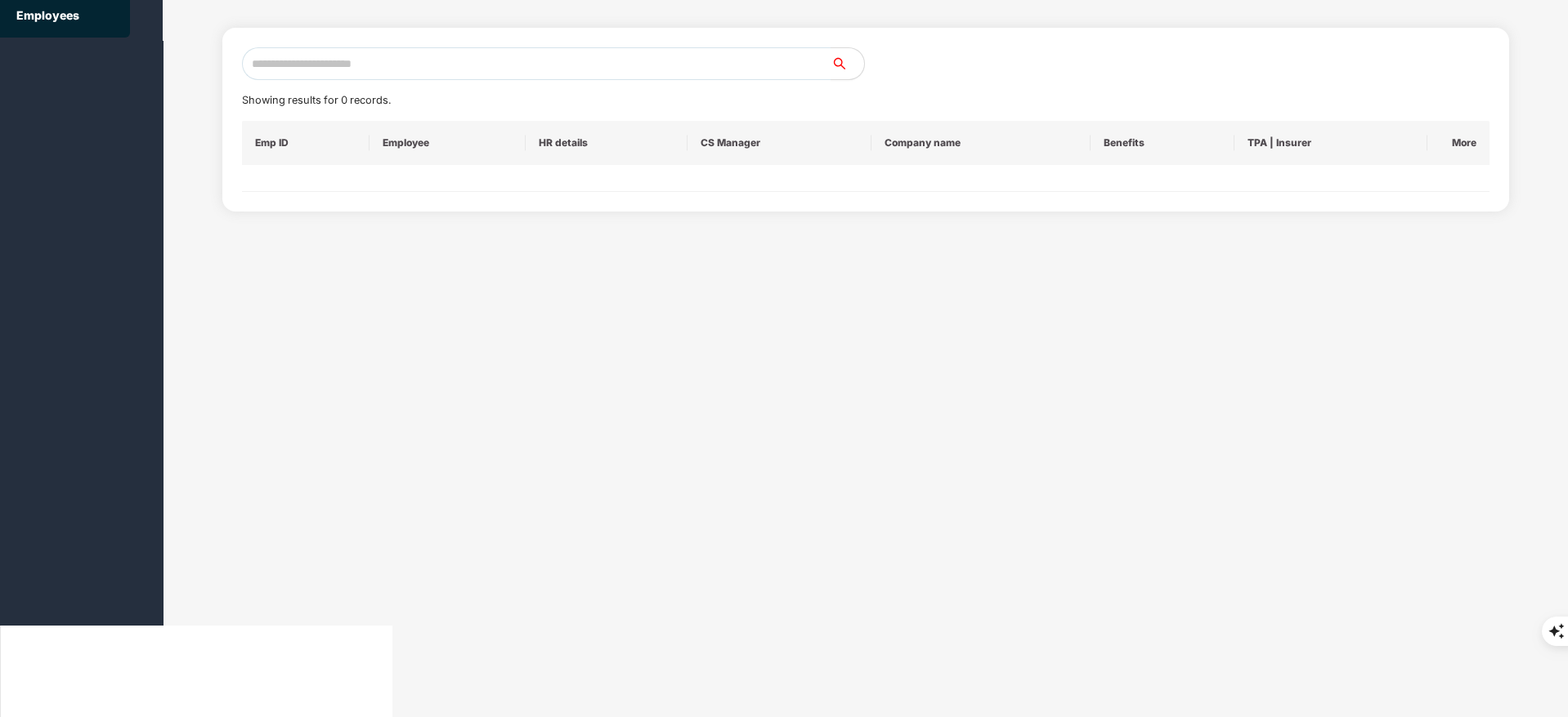
scroll to position [0, 0]
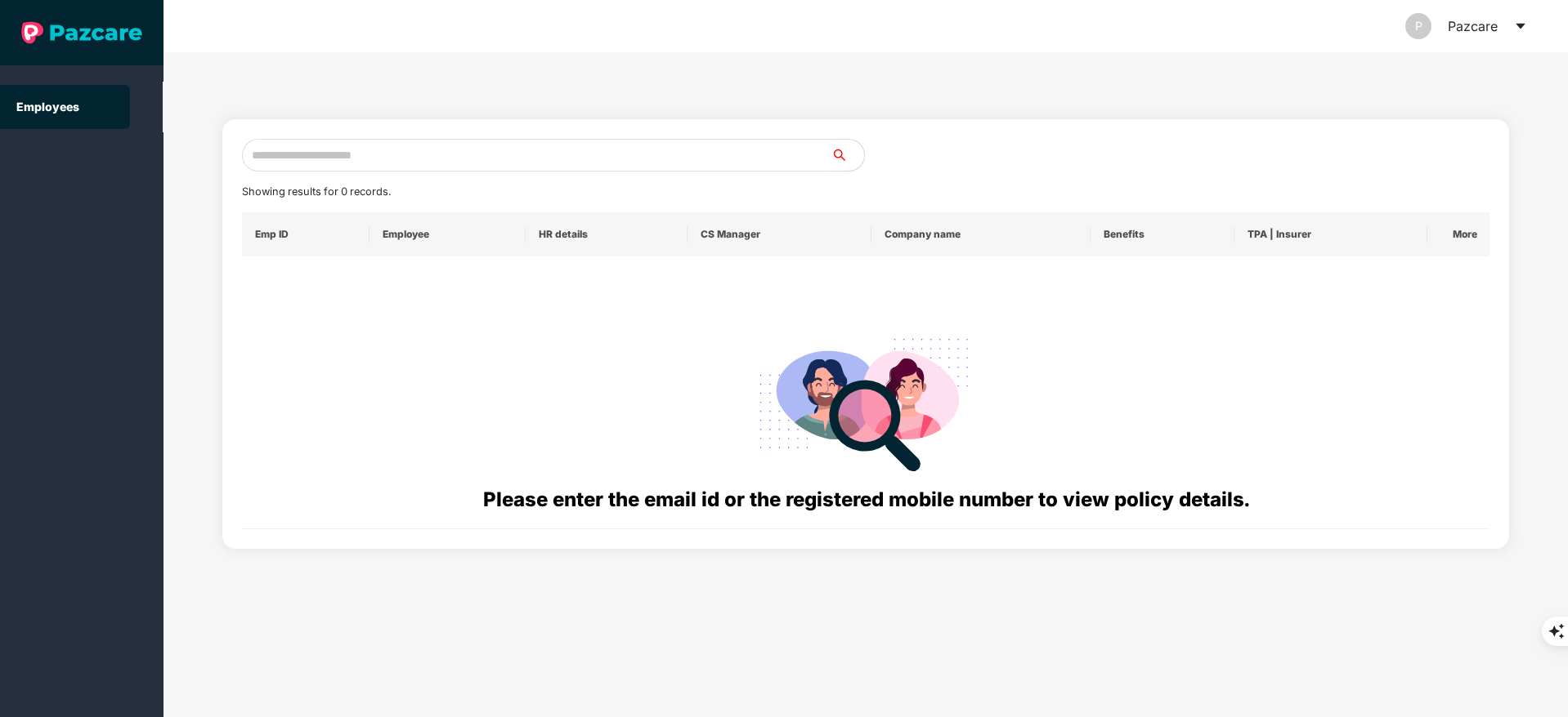
click at [334, 154] on input "text" at bounding box center [537, 155] width 590 height 33
paste input "**********"
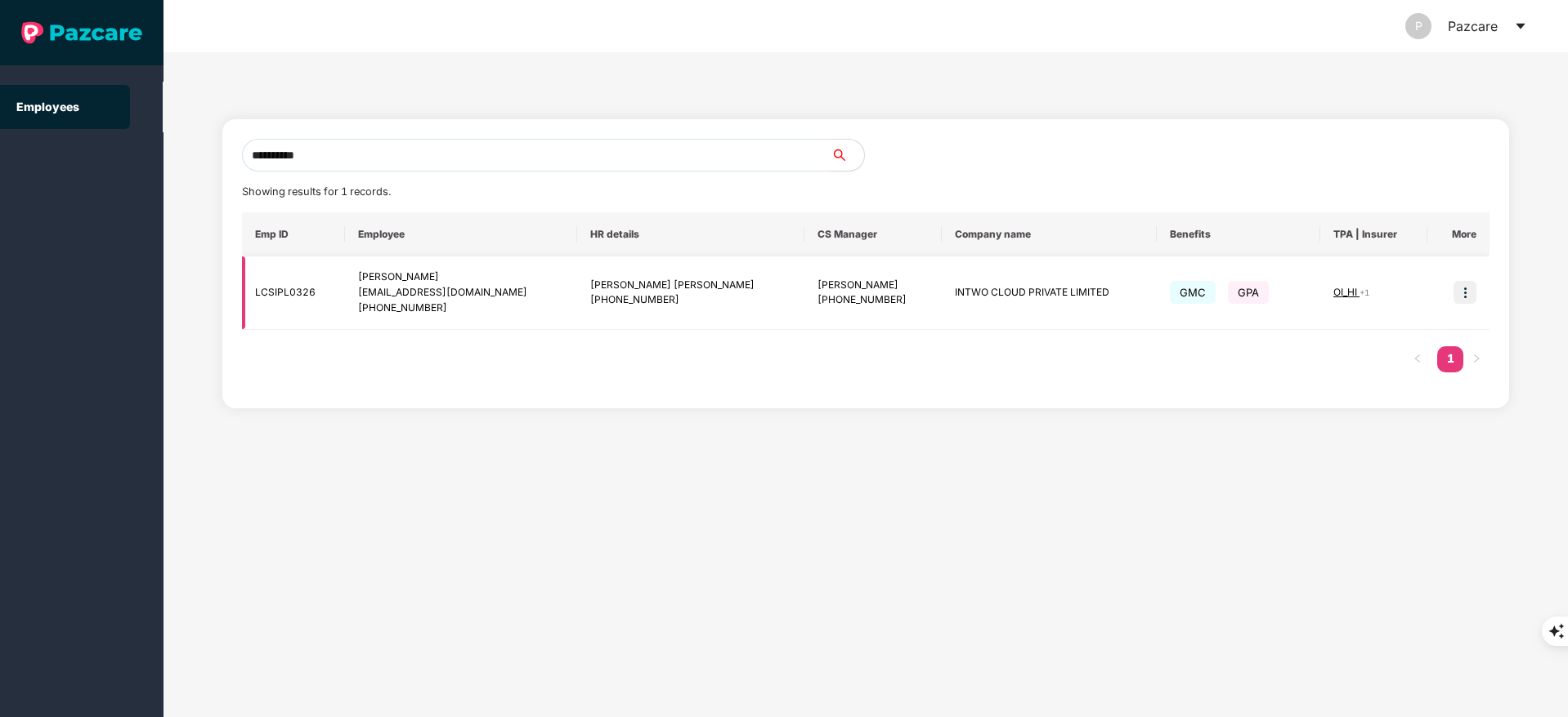
type input "**********"
click at [1461, 289] on img at bounding box center [1465, 292] width 23 height 23
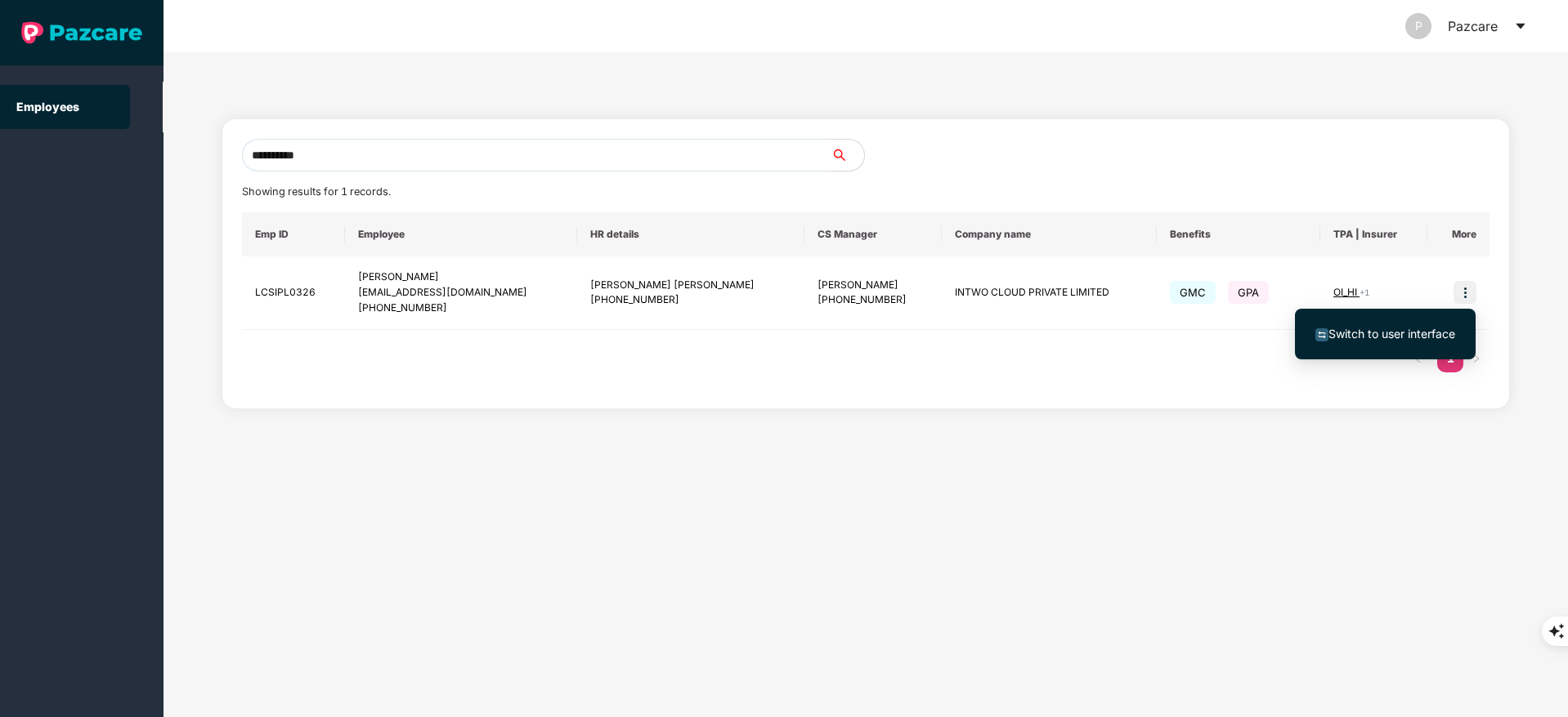
click at [1395, 329] on span "Switch to user interface" at bounding box center [1392, 334] width 127 height 14
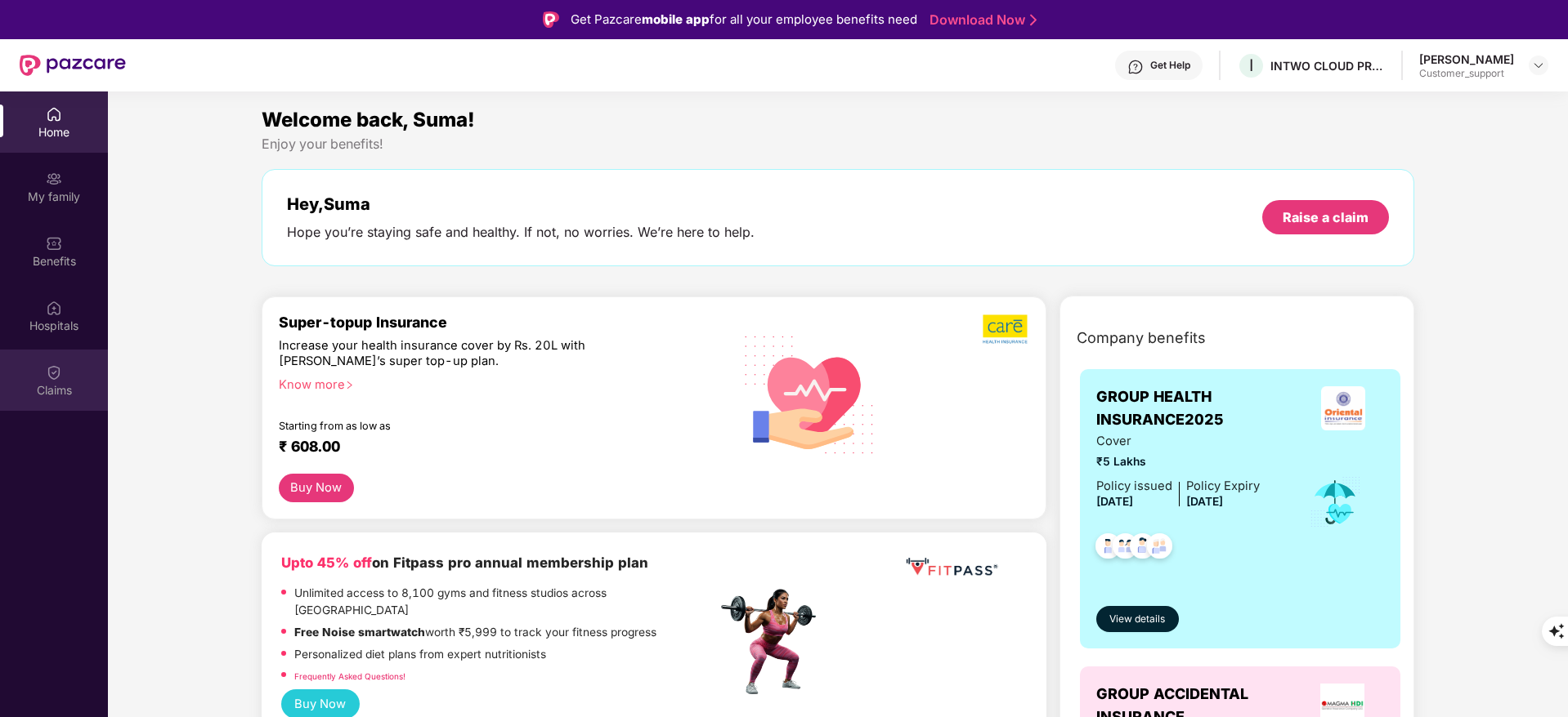
click at [69, 389] on div "Claims" at bounding box center [54, 390] width 108 height 16
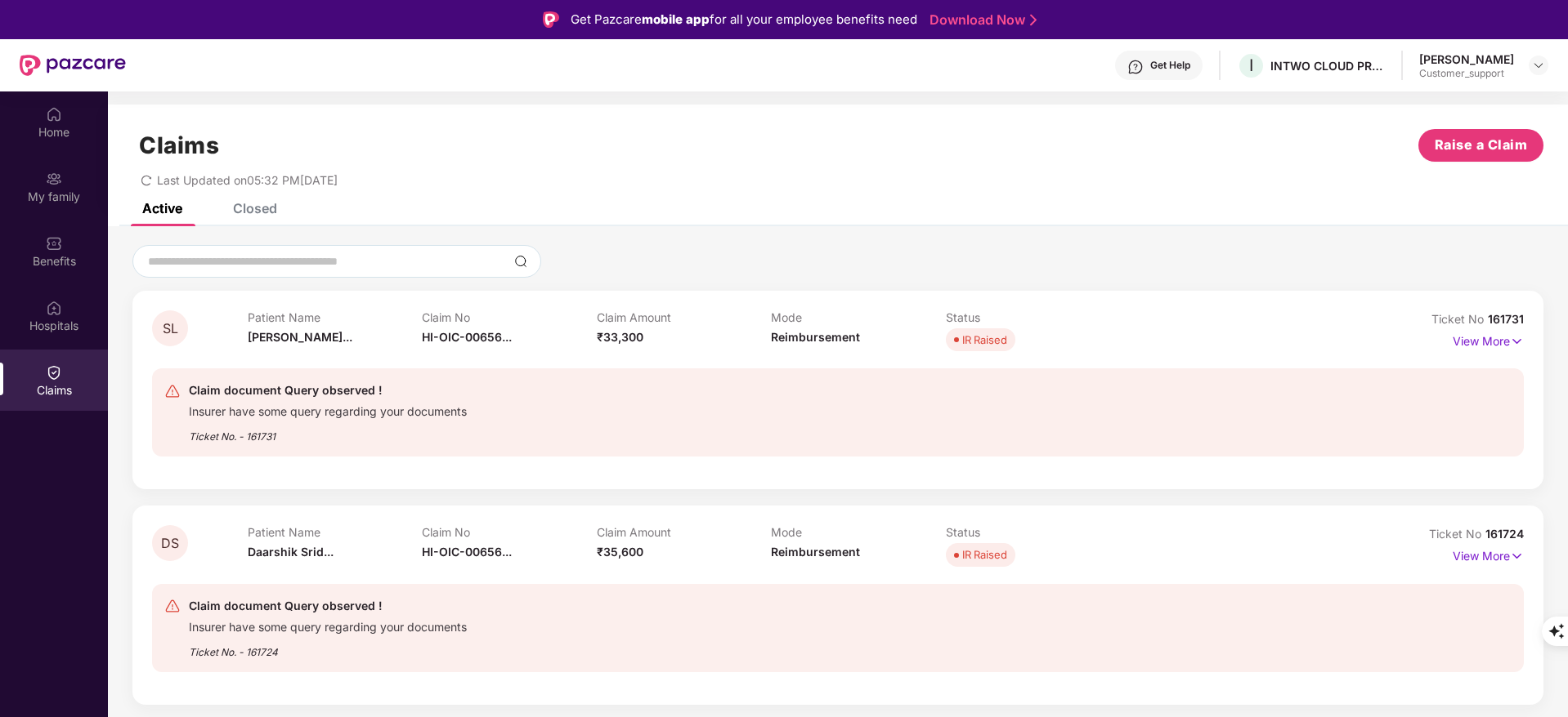
click at [1487, 566] on div "View More" at bounding box center [1488, 556] width 71 height 26
click at [1487, 565] on p "View More" at bounding box center [1488, 554] width 71 height 22
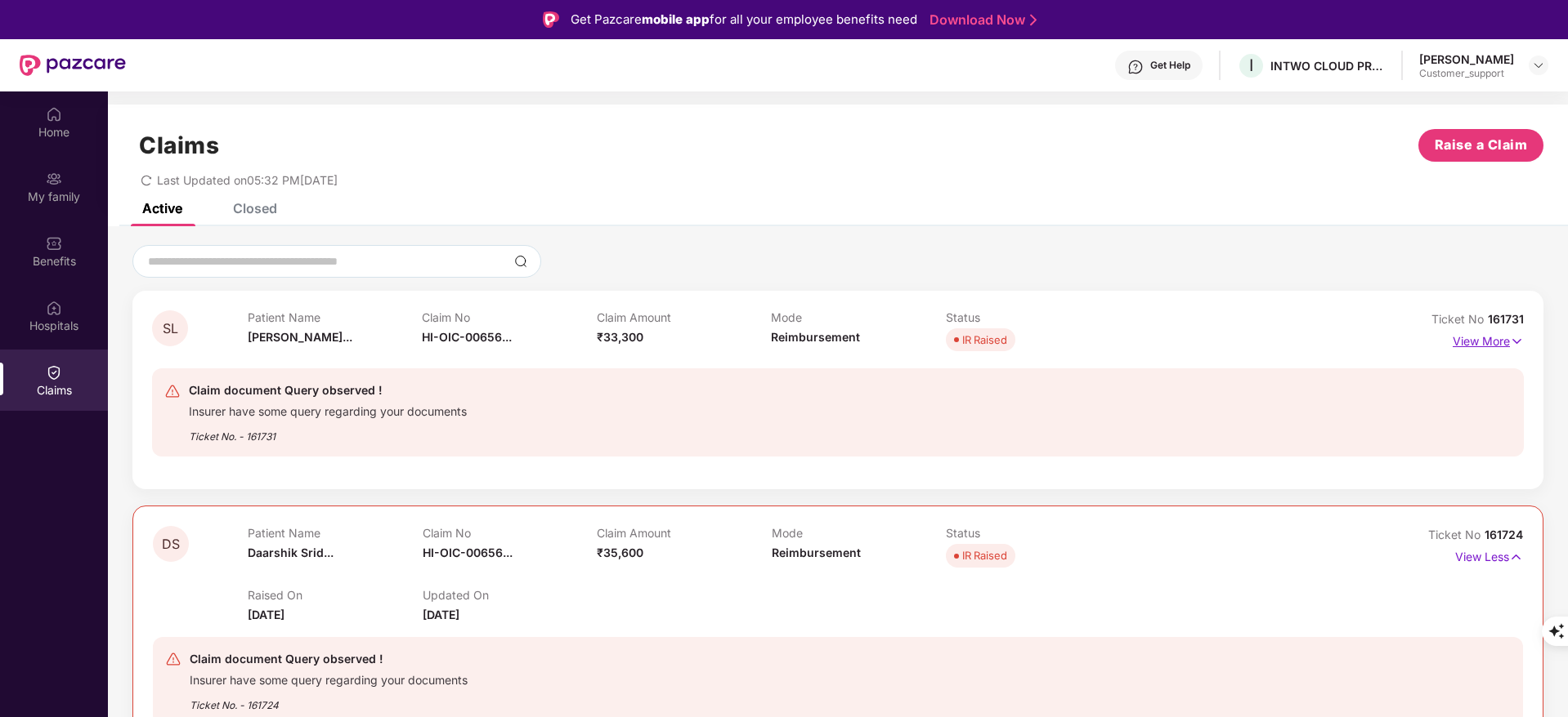
click at [1463, 338] on p "View More" at bounding box center [1488, 339] width 71 height 22
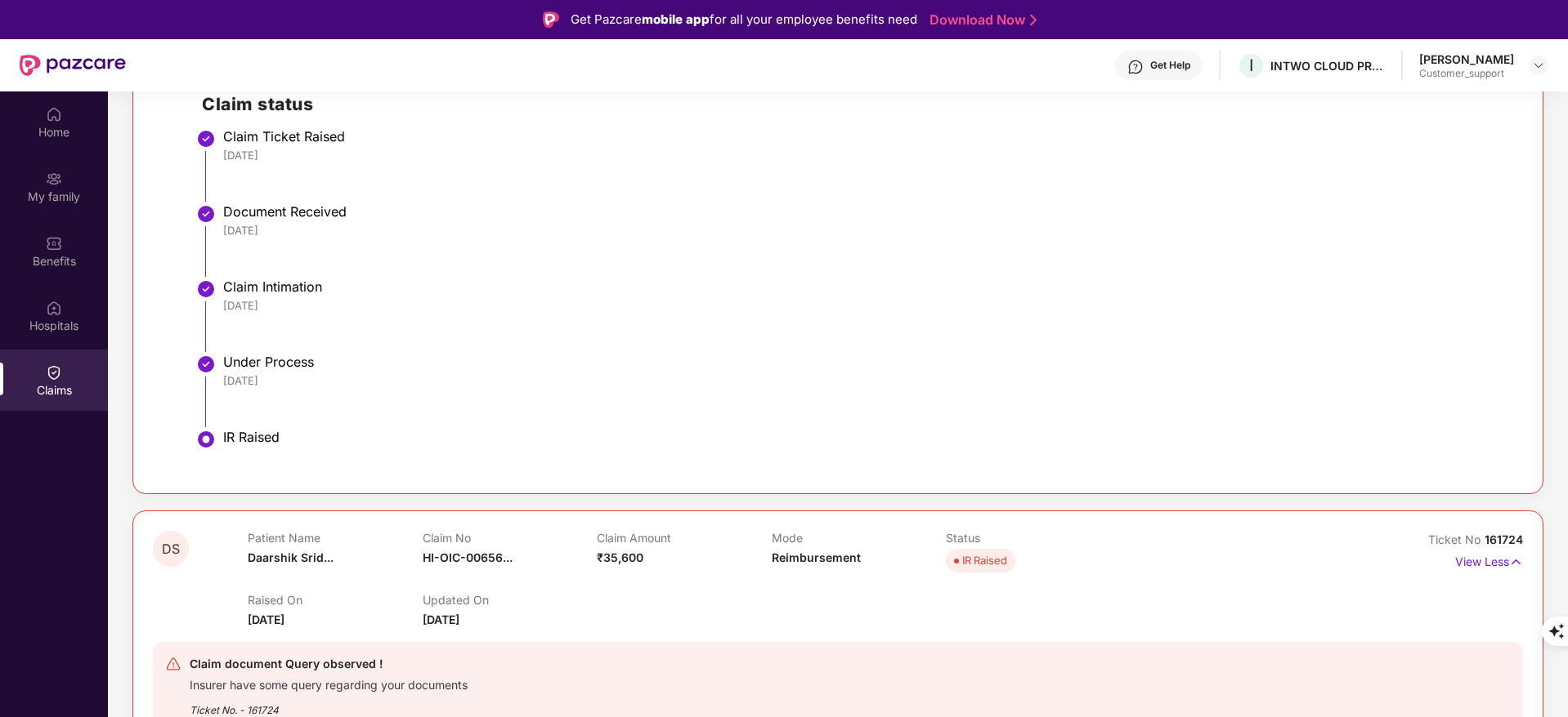
scroll to position [561, 0]
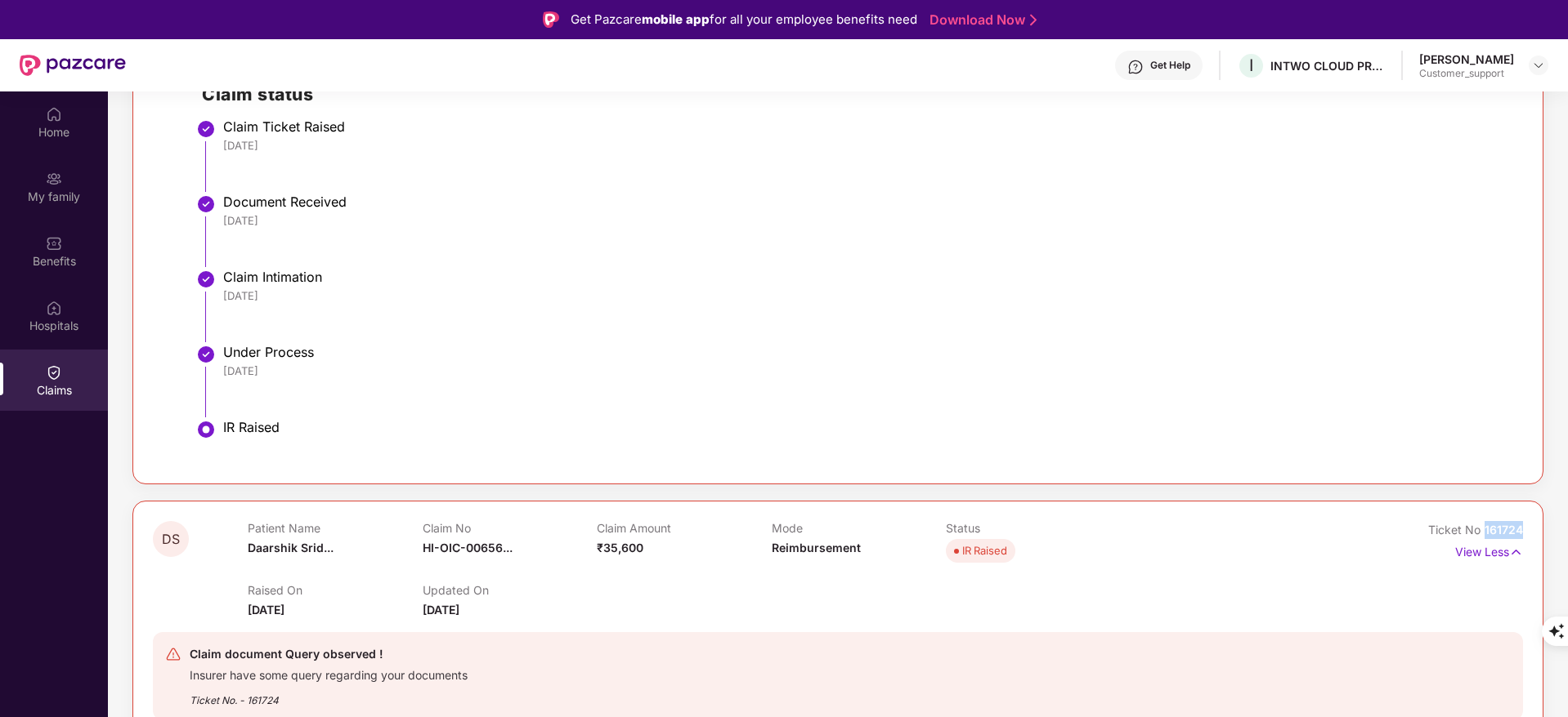
drag, startPoint x: 1485, startPoint y: 527, endPoint x: 1564, endPoint y: 523, distance: 79.1
click at [1564, 523] on div "SL Patient Name [PERSON_NAME]... Claim No HI-OIC-00656... Claim Amount ₹33,300 …" at bounding box center [838, 470] width 1460 height 1572
copy span "161724"
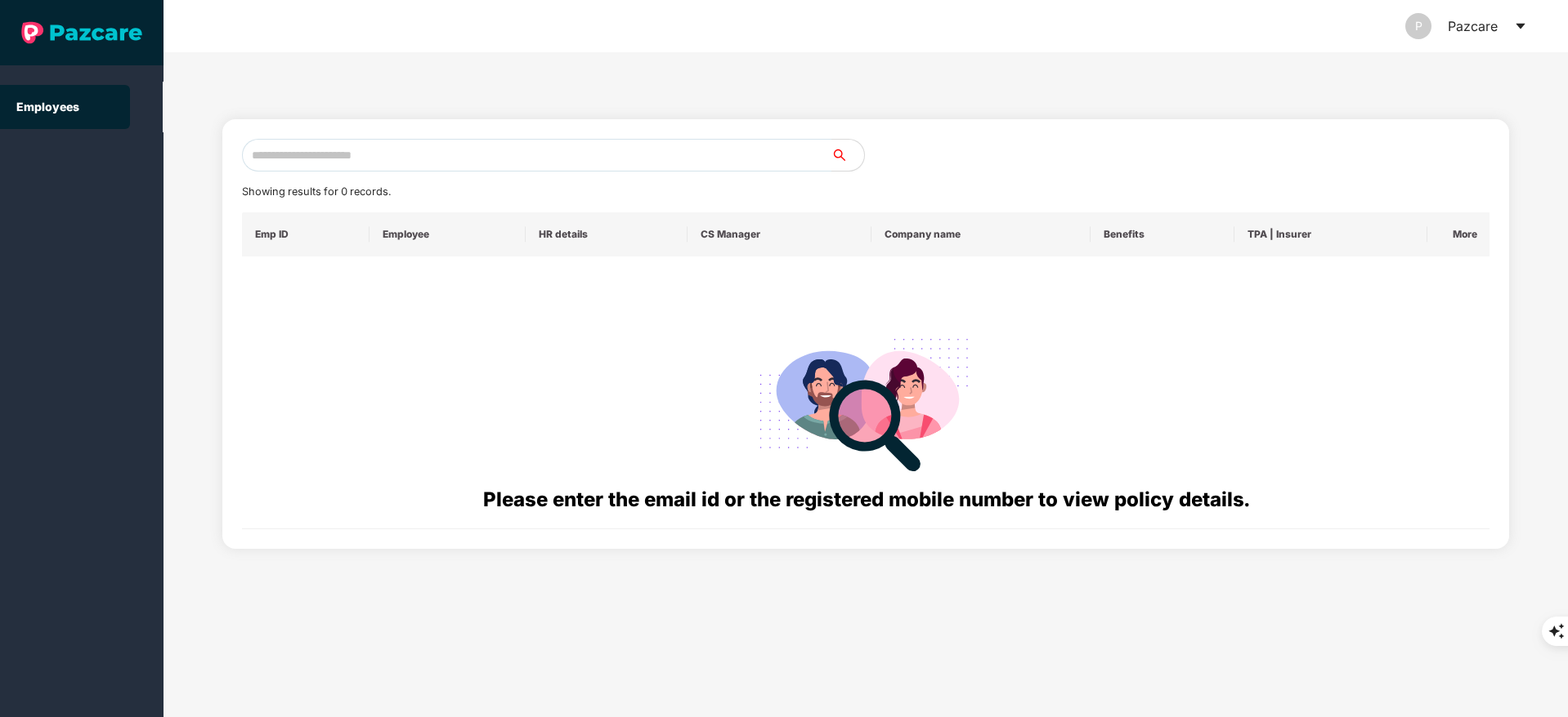
click at [402, 148] on input "text" at bounding box center [537, 155] width 590 height 33
paste input "**********"
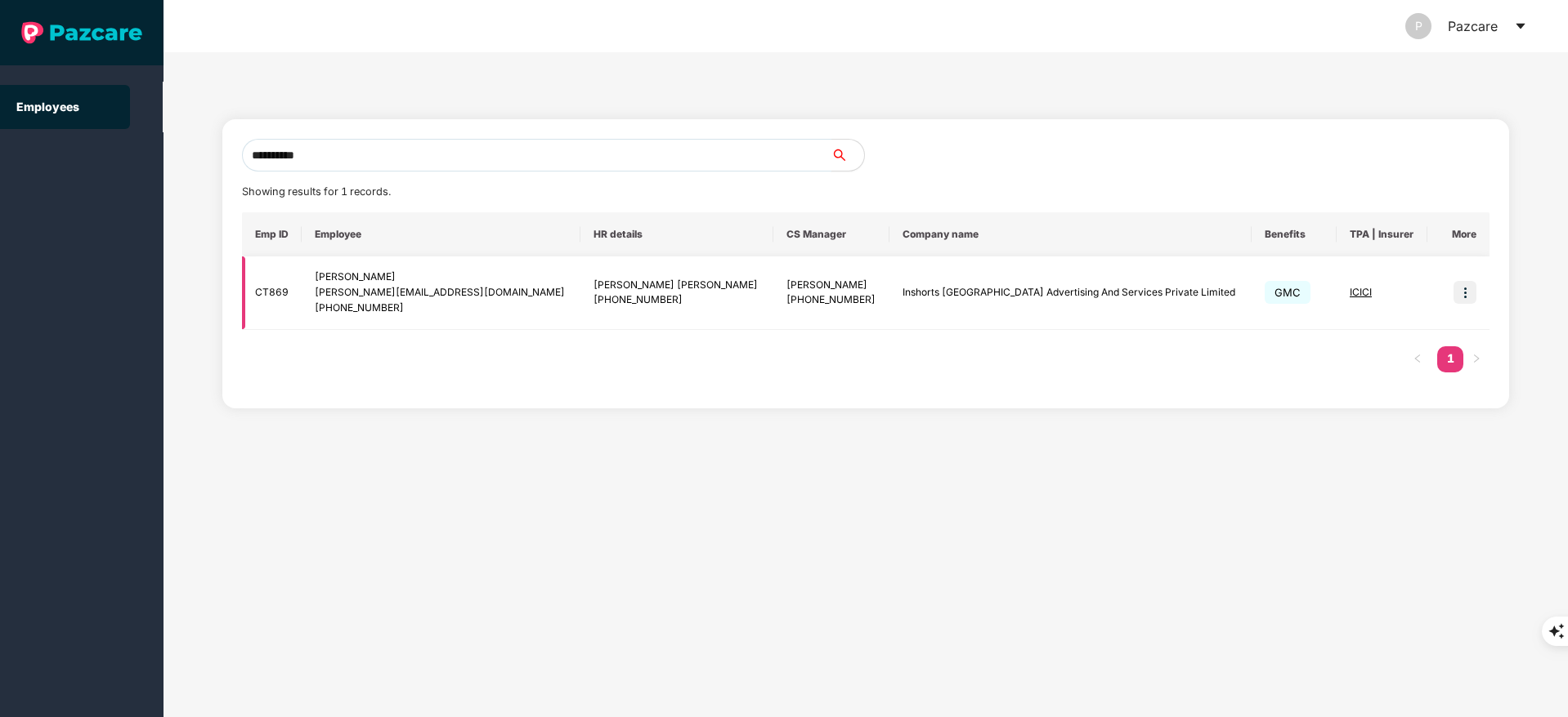
type input "**********"
click at [1471, 294] on img at bounding box center [1465, 292] width 23 height 23
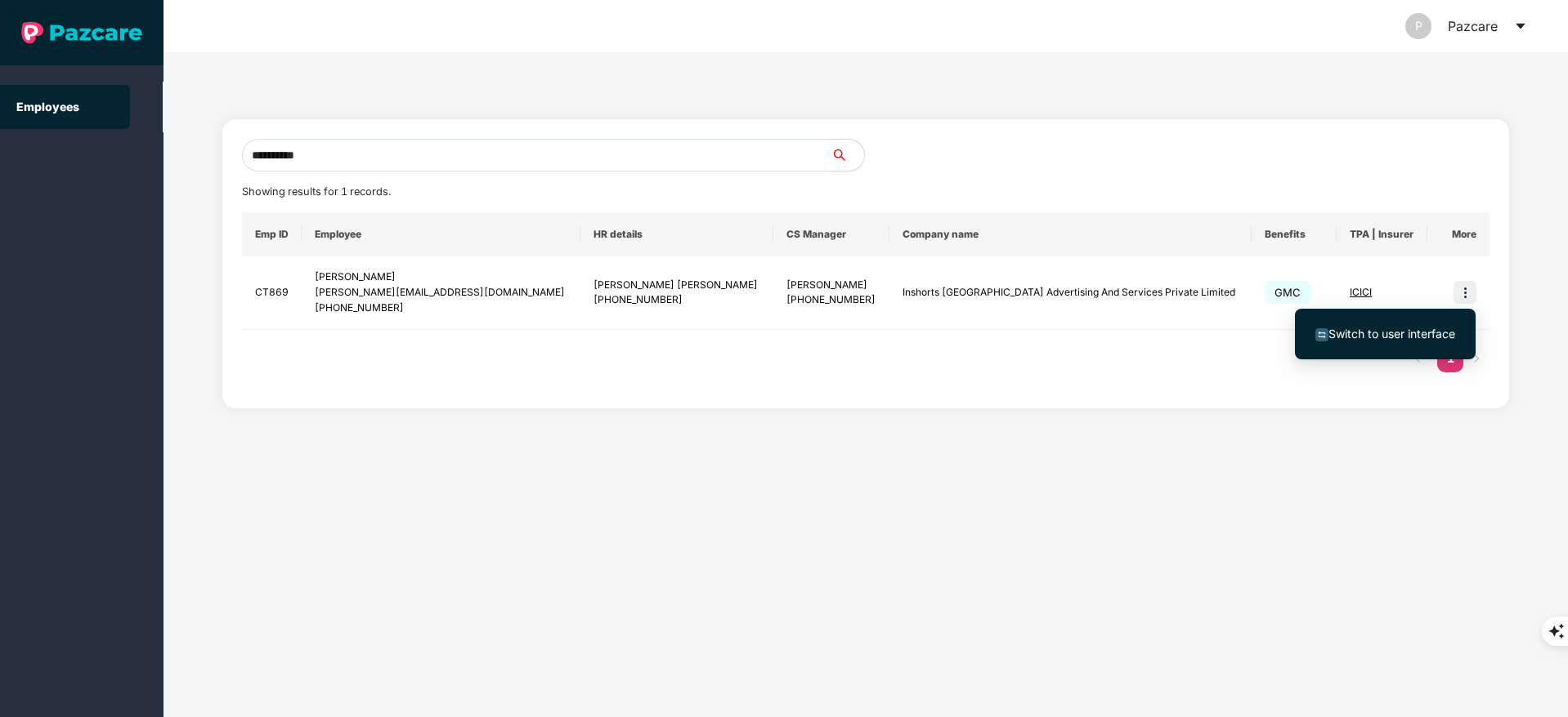
click at [1417, 331] on span "Switch to user interface" at bounding box center [1392, 334] width 127 height 14
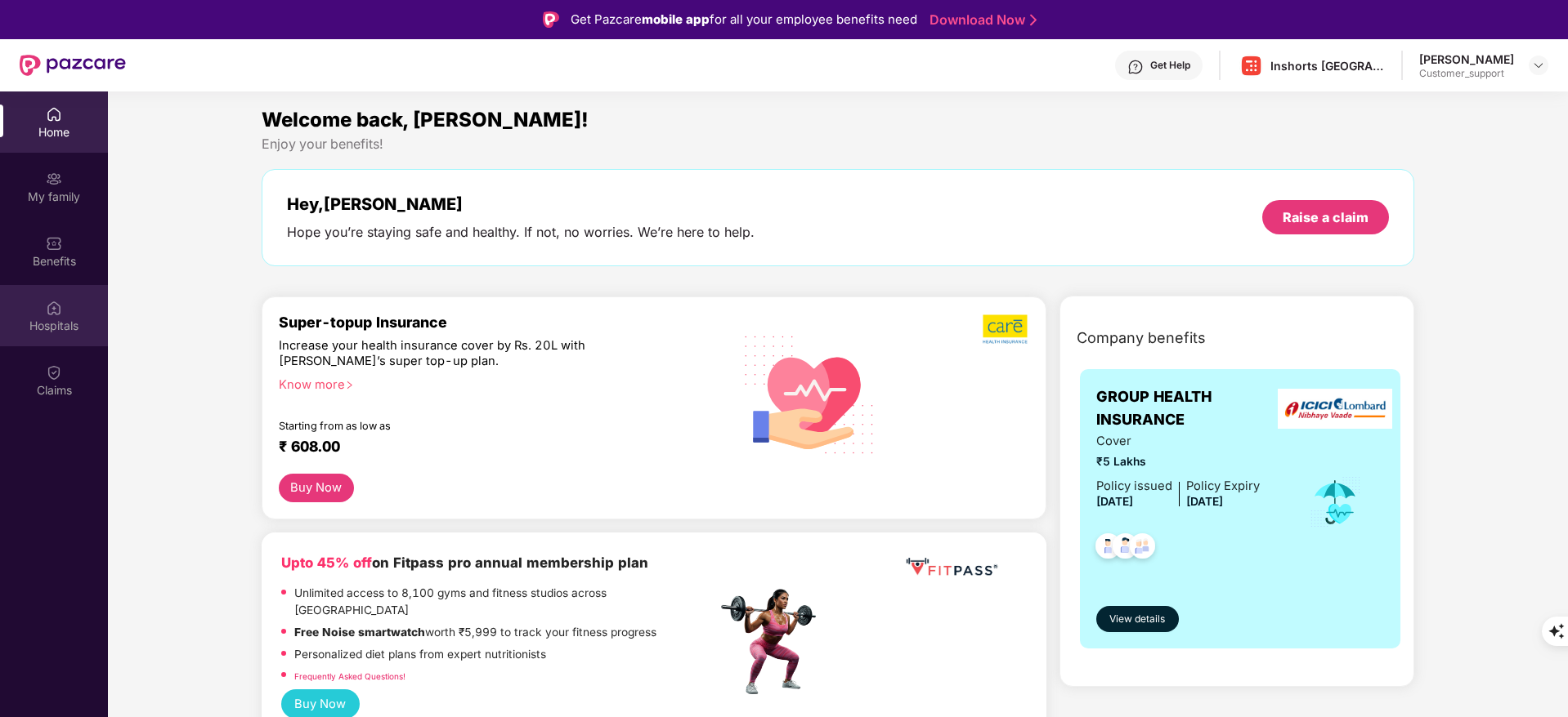
click at [35, 325] on div "Hospitals" at bounding box center [54, 326] width 108 height 16
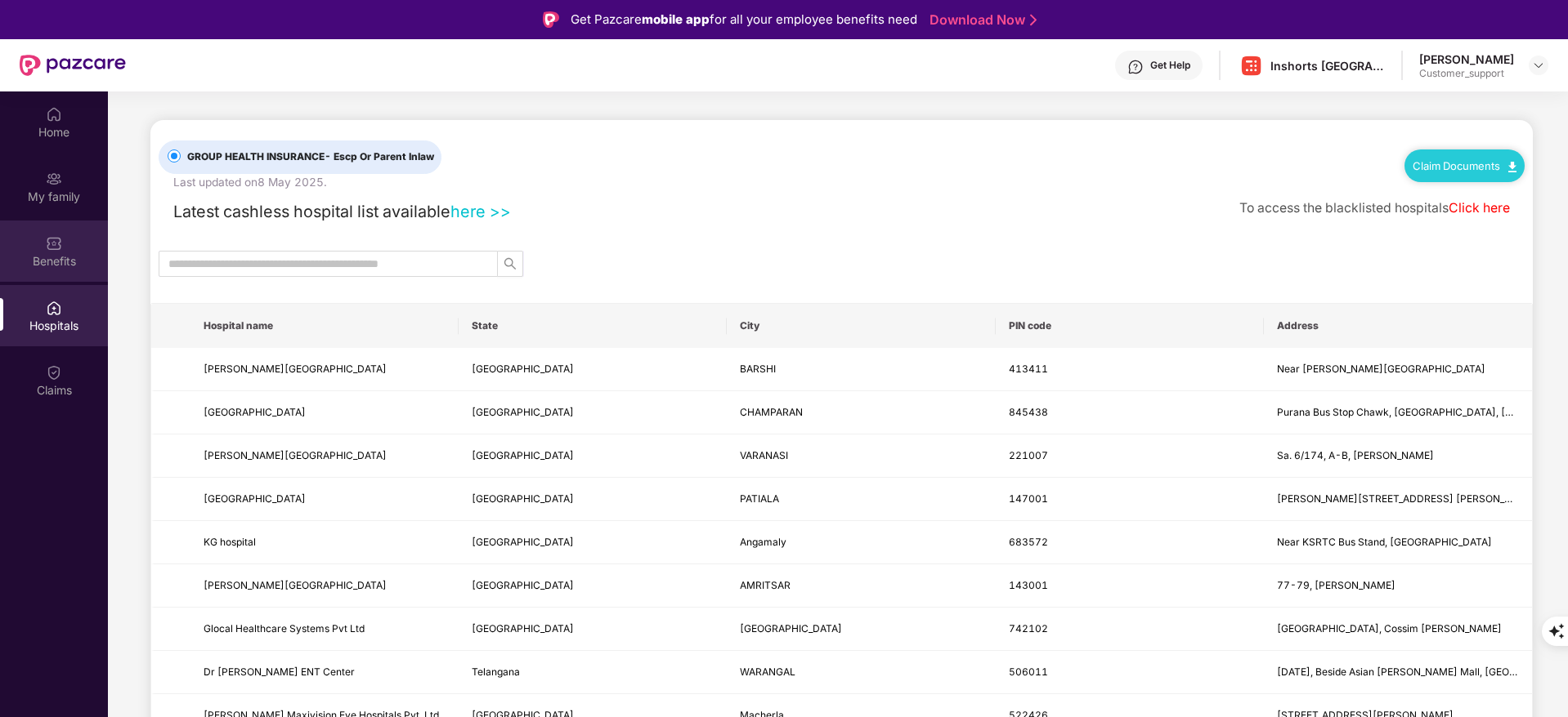
click at [55, 243] on img at bounding box center [54, 243] width 16 height 16
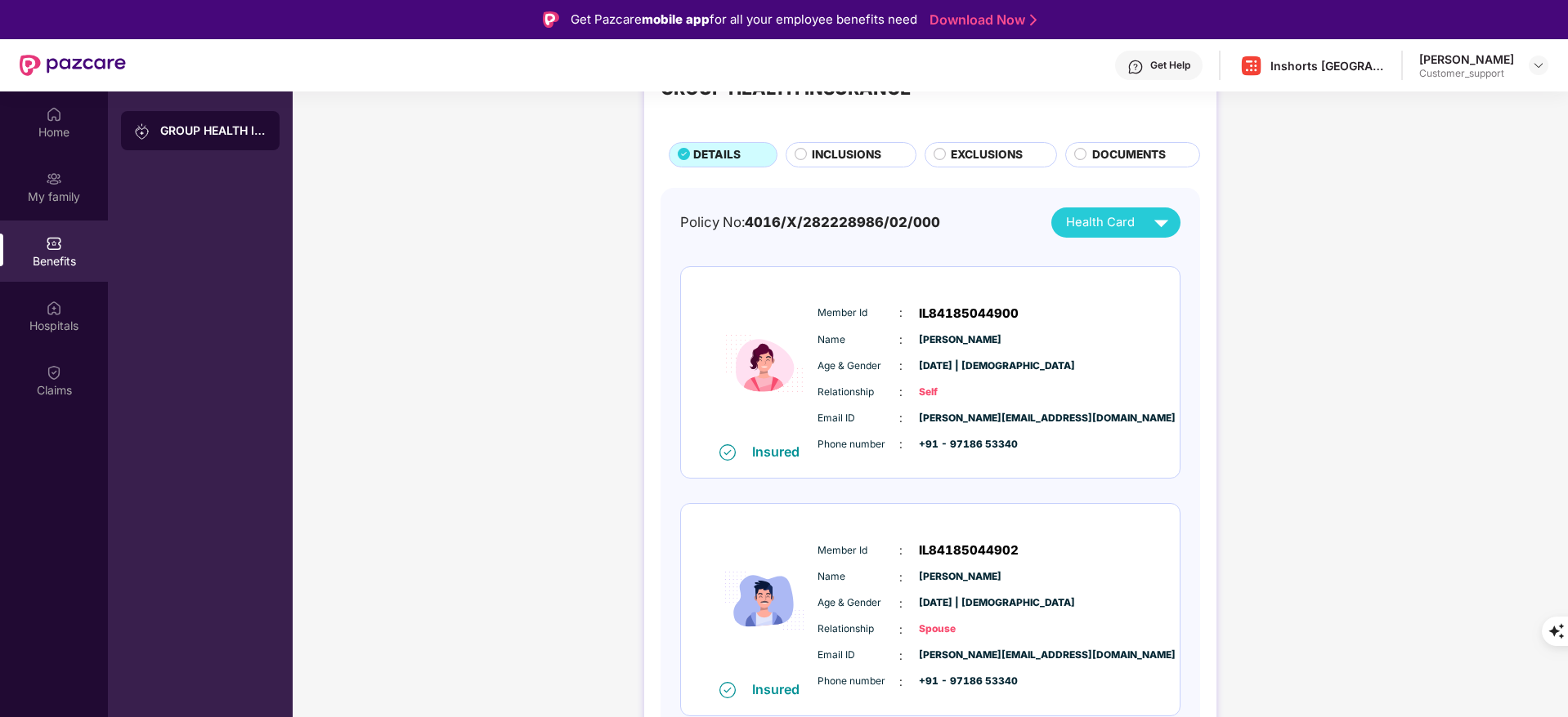
scroll to position [0, 0]
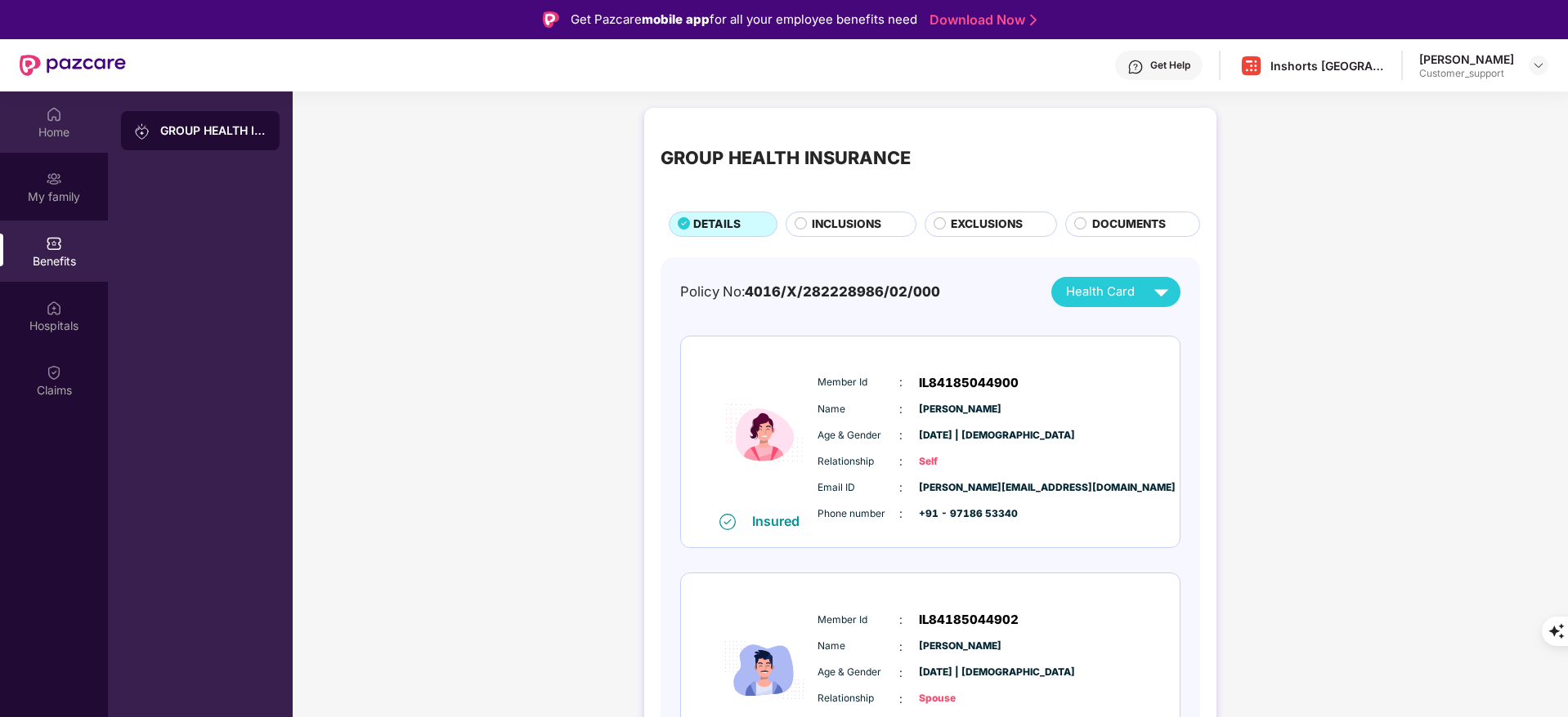
click at [57, 122] on div "Home" at bounding box center [54, 121] width 108 height 61
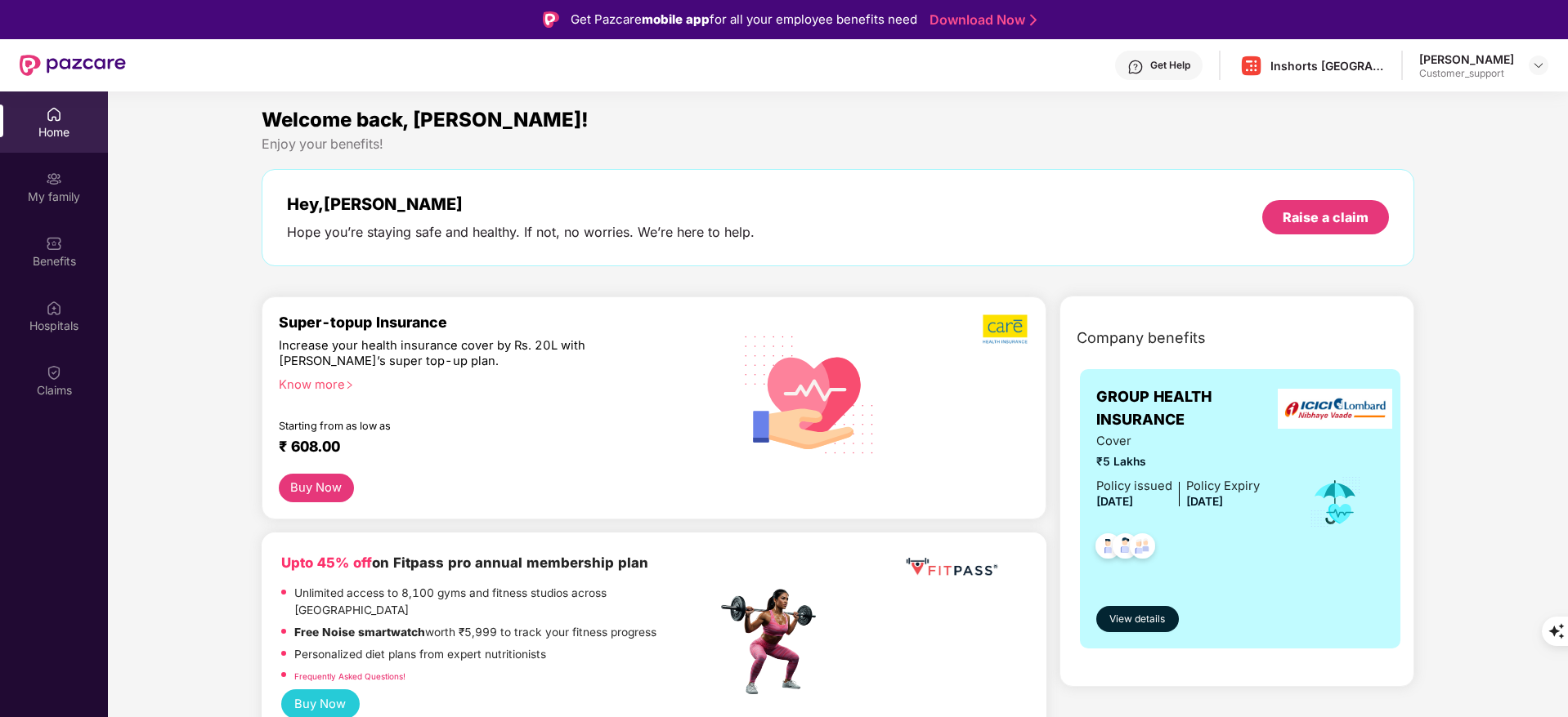
click at [304, 382] on div "Know more" at bounding box center [492, 383] width 428 height 12
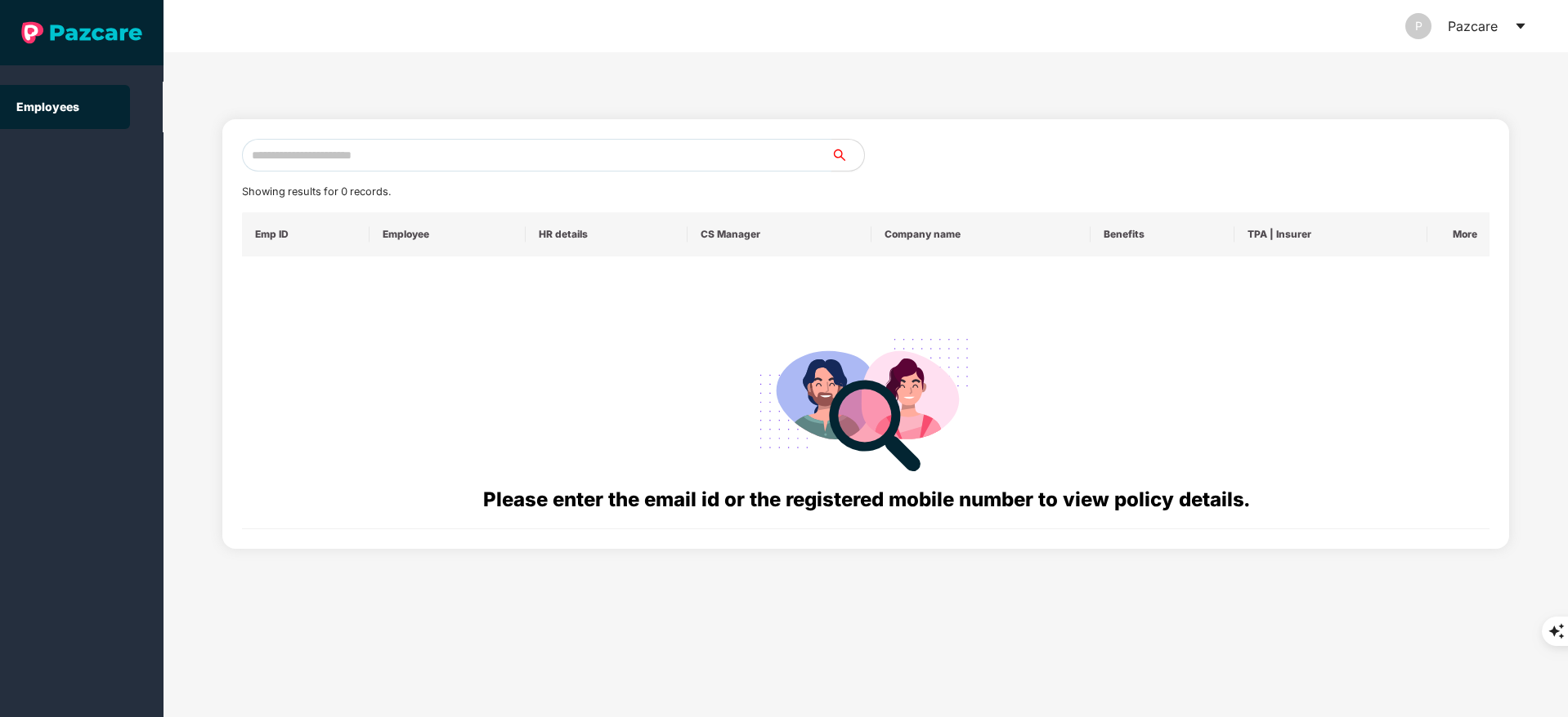
click at [299, 152] on input "text" at bounding box center [537, 155] width 590 height 33
paste input "**********"
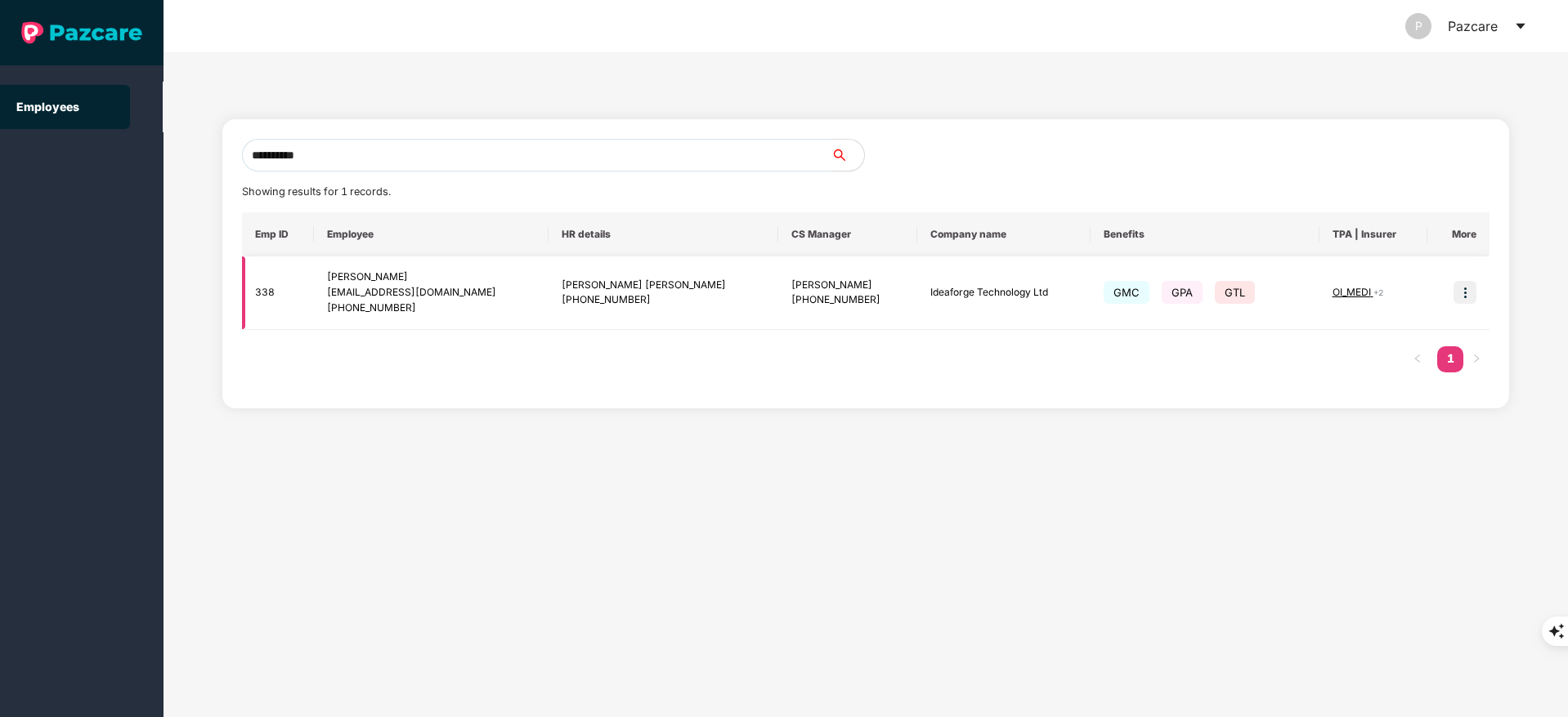
type input "**********"
click at [1462, 289] on img at bounding box center [1465, 292] width 23 height 23
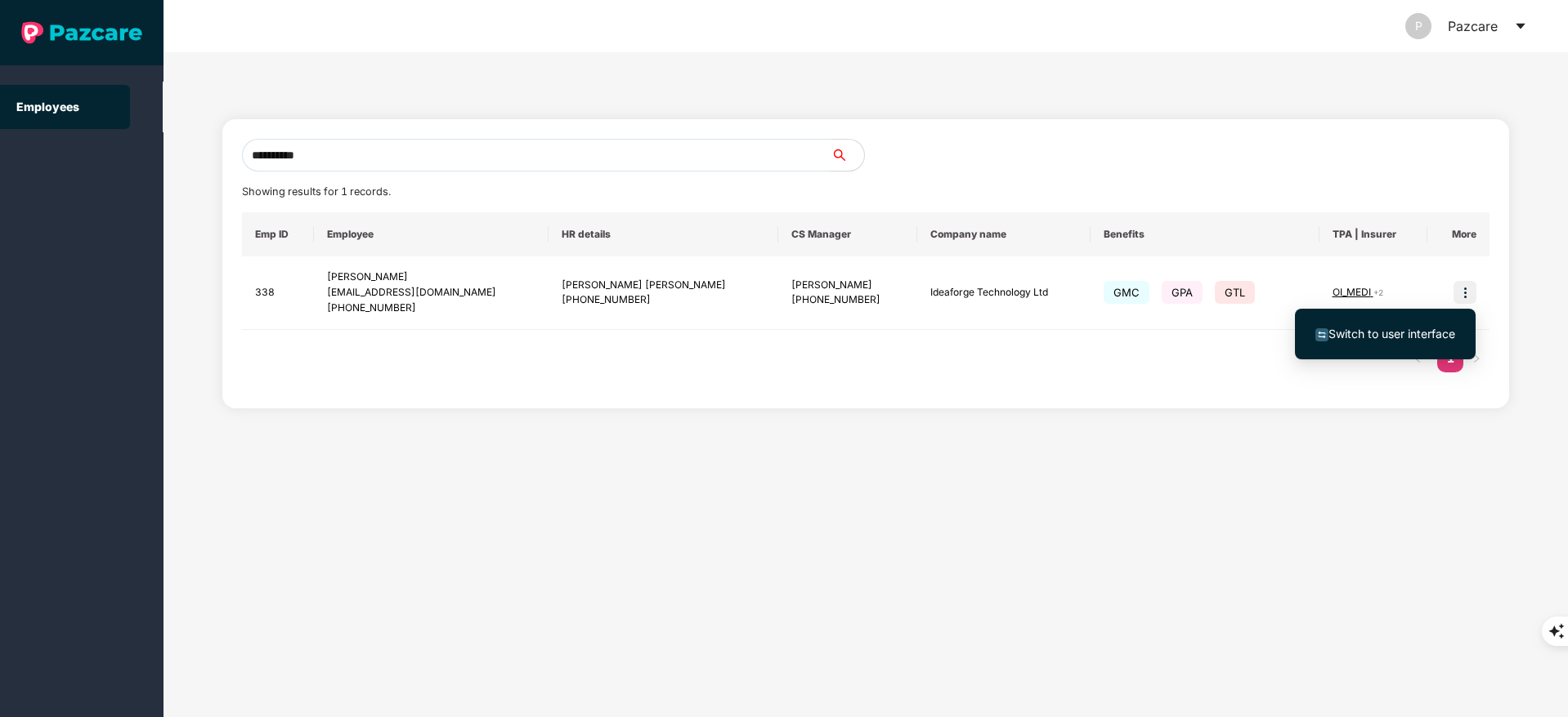
click at [1402, 339] on span "Switch to user interface" at bounding box center [1392, 334] width 127 height 14
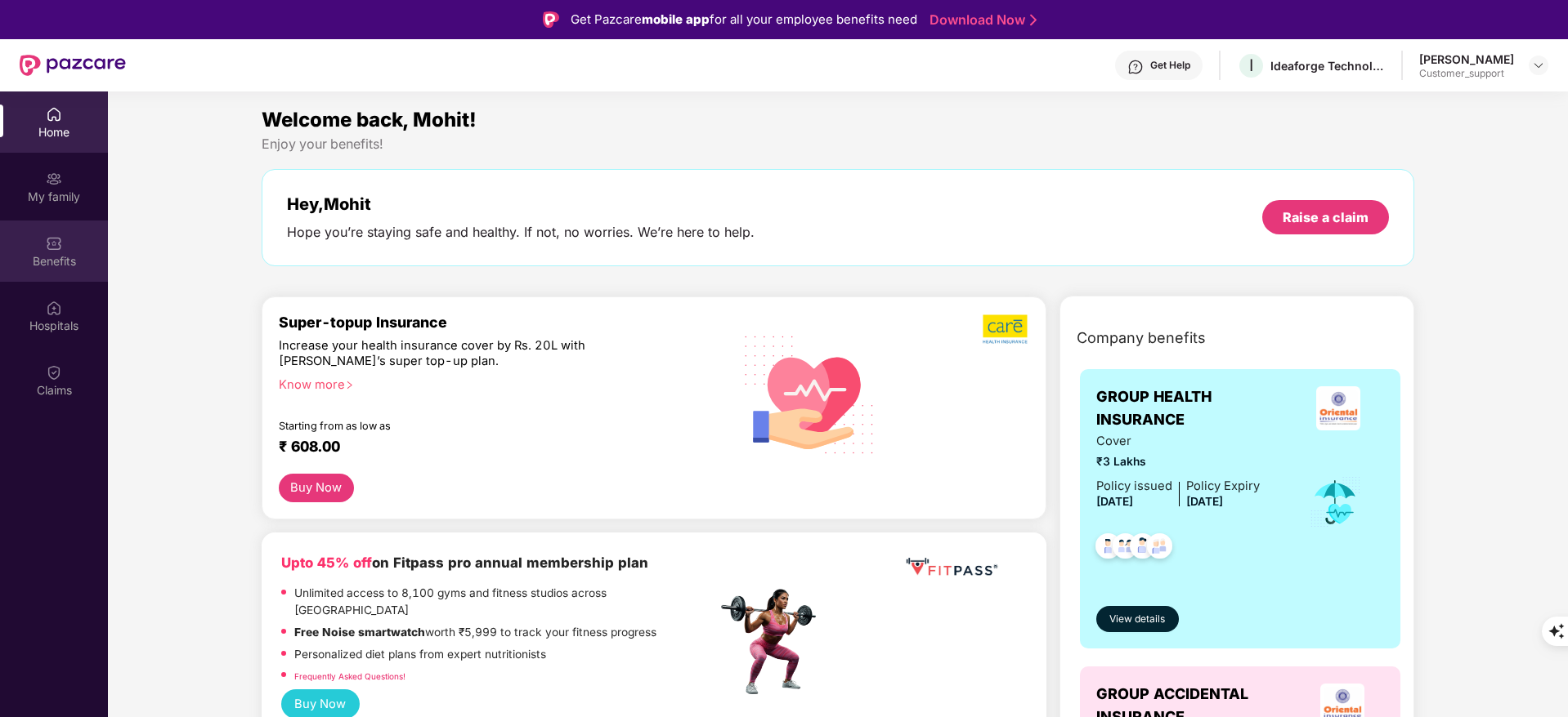
click at [68, 241] on div "Benefits" at bounding box center [54, 251] width 108 height 61
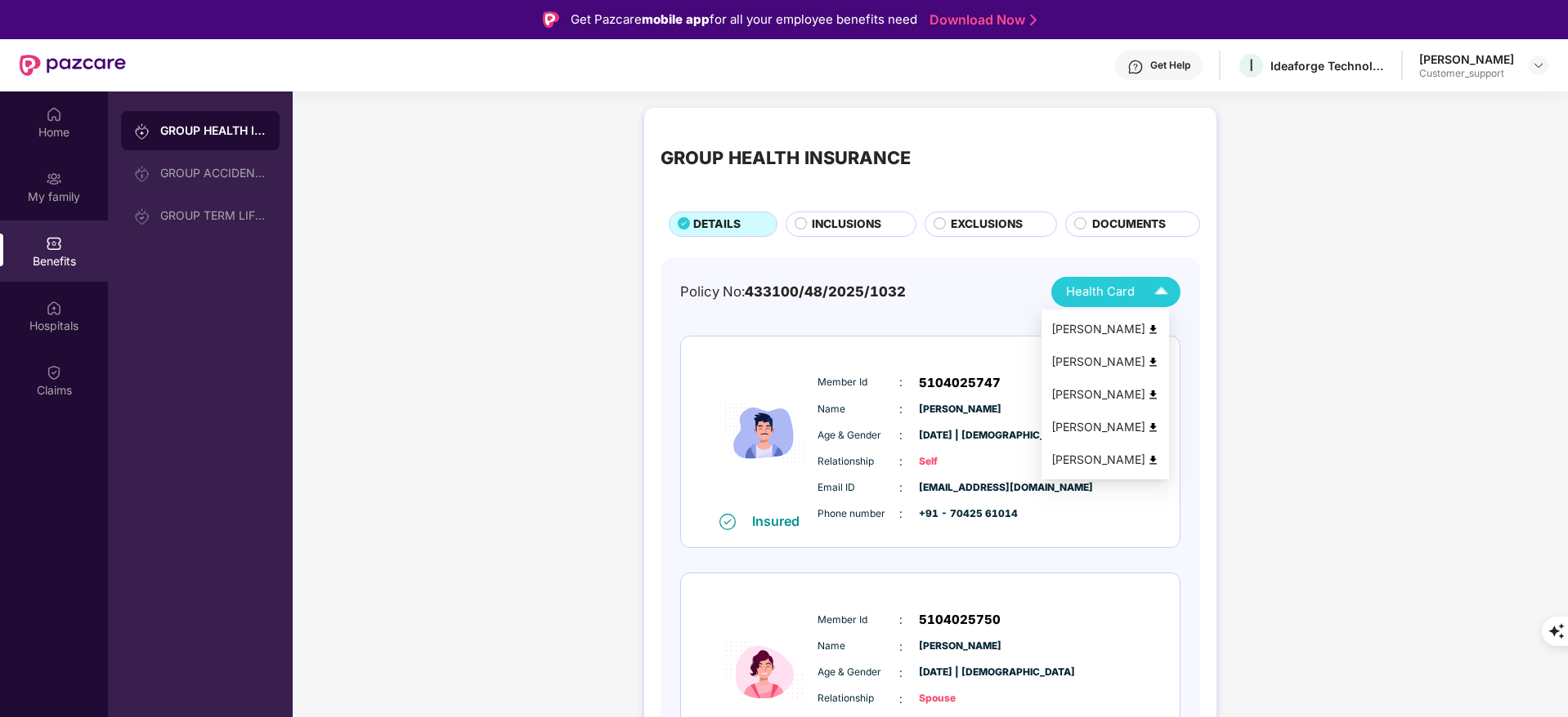
click at [1159, 334] on img at bounding box center [1153, 330] width 12 height 12
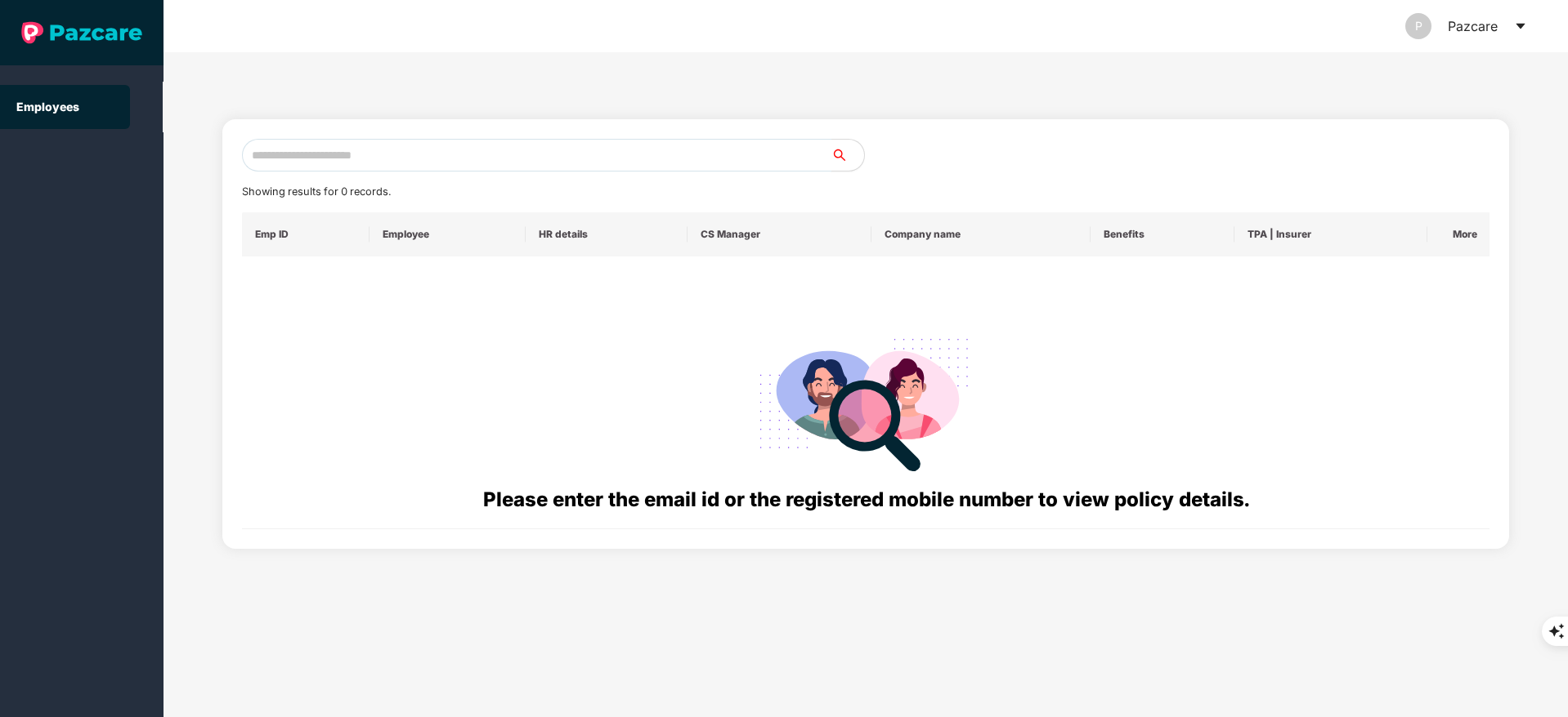
click at [399, 159] on input "text" at bounding box center [537, 155] width 590 height 33
paste input "**********"
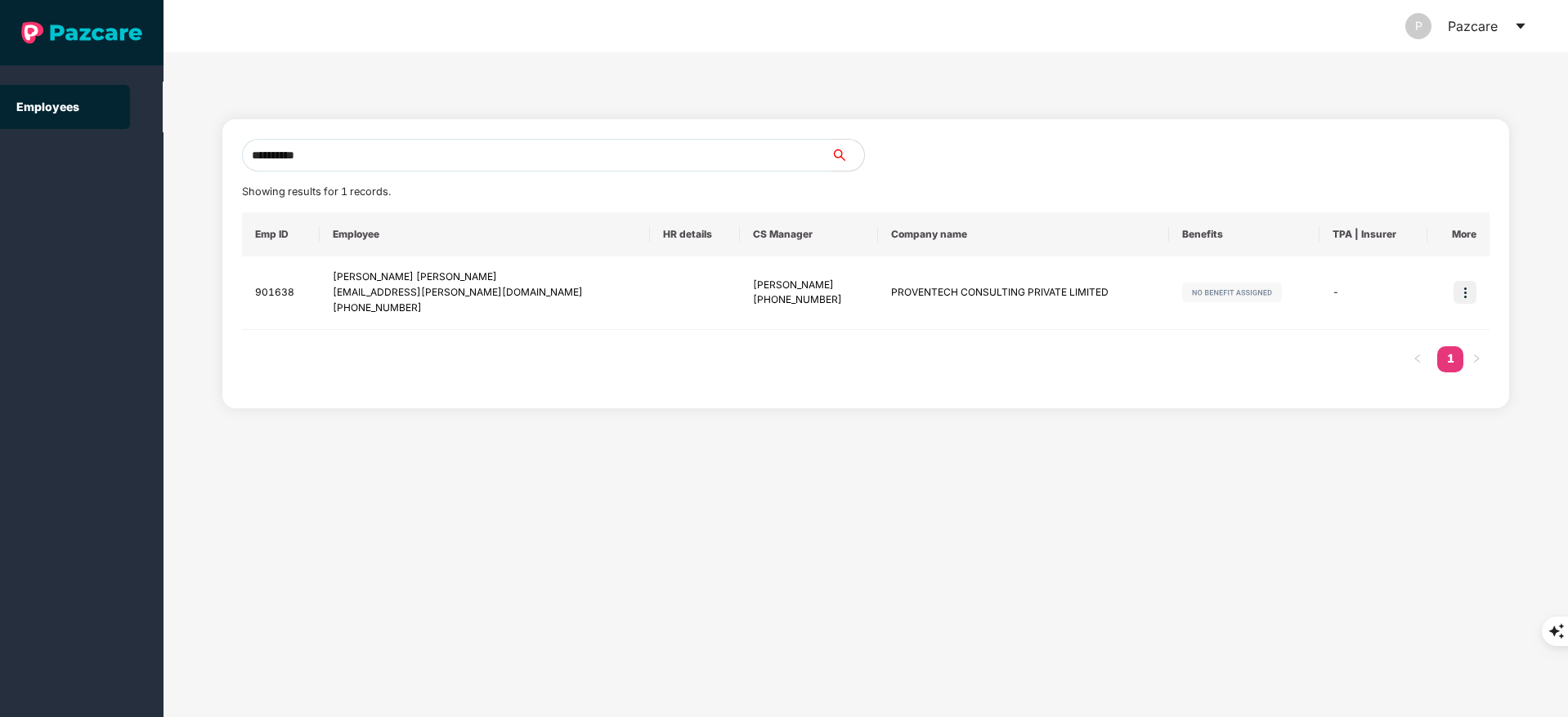
type input "**********"
